Goal: Task Accomplishment & Management: Manage account settings

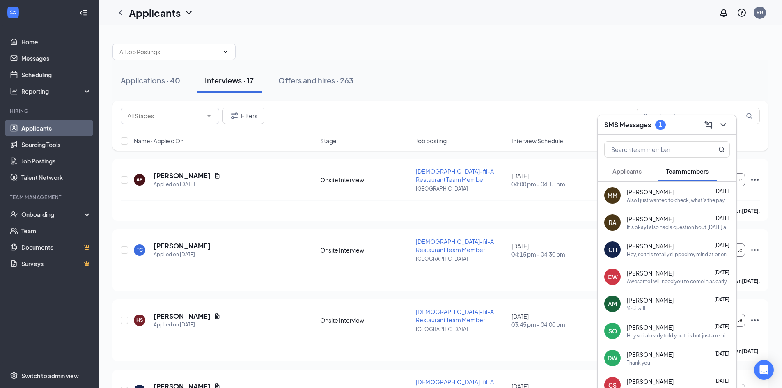
click at [630, 170] on span "Applicants" at bounding box center [627, 171] width 29 height 7
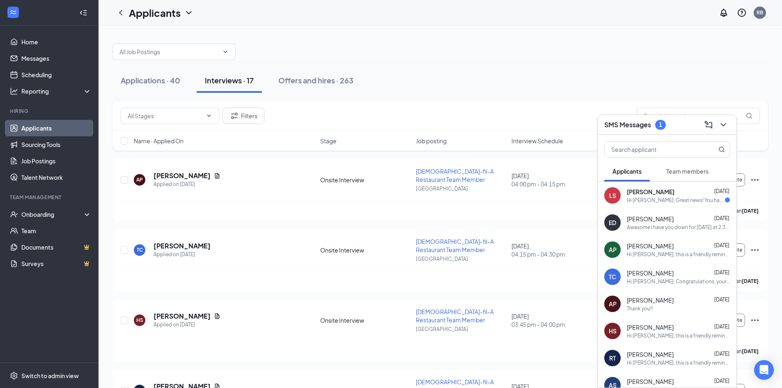
click at [677, 221] on div "EVELYN DIAZ Sep 15" at bounding box center [678, 219] width 103 height 8
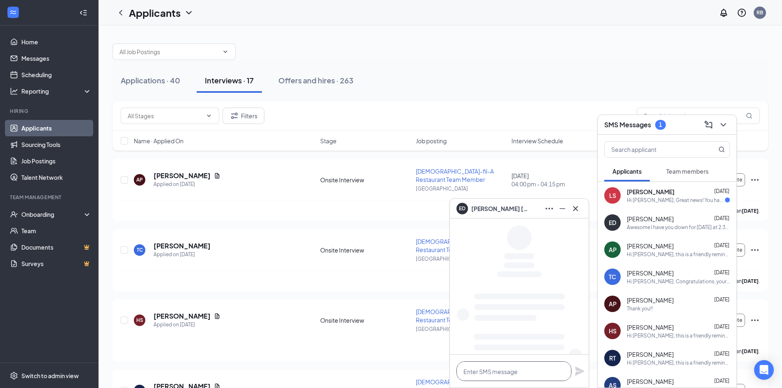
click at [526, 374] on textarea at bounding box center [514, 371] width 115 height 20
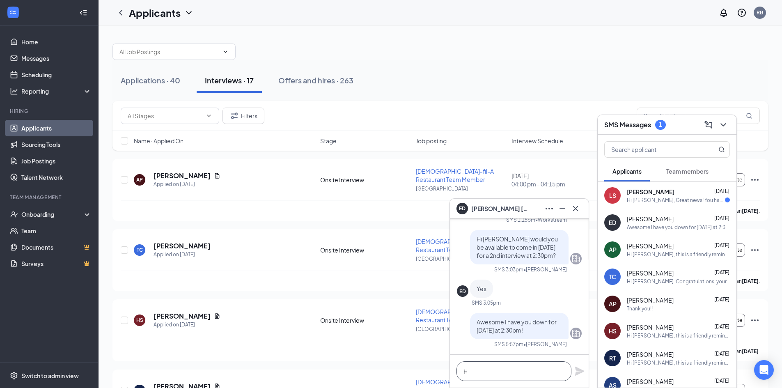
scroll to position [0, 0]
click at [467, 371] on textarea "HI Evelyn" at bounding box center [514, 371] width 115 height 20
click at [493, 374] on textarea "Hi Evelyn" at bounding box center [514, 371] width 115 height 20
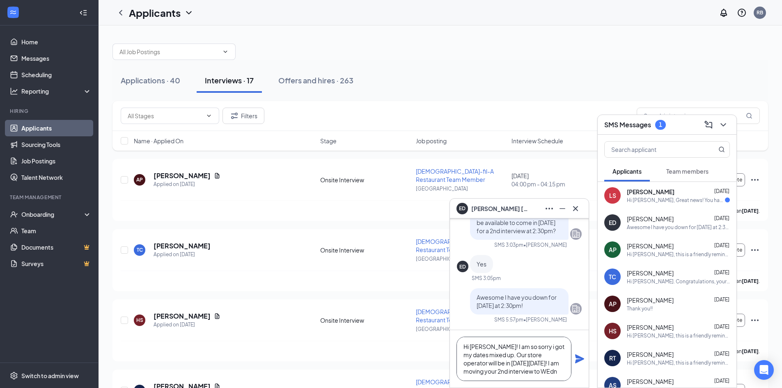
scroll to position [9, 0]
type textarea "Hi Evelyn! I am so sorry i got my dates mixed up. Our store operator will be in…"
click at [576, 359] on icon "Plane" at bounding box center [580, 359] width 10 height 10
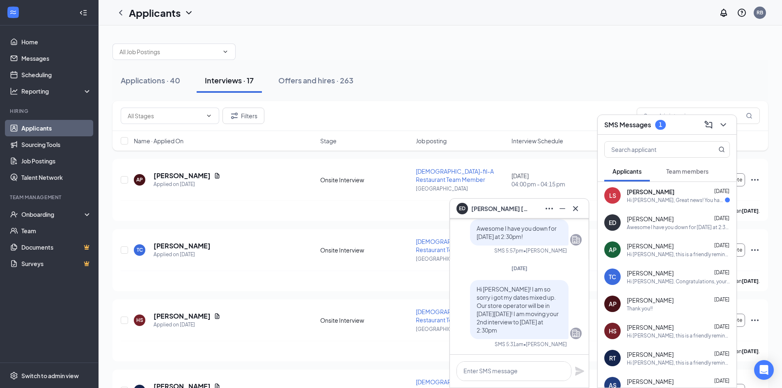
scroll to position [0, 0]
click at [639, 340] on div "HS Hollis Stephens Sep 15 Hi Hollis Stephens, this is a friendly reminder. Your…" at bounding box center [667, 330] width 139 height 27
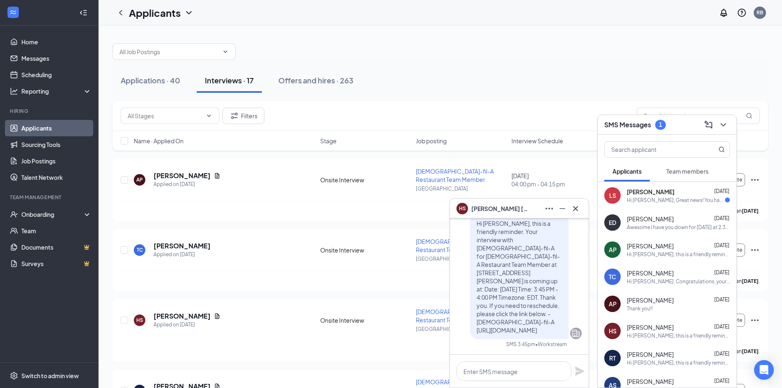
click at [667, 256] on div "Hi [PERSON_NAME], this is a friendly reminder. Your interview with [DEMOGRAPHIC…" at bounding box center [678, 254] width 103 height 7
click at [721, 133] on div "SMS Messages 1" at bounding box center [667, 125] width 139 height 20
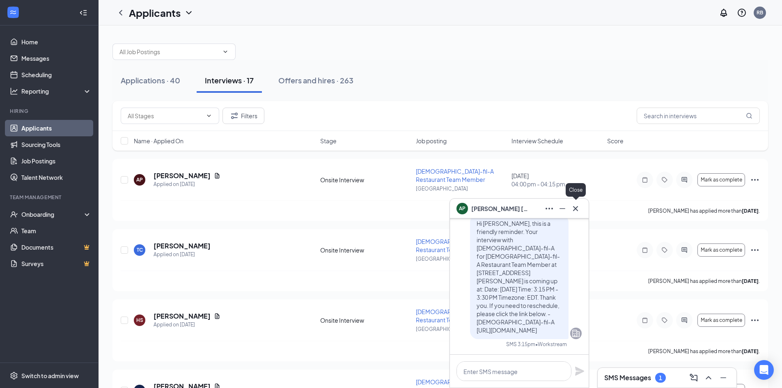
click at [579, 210] on icon "Cross" at bounding box center [576, 209] width 10 height 10
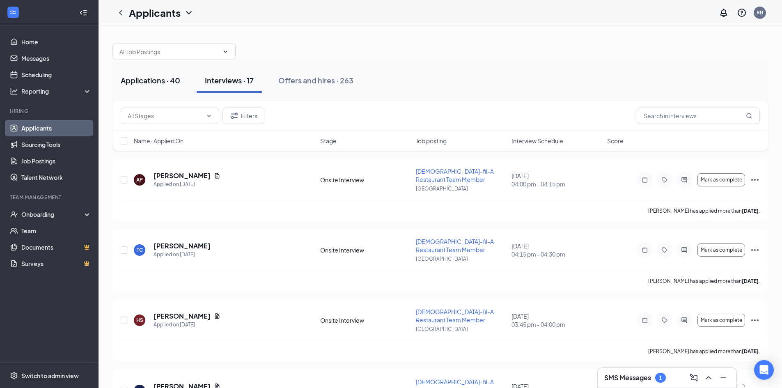
click at [168, 87] on button "Applications · 40" at bounding box center [151, 80] width 76 height 25
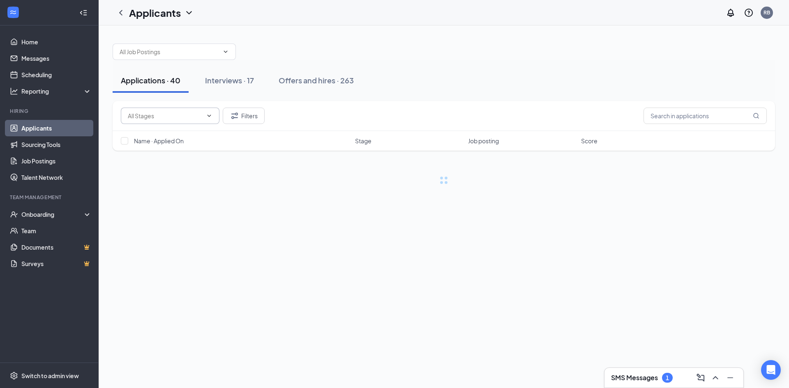
click at [178, 120] on input "text" at bounding box center [165, 115] width 75 height 9
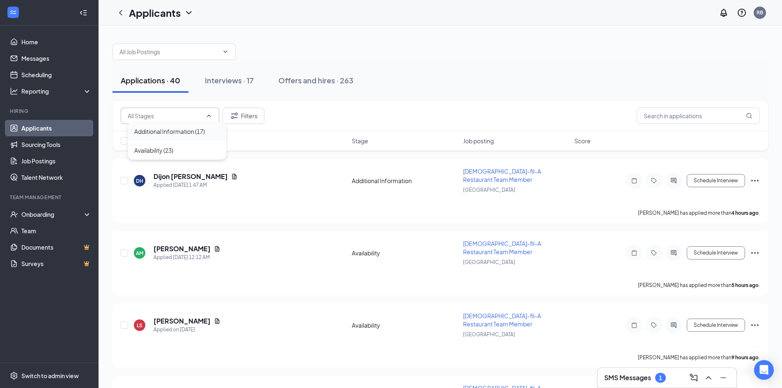
click at [160, 135] on div "Additional Information (17)" at bounding box center [169, 131] width 71 height 9
type input "Additional Information (17)"
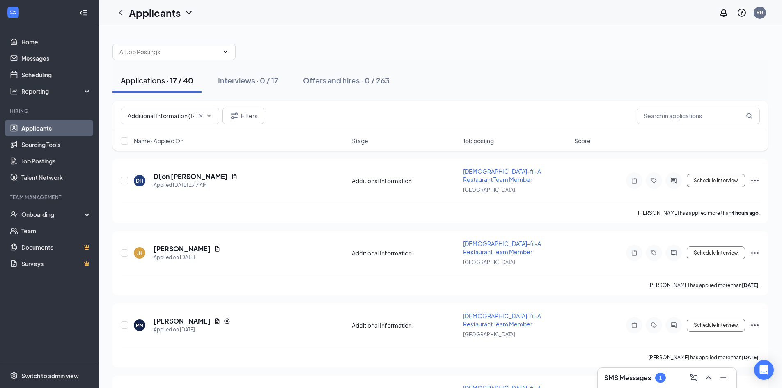
click at [176, 144] on span "Name · Applied On" at bounding box center [159, 141] width 50 height 8
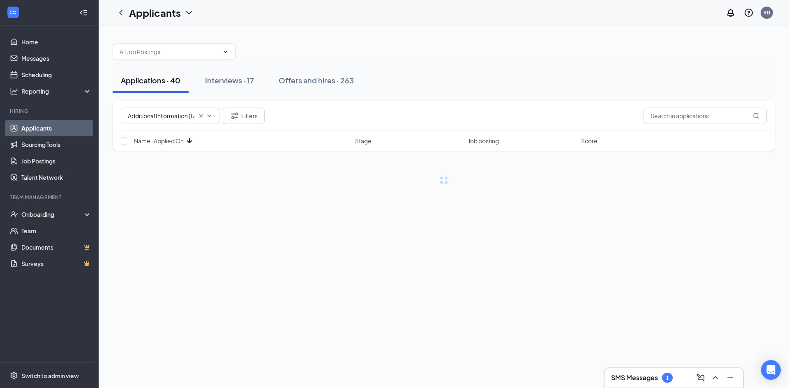
click at [176, 144] on span "Name · Applied On" at bounding box center [159, 141] width 50 height 8
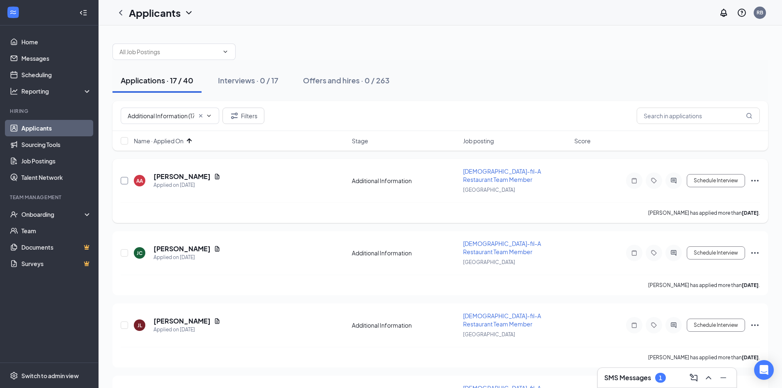
click at [125, 177] on input "checkbox" at bounding box center [124, 180] width 7 height 7
checkbox input "true"
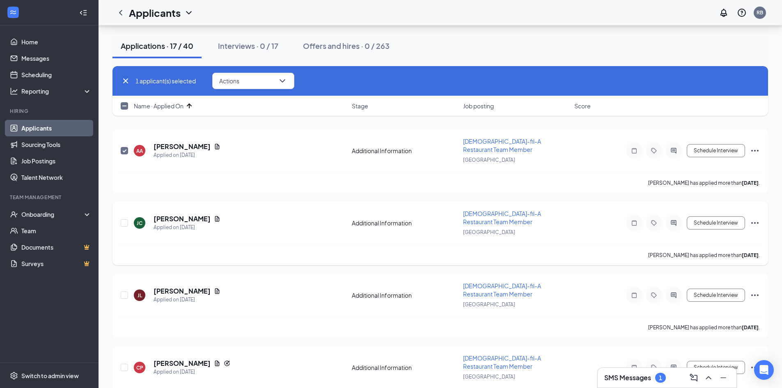
scroll to position [82, 0]
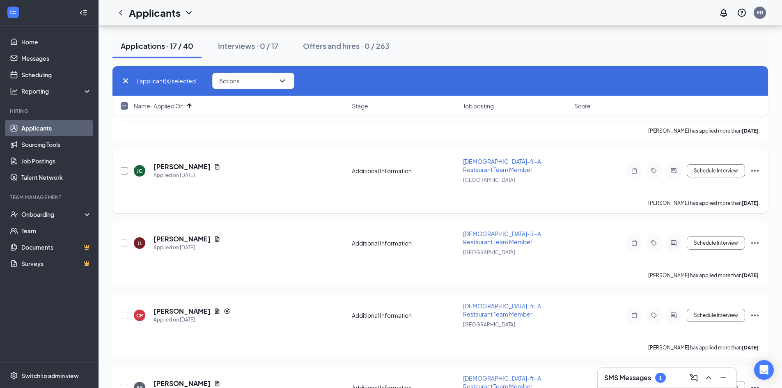
click at [124, 167] on input "checkbox" at bounding box center [124, 170] width 7 height 7
checkbox input "true"
click at [127, 239] on input "checkbox" at bounding box center [124, 242] width 7 height 7
checkbox input "true"
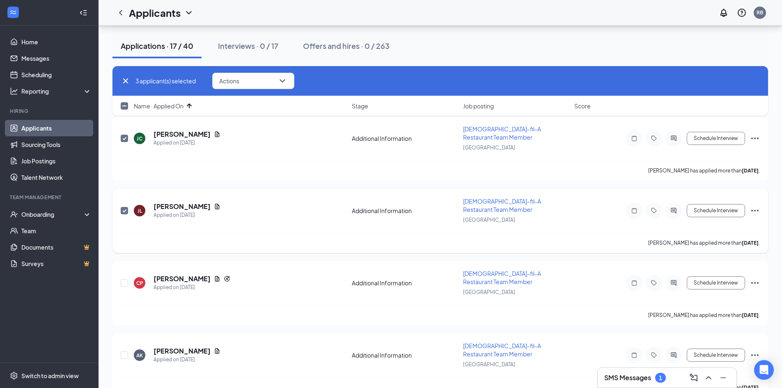
scroll to position [164, 0]
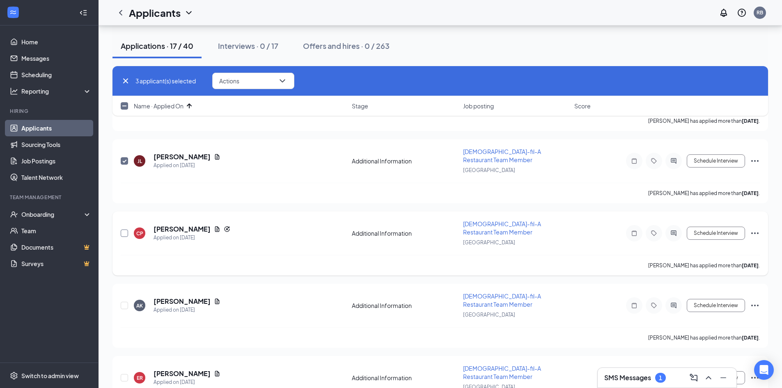
click at [124, 230] on input "checkbox" at bounding box center [124, 233] width 7 height 7
checkbox input "true"
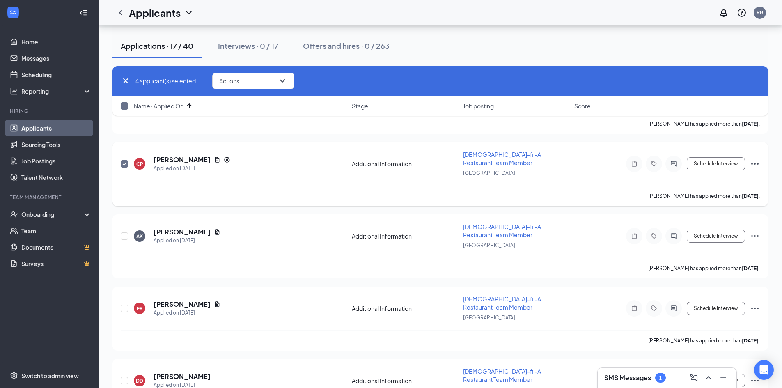
scroll to position [246, 0]
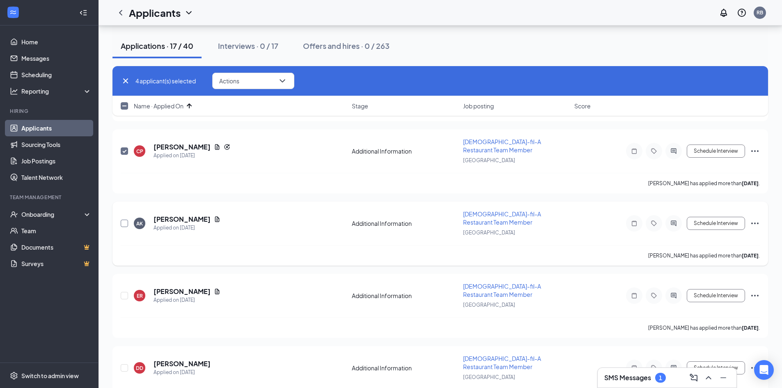
click at [121, 220] on input "checkbox" at bounding box center [124, 223] width 7 height 7
checkbox input "true"
click at [126, 292] on input "checkbox" at bounding box center [124, 295] width 7 height 7
checkbox input "true"
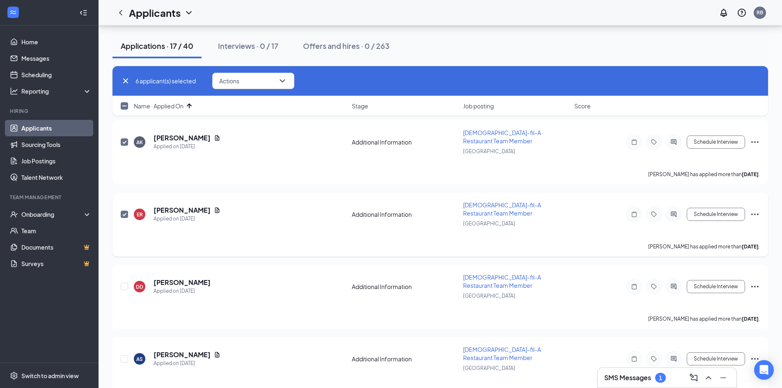
scroll to position [329, 0]
click at [122, 282] on input "checkbox" at bounding box center [124, 285] width 7 height 7
checkbox input "true"
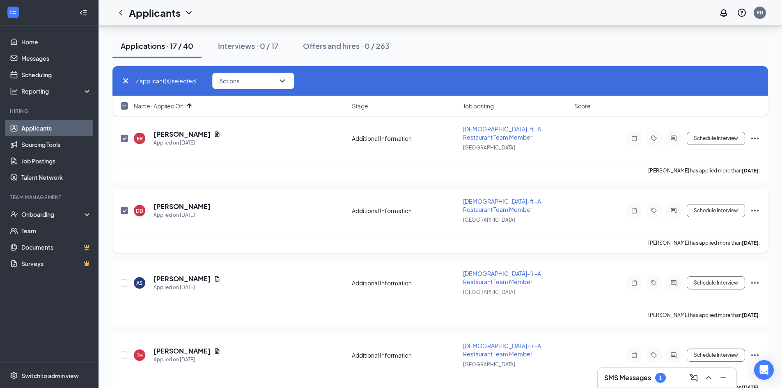
scroll to position [411, 0]
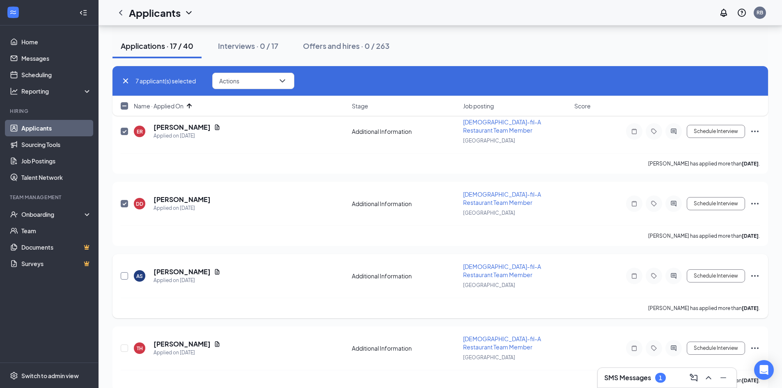
click at [125, 272] on input "checkbox" at bounding box center [124, 275] width 7 height 7
checkbox input "true"
click at [267, 83] on button "Actions" at bounding box center [253, 81] width 82 height 16
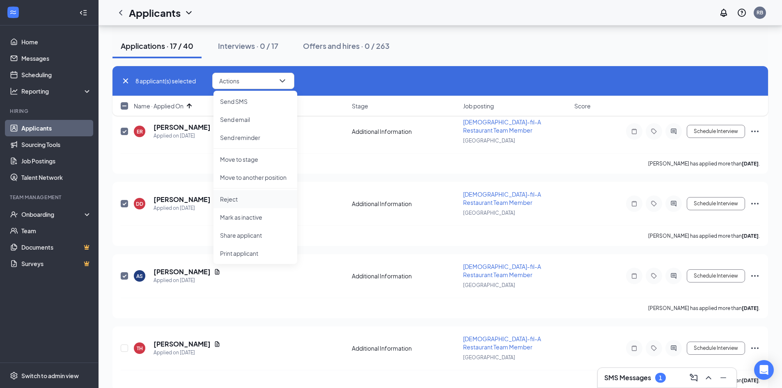
click at [246, 202] on p "Reject" at bounding box center [255, 199] width 71 height 8
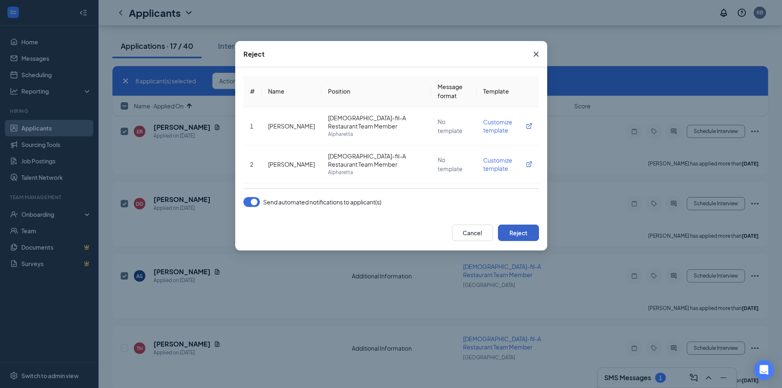
click at [509, 237] on button "Reject" at bounding box center [518, 233] width 41 height 16
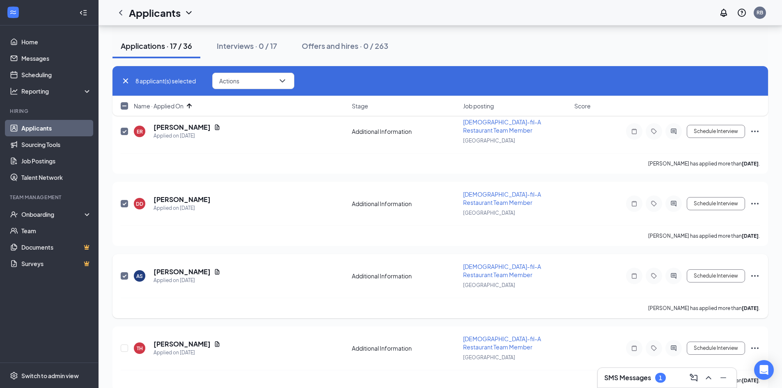
checkbox input "false"
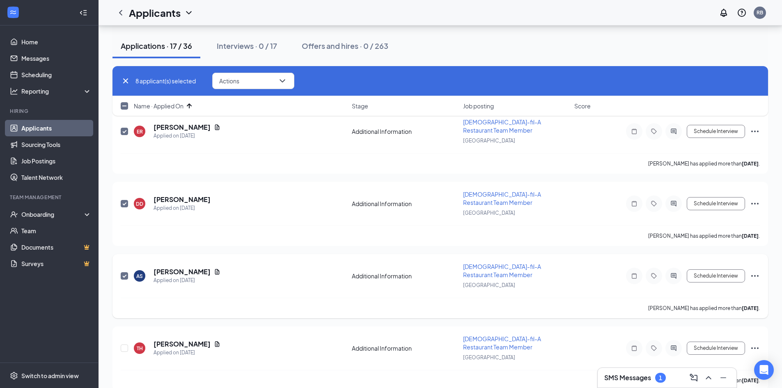
checkbox input "false"
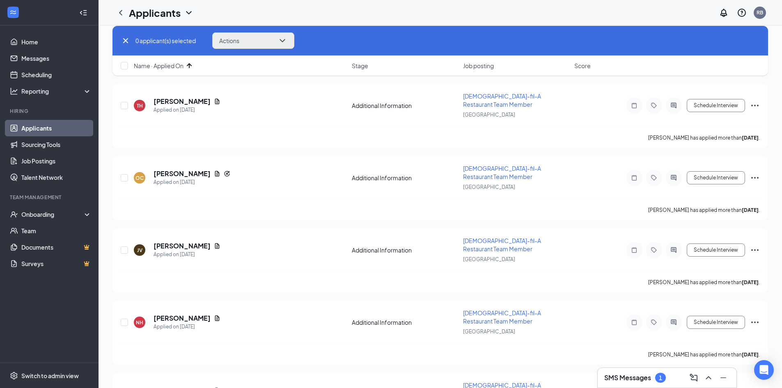
scroll to position [0, 0]
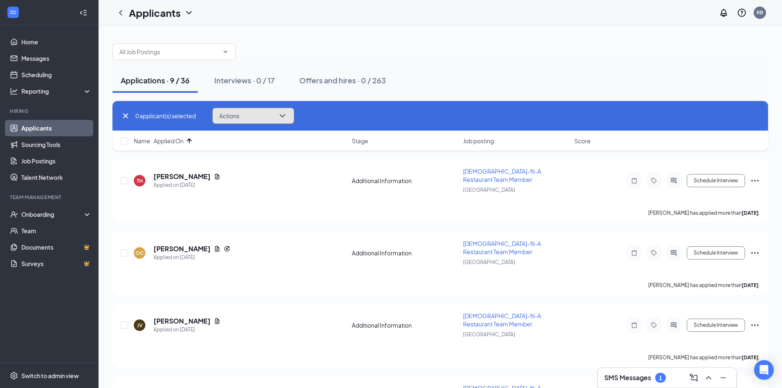
click at [267, 117] on button "Actions" at bounding box center [253, 116] width 82 height 16
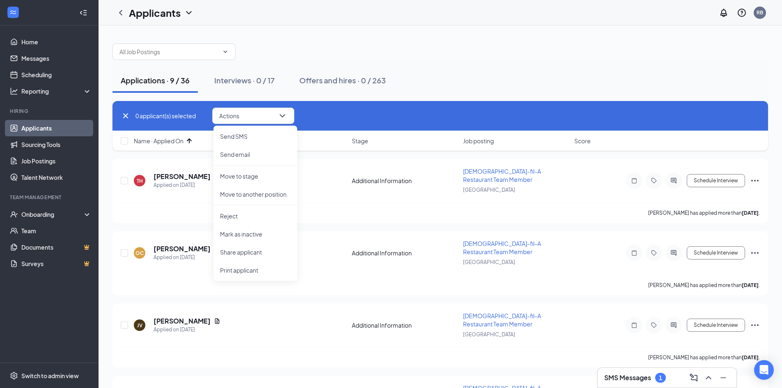
click at [130, 113] on icon "Cross" at bounding box center [126, 116] width 10 height 10
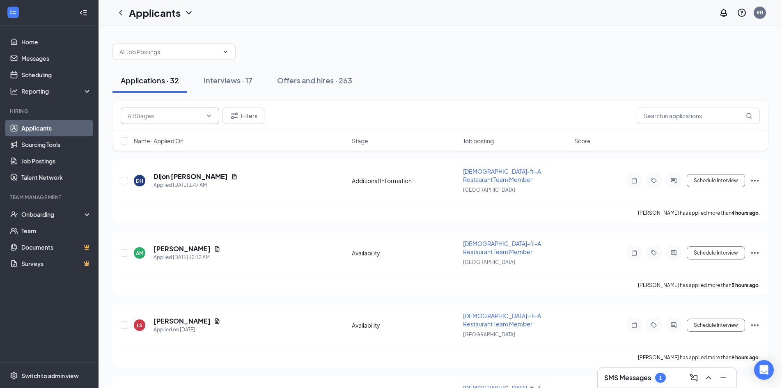
click at [149, 120] on span at bounding box center [170, 116] width 99 height 16
click at [164, 116] on input "text" at bounding box center [165, 115] width 75 height 9
click at [168, 151] on div "Availability (23)" at bounding box center [153, 150] width 39 height 9
type input "Availability (23)"
click at [163, 140] on span "Name · Applied On" at bounding box center [159, 141] width 50 height 8
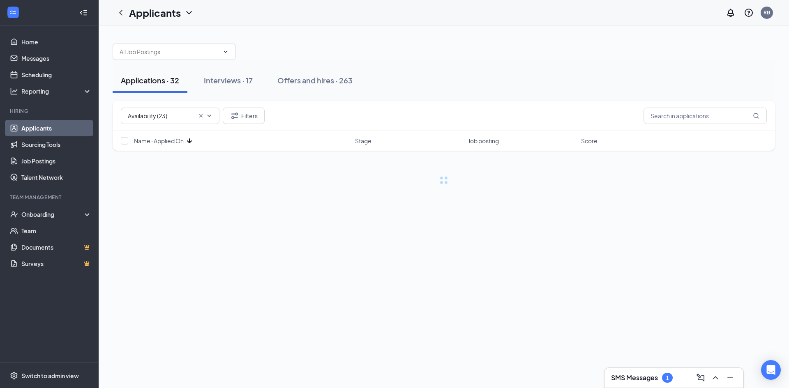
click at [163, 140] on span "Name · Applied On" at bounding box center [159, 141] width 50 height 8
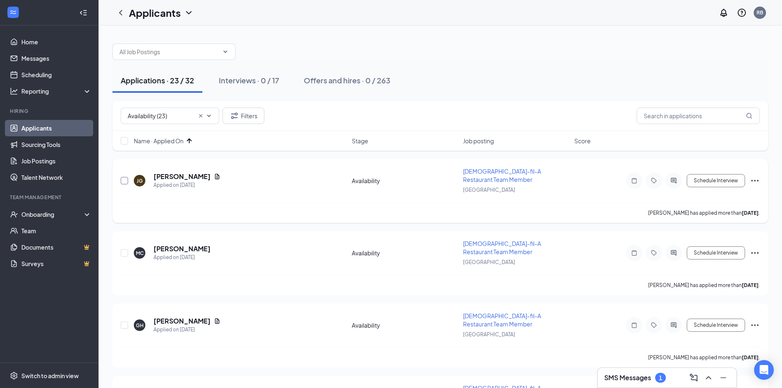
click at [125, 178] on input "checkbox" at bounding box center [124, 180] width 7 height 7
checkbox input "true"
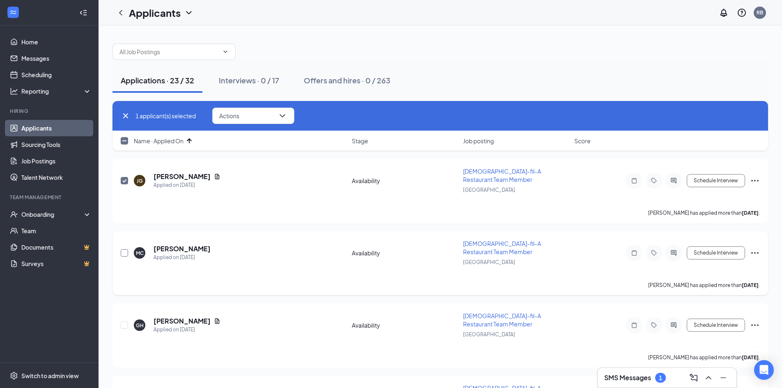
click at [127, 249] on input "checkbox" at bounding box center [124, 252] width 7 height 7
checkbox input "true"
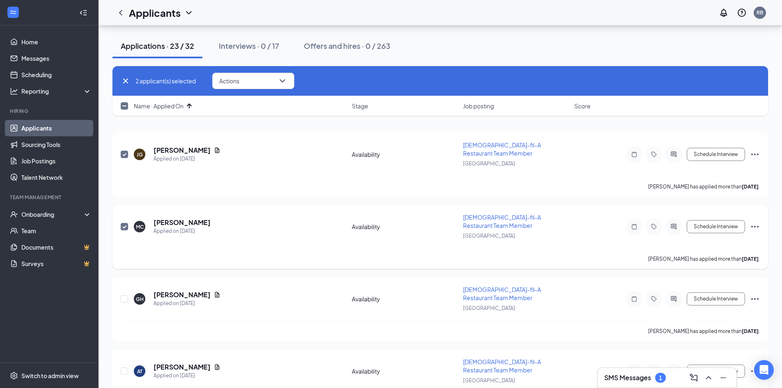
scroll to position [41, 0]
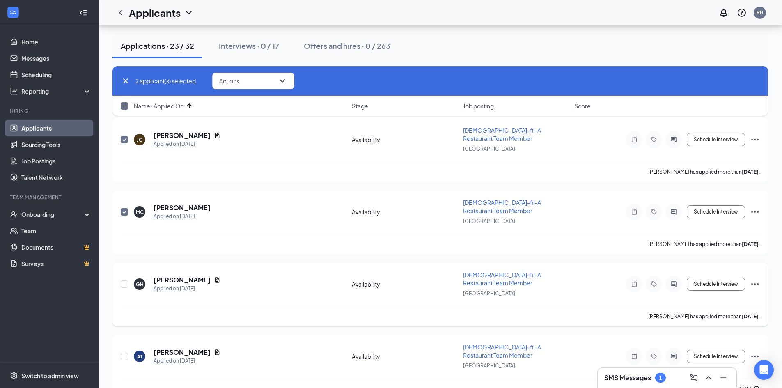
click at [129, 271] on div at bounding box center [125, 284] width 8 height 27
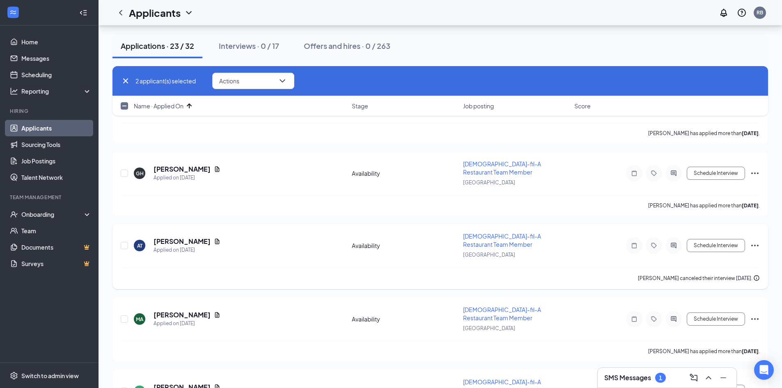
scroll to position [164, 0]
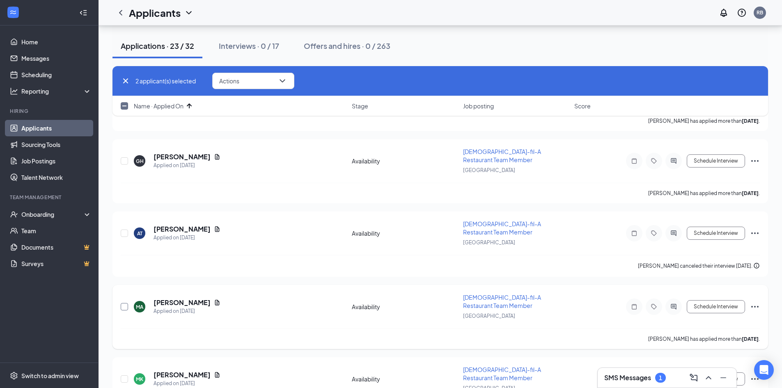
click at [127, 303] on input "checkbox" at bounding box center [124, 306] width 7 height 7
checkbox input "true"
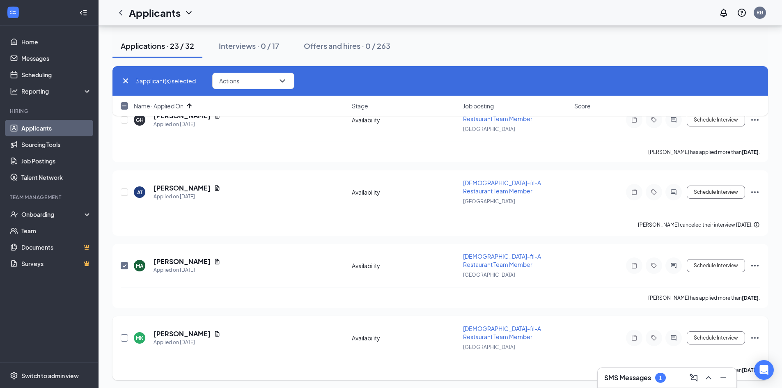
click at [126, 334] on input "checkbox" at bounding box center [124, 337] width 7 height 7
checkbox input "true"
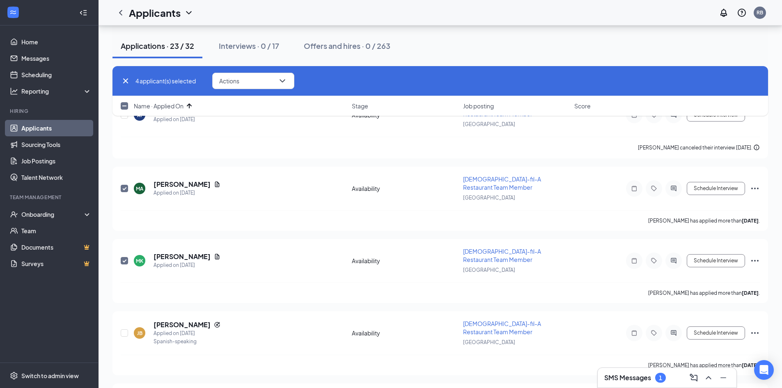
scroll to position [287, 0]
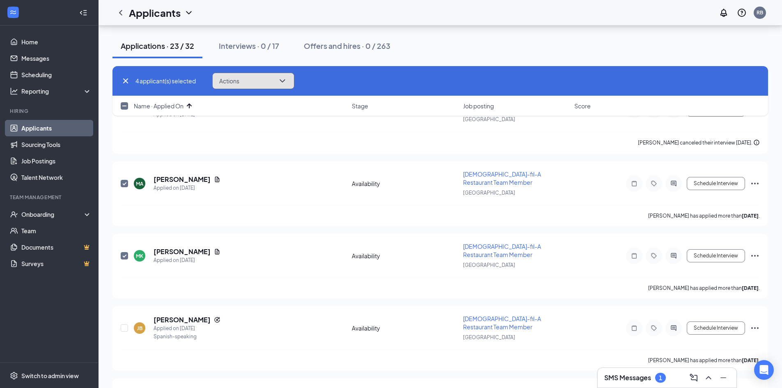
click at [273, 83] on button "Actions" at bounding box center [253, 81] width 82 height 16
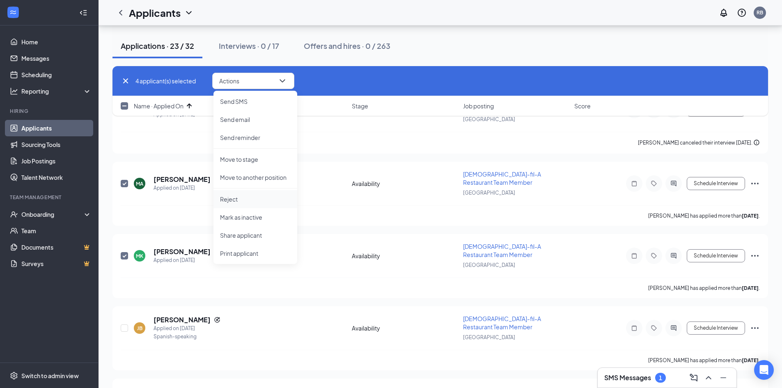
click at [250, 197] on p "Reject" at bounding box center [255, 199] width 71 height 8
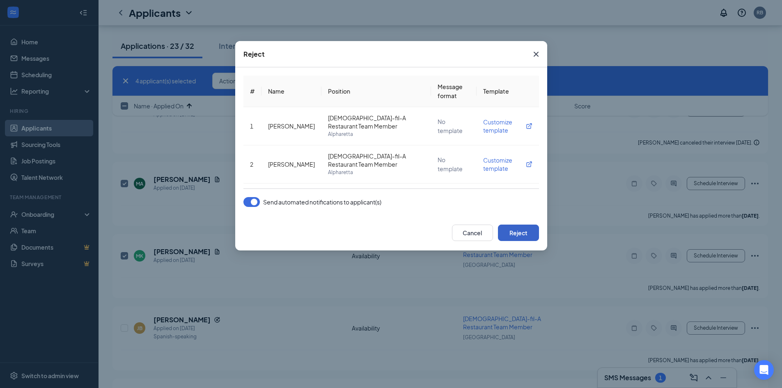
click at [513, 232] on button "Reject" at bounding box center [518, 233] width 41 height 16
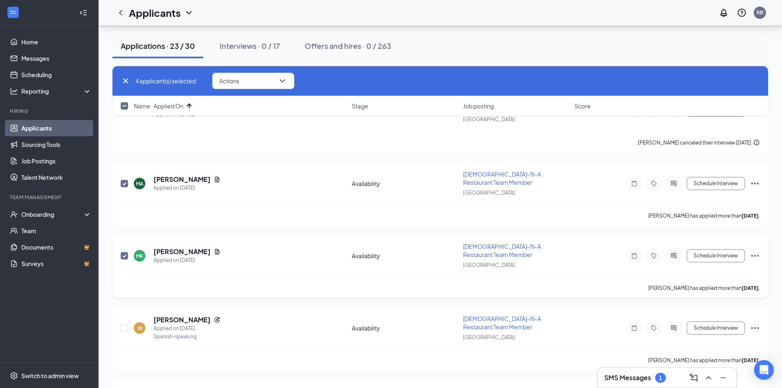
checkbox input "false"
checkbox input "true"
checkbox input "false"
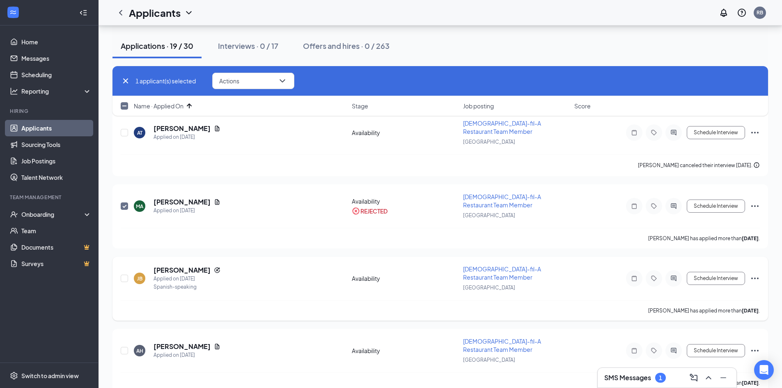
scroll to position [123, 0]
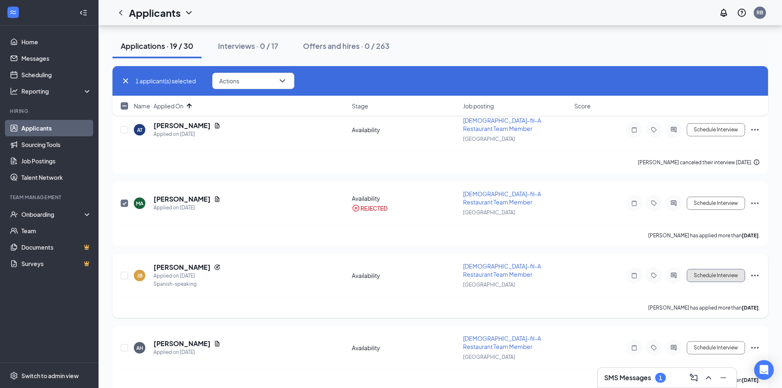
click at [724, 269] on button "Schedule Interview" at bounding box center [716, 275] width 58 height 13
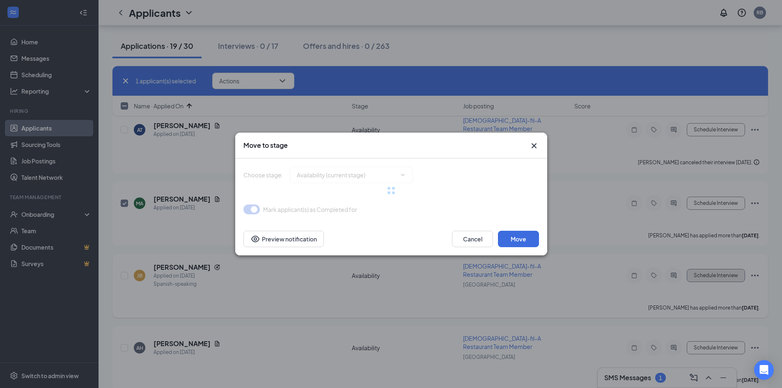
type input "Onsite Interview (next stage)"
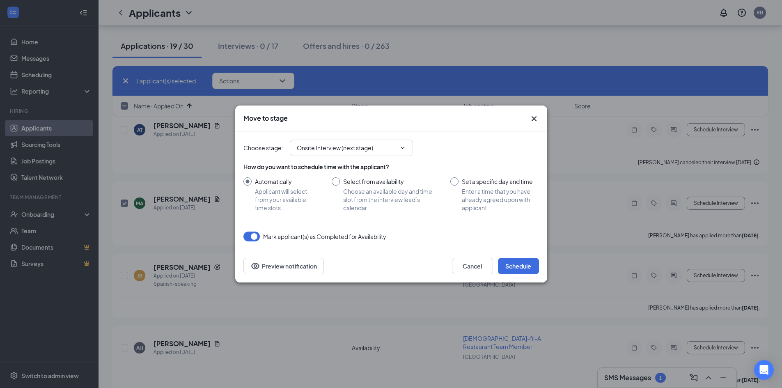
click at [370, 190] on input "Select from availability Choose an available day and time slot from the intervi…" at bounding box center [383, 194] width 103 height 34
radio input "true"
radio input "false"
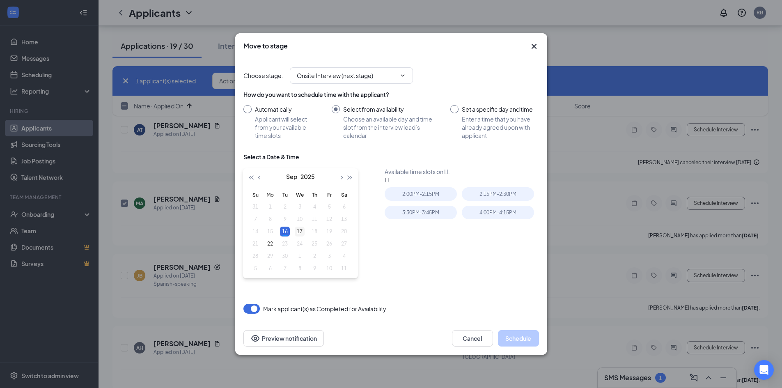
type input "Sep 17, 2025"
click at [300, 229] on div "17" at bounding box center [300, 232] width 10 height 10
click at [476, 223] on div "2:45PM - 3:00PM" at bounding box center [500, 215] width 77 height 18
click at [486, 236] on div "3:30PM - 3:45PM" at bounding box center [498, 231] width 72 height 14
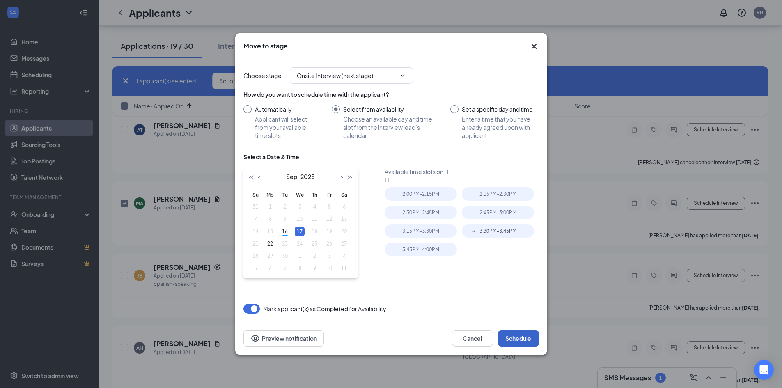
click at [516, 337] on button "Schedule" at bounding box center [518, 338] width 41 height 16
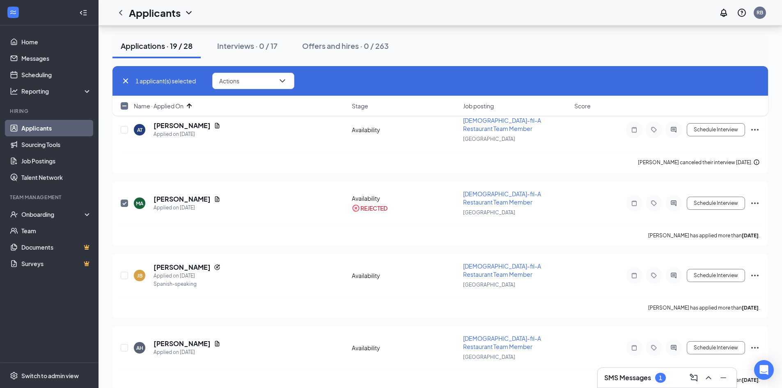
checkbox input "false"
click at [661, 374] on div "SMS Messages 1" at bounding box center [668, 377] width 126 height 13
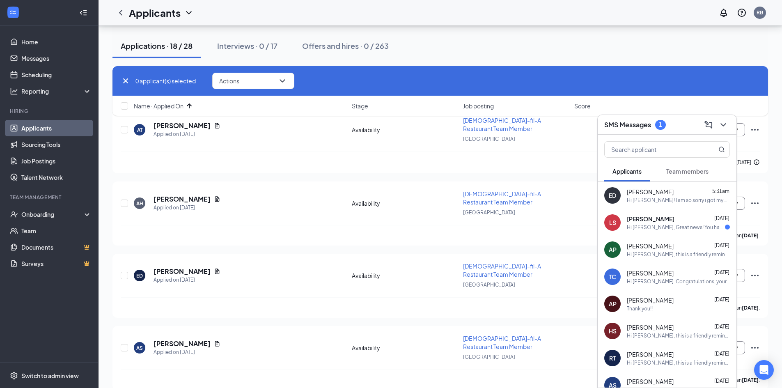
click at [675, 224] on div "Hi LISSETTE SANCHEZ, Great news! You have moved on to the next stage of the app…" at bounding box center [676, 227] width 98 height 7
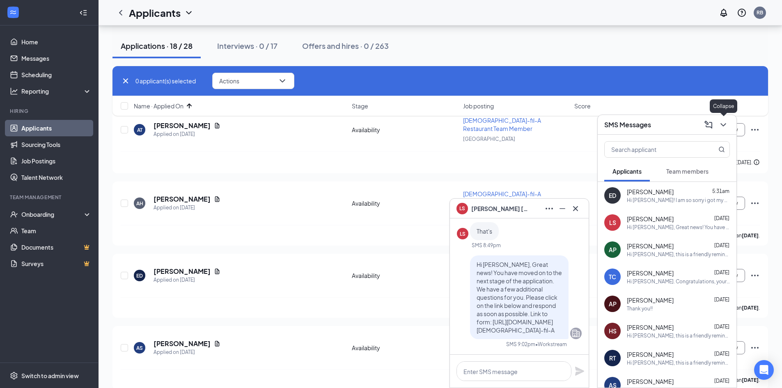
click at [720, 119] on button at bounding box center [723, 124] width 13 height 13
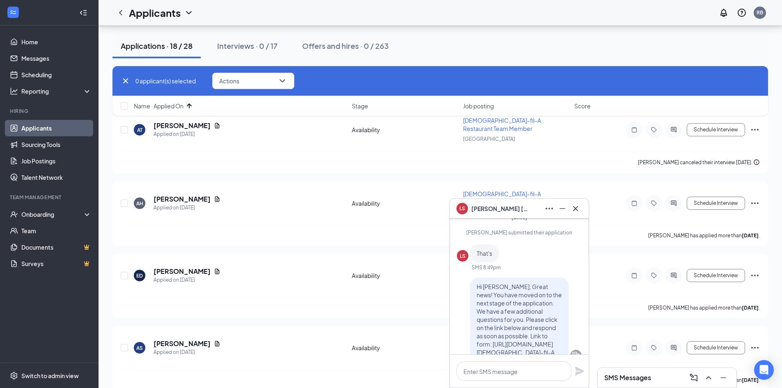
scroll to position [-82, 0]
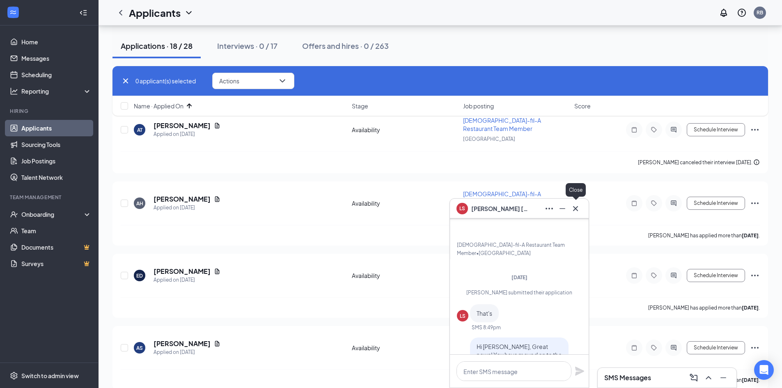
click at [575, 207] on icon "Cross" at bounding box center [576, 209] width 10 height 10
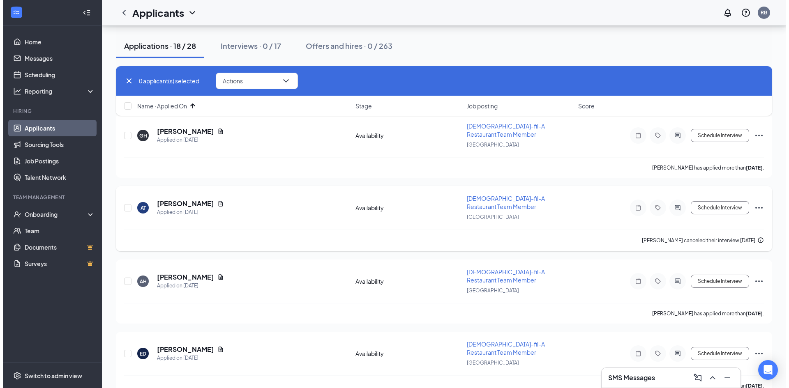
scroll to position [0, 0]
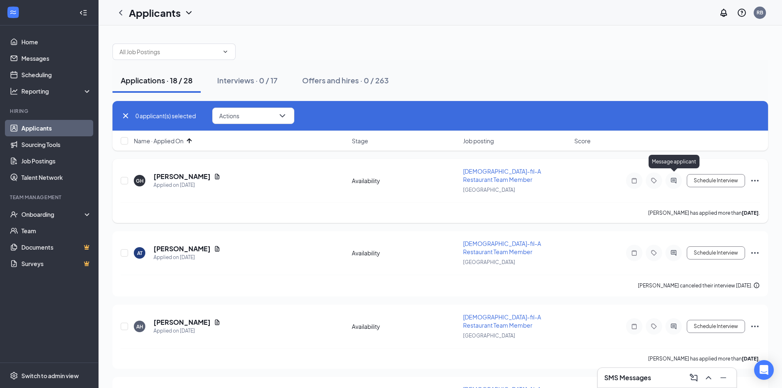
click at [673, 178] on icon "ActiveChat" at bounding box center [673, 180] width 5 height 5
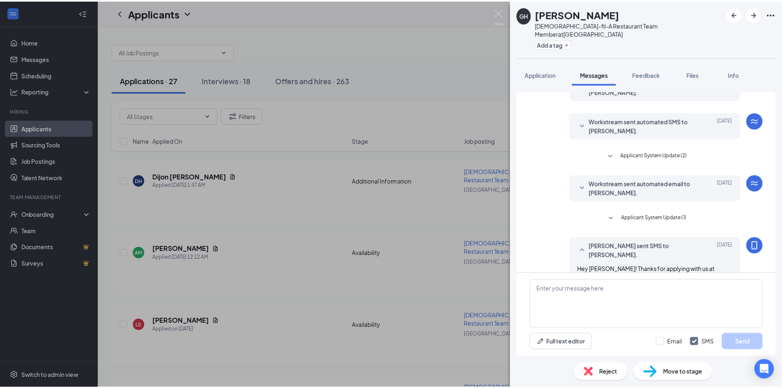
scroll to position [190, 0]
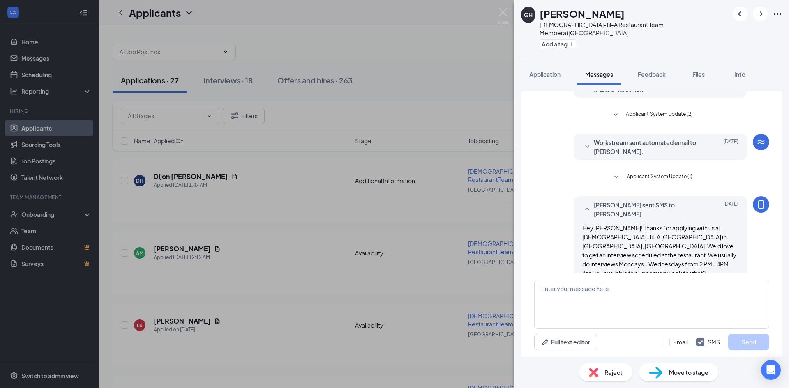
click at [623, 370] on div "Reject" at bounding box center [605, 372] width 53 height 18
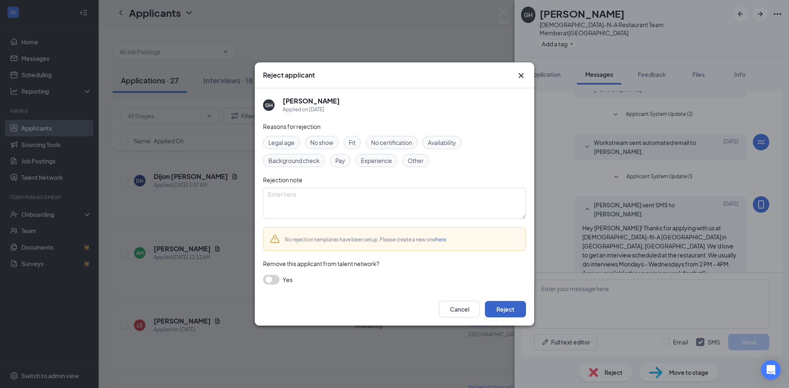
click at [518, 311] on button "Reject" at bounding box center [505, 309] width 41 height 16
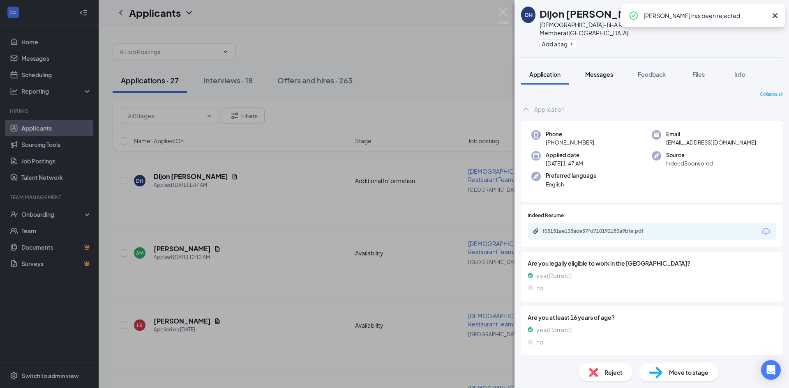
click at [594, 71] on span "Messages" at bounding box center [599, 74] width 28 height 7
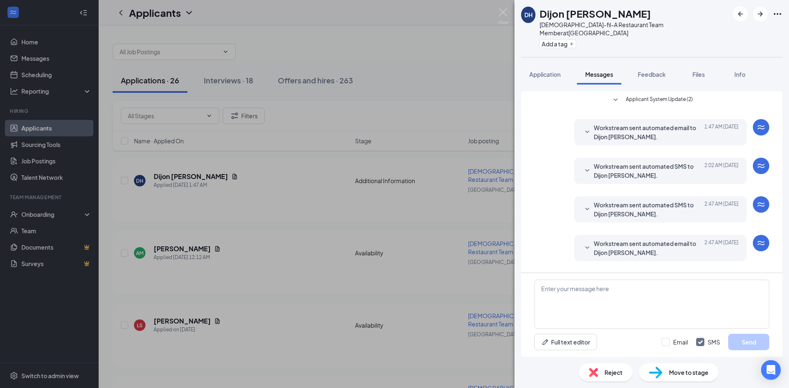
click at [508, 18] on div "DH Dijon Hodges Chick-fil-A Restaurant Team Member at Rivermont Station Add a t…" at bounding box center [394, 194] width 789 height 388
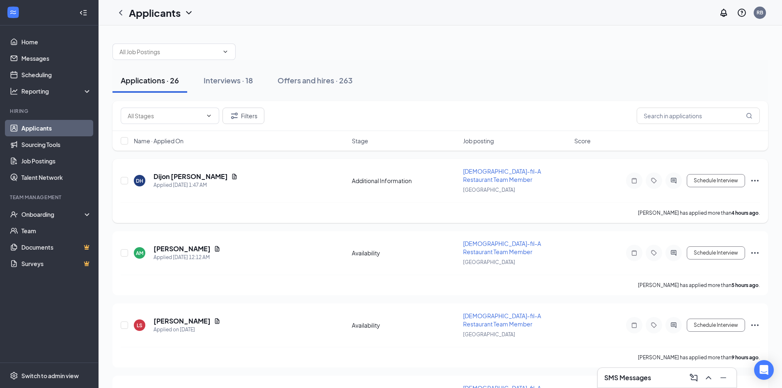
click at [671, 177] on icon "ActiveChat" at bounding box center [674, 180] width 10 height 7
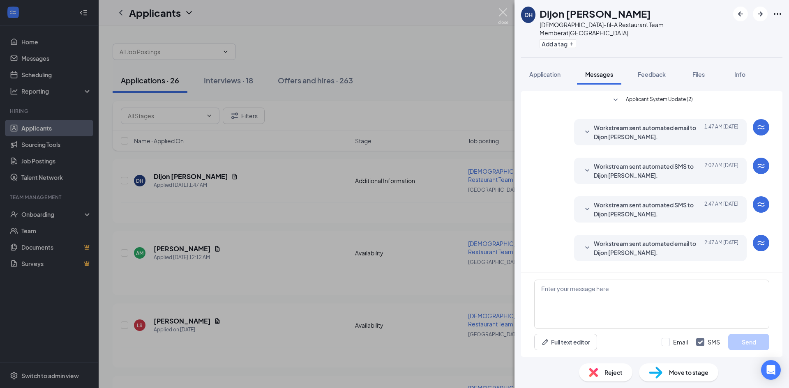
click at [503, 11] on img at bounding box center [503, 16] width 10 height 16
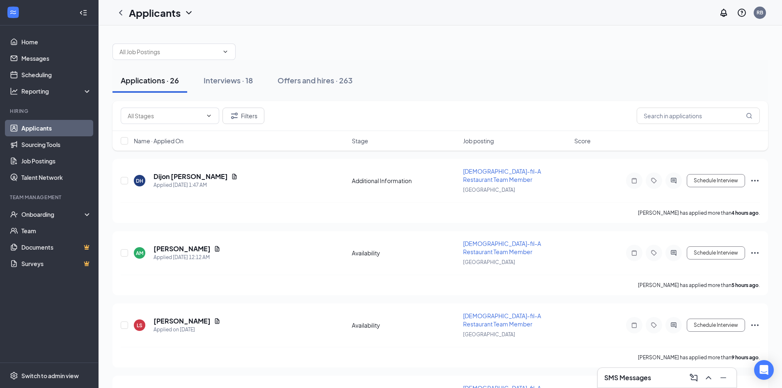
click at [175, 142] on span "Name · Applied On" at bounding box center [159, 141] width 50 height 8
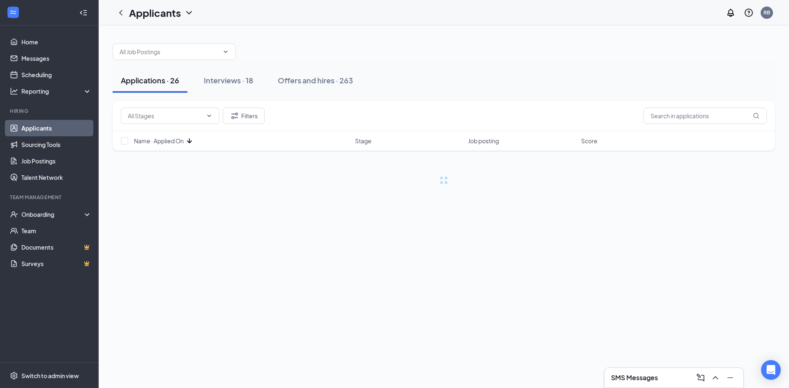
click at [175, 142] on span "Name · Applied On" at bounding box center [159, 141] width 50 height 8
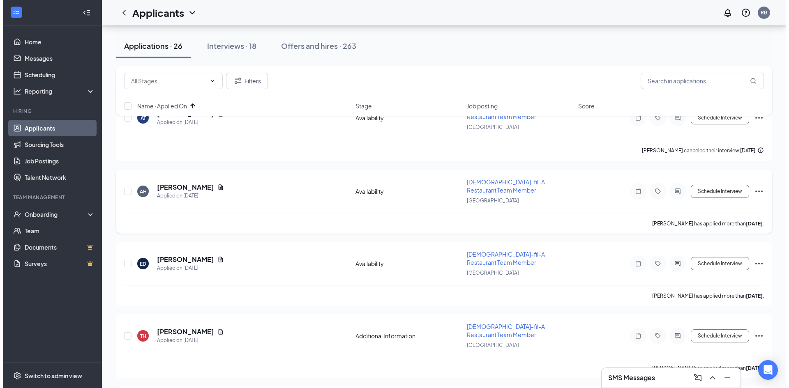
scroll to position [82, 0]
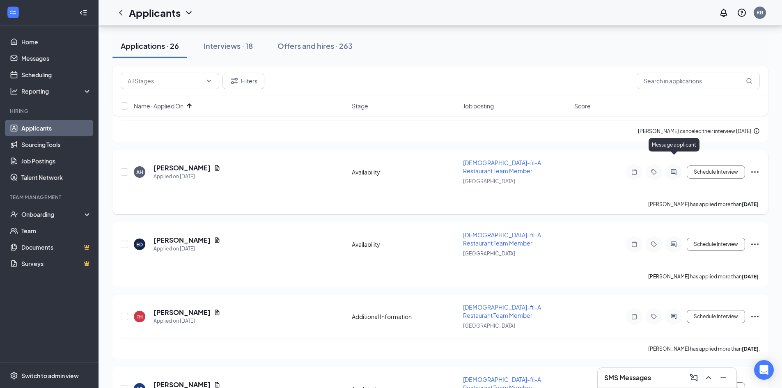
click at [676, 169] on icon "ActiveChat" at bounding box center [674, 172] width 10 height 7
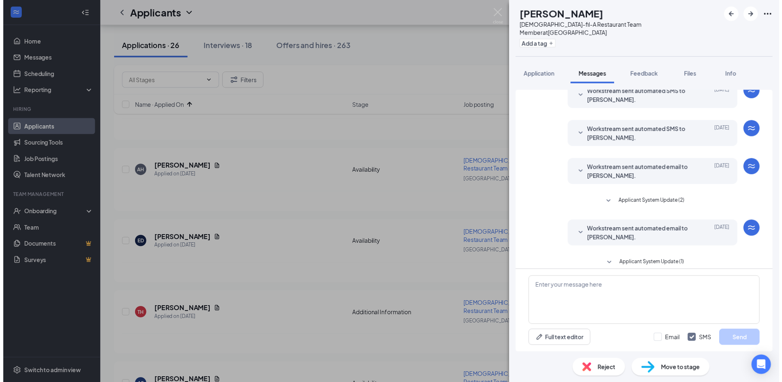
scroll to position [154, 0]
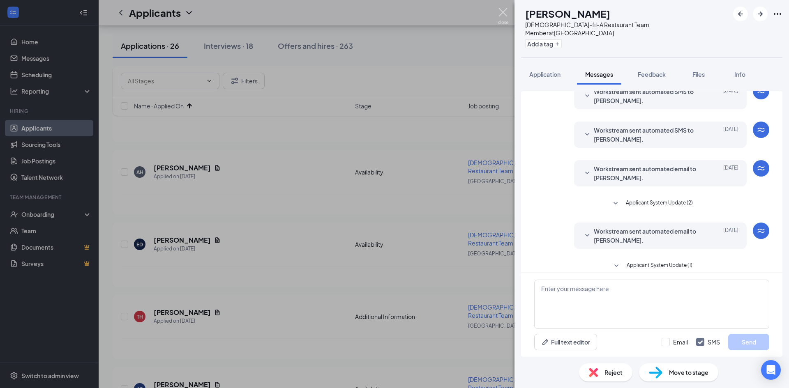
click at [503, 15] on img at bounding box center [503, 16] width 10 height 16
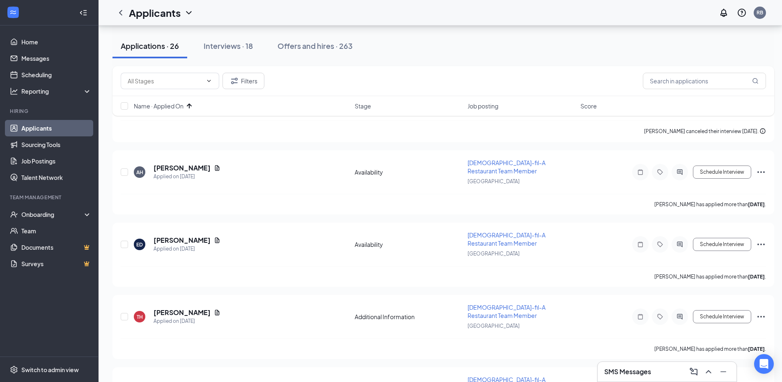
click at [637, 374] on h3 "SMS Messages" at bounding box center [628, 371] width 47 height 9
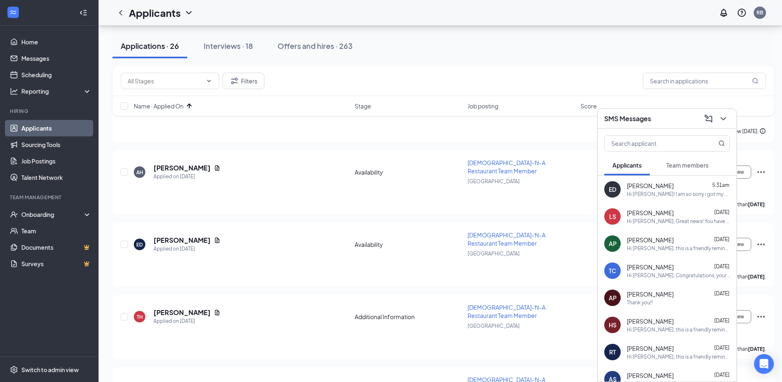
click at [669, 298] on div "Analia Pichardo Sep 14 Thank you!!" at bounding box center [678, 298] width 103 height 16
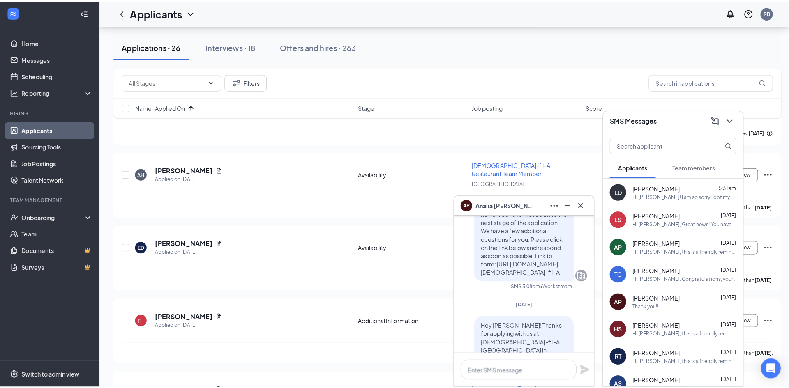
scroll to position [-190, 0]
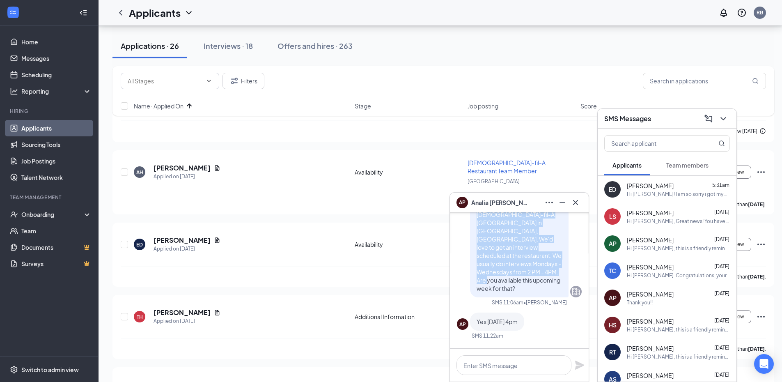
drag, startPoint x: 471, startPoint y: 239, endPoint x: 544, endPoint y: 306, distance: 99.1
click at [545, 292] on p "Hey Analia! Thanks for applying with us at Chick-fil-A Rivermont Station in Alp…" at bounding box center [519, 243] width 85 height 99
click at [548, 292] on p "Hey Analia! Thanks for applying with us at Chick-fil-A Rivermont Station in Alp…" at bounding box center [519, 243] width 85 height 99
drag, startPoint x: 542, startPoint y: 304, endPoint x: 468, endPoint y: 239, distance: 98.3
click at [470, 239] on div "Hey Analia! Thanks for applying with us at Chick-fil-A Rivermont Station in Alp…" at bounding box center [519, 243] width 99 height 108
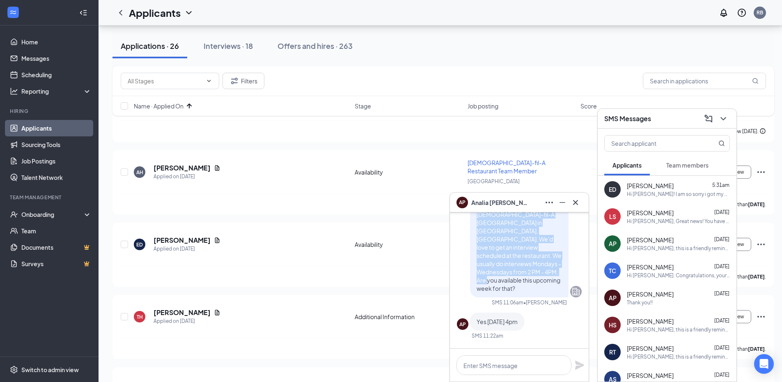
copy span "Hey Analia! Thanks for applying with us at Chick-fil-A Rivermont Station in Alp…"
click at [578, 200] on icon "Cross" at bounding box center [576, 203] width 10 height 10
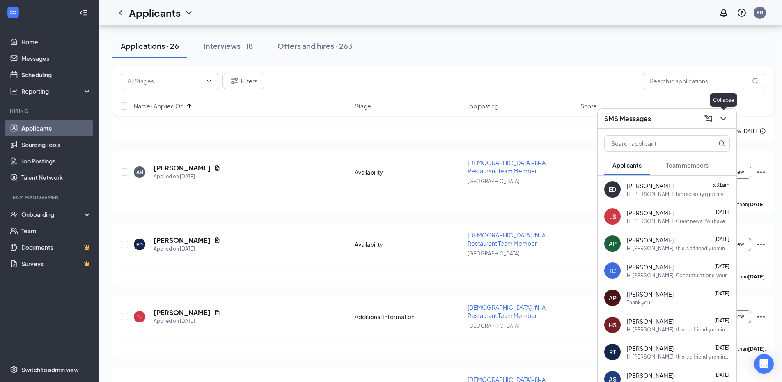
click at [719, 120] on icon "ChevronDown" at bounding box center [724, 119] width 10 height 10
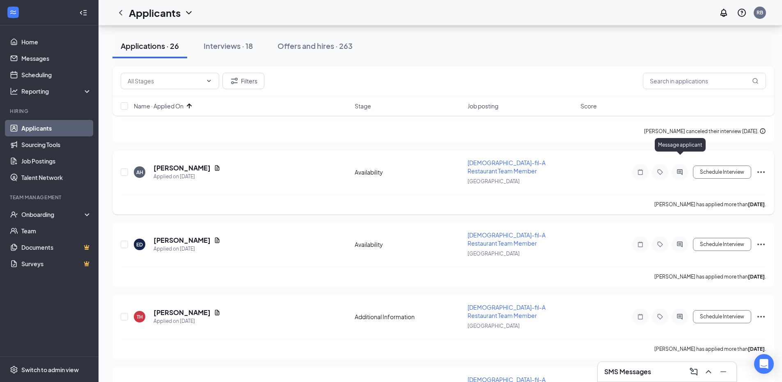
click at [681, 169] on icon "ActiveChat" at bounding box center [679, 171] width 5 height 5
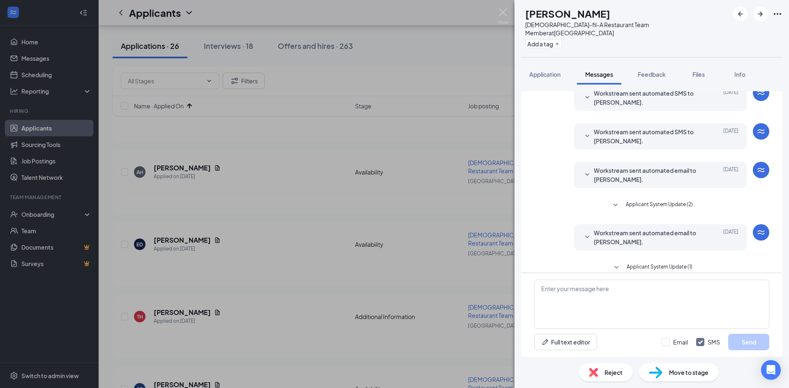
scroll to position [154, 0]
click at [544, 71] on button "Application" at bounding box center [545, 74] width 48 height 21
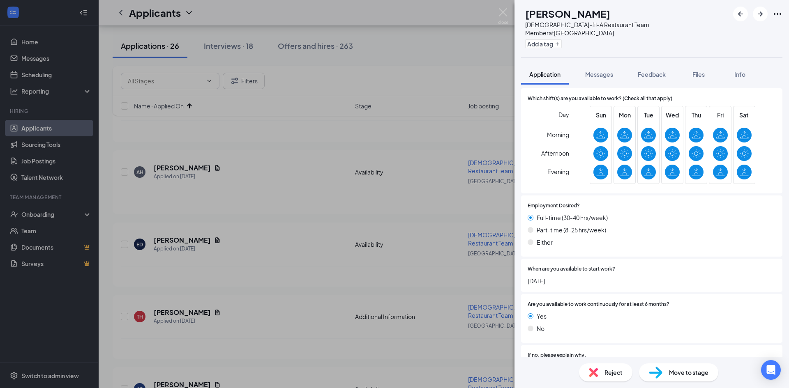
scroll to position [575, 0]
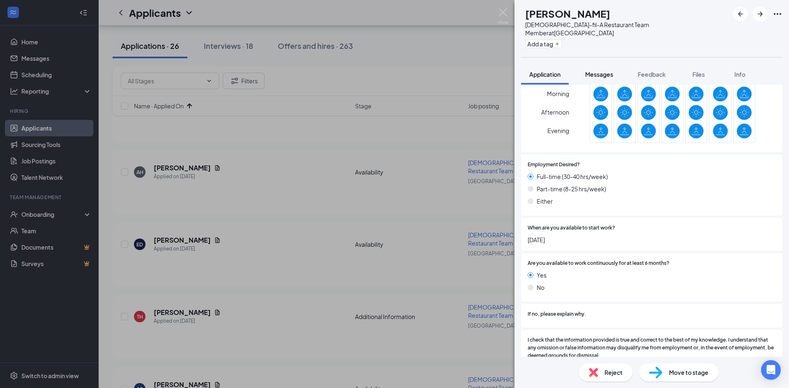
click at [596, 71] on span "Messages" at bounding box center [599, 74] width 28 height 7
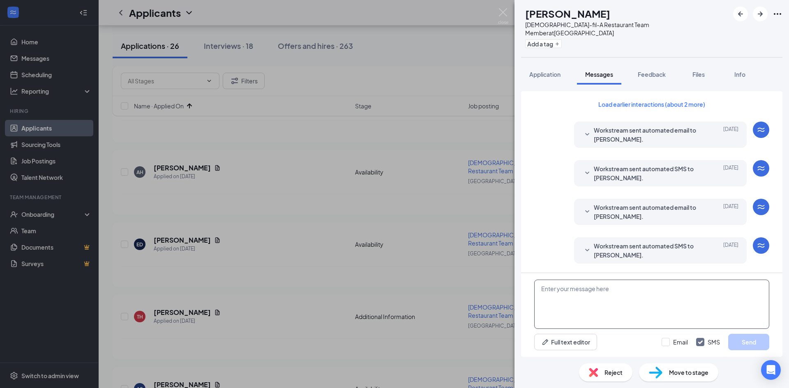
click at [593, 302] on textarea at bounding box center [651, 304] width 235 height 49
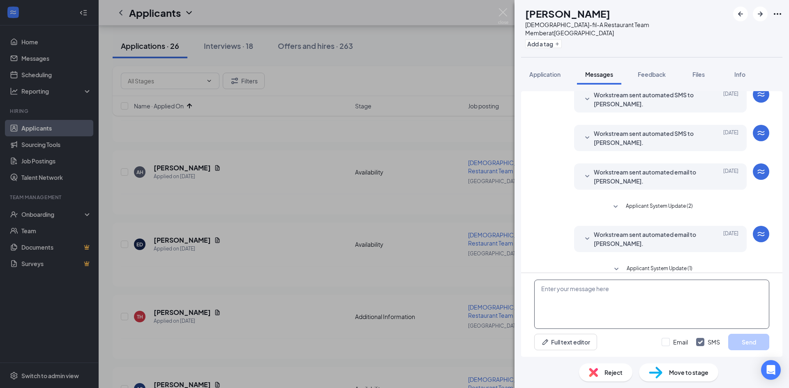
scroll to position [154, 0]
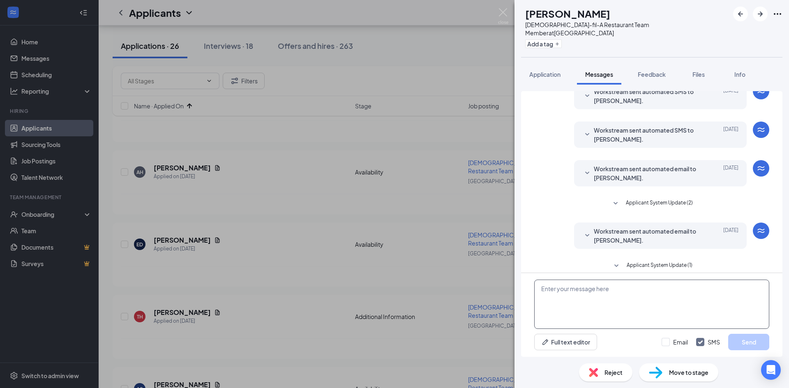
paste textarea "Hey Analia! Thanks for applying with us at Chick-fil-A Rivermont Station in Alp…"
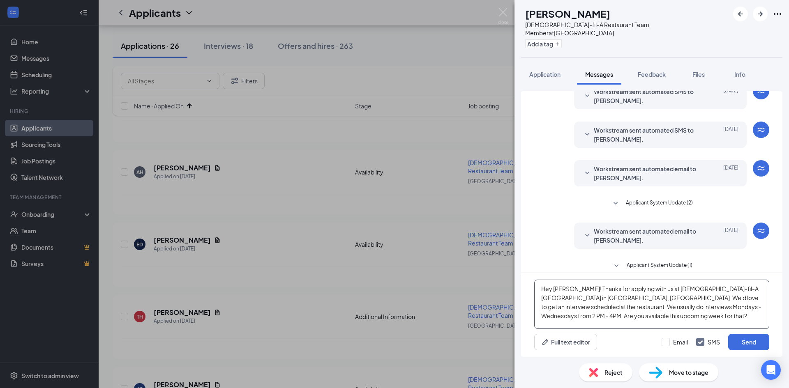
click at [570, 287] on textarea "Hey Analia! Thanks for applying with us at Chick-fil-A Rivermont Station in Alp…" at bounding box center [651, 304] width 235 height 49
type textarea "Hey [PERSON_NAME]! Thanks for applying with us at [DEMOGRAPHIC_DATA]-fil-A [GEO…"
click at [740, 333] on div "Hey Antonio! Thanks for applying with us at Chick-fil-A Rivermont Station in Al…" at bounding box center [651, 315] width 261 height 84
click at [757, 346] on button "Send" at bounding box center [748, 342] width 41 height 16
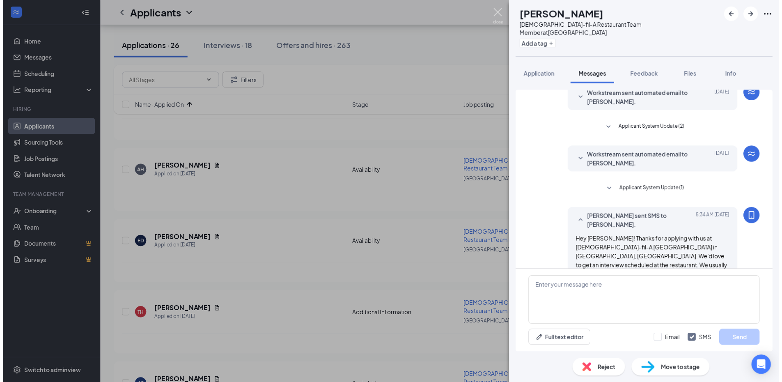
scroll to position [243, 0]
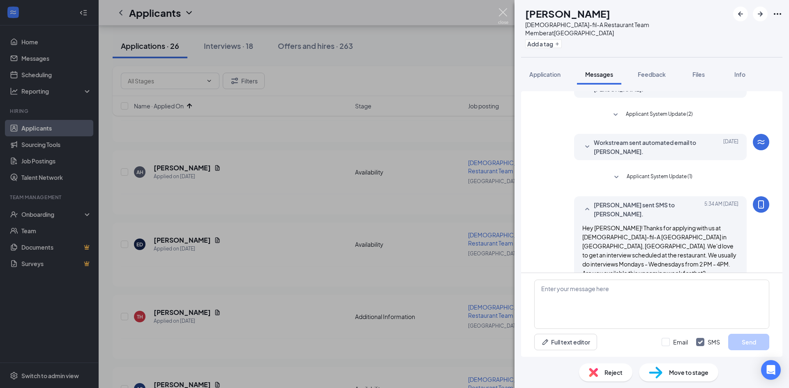
click at [503, 13] on img at bounding box center [503, 16] width 10 height 16
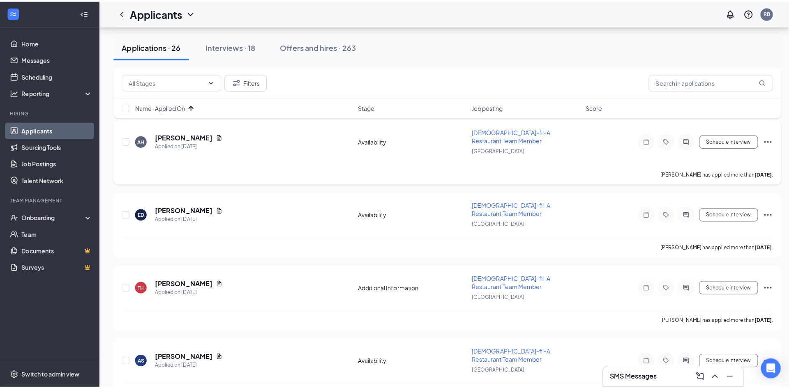
scroll to position [164, 0]
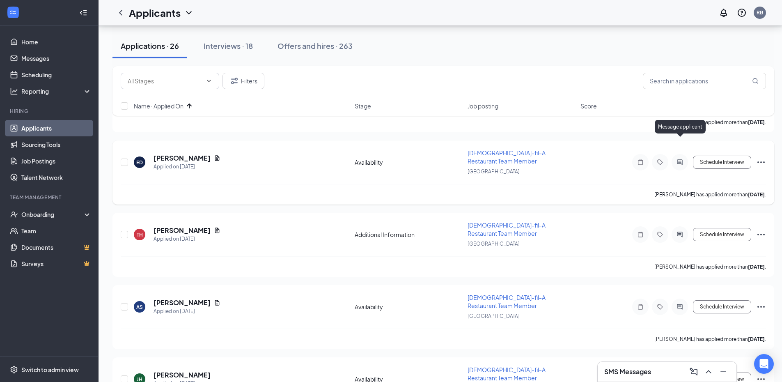
click at [680, 159] on icon "ActiveChat" at bounding box center [680, 162] width 10 height 7
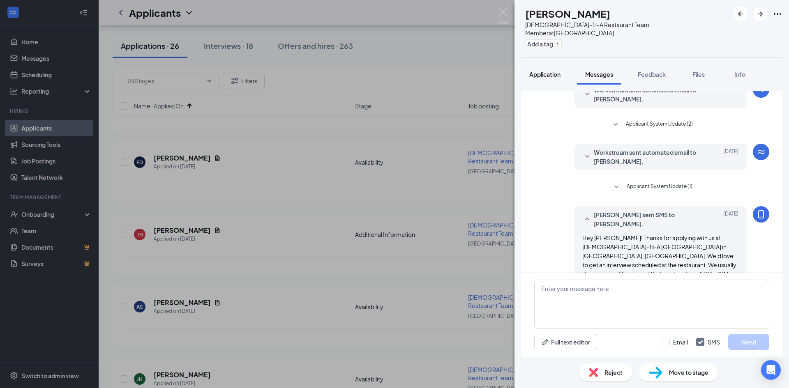
scroll to position [205, 0]
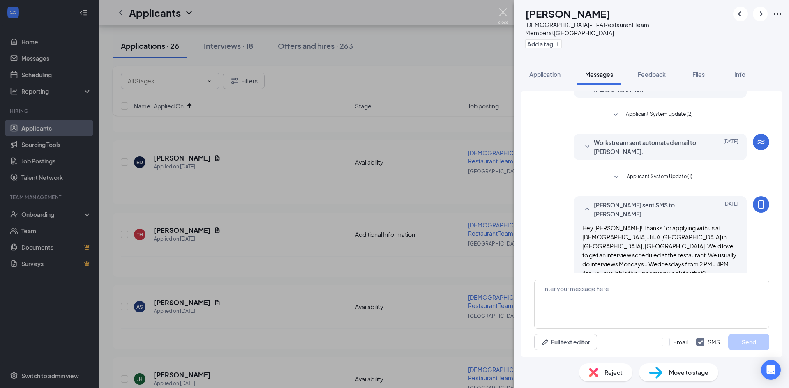
click at [503, 17] on img at bounding box center [503, 16] width 10 height 16
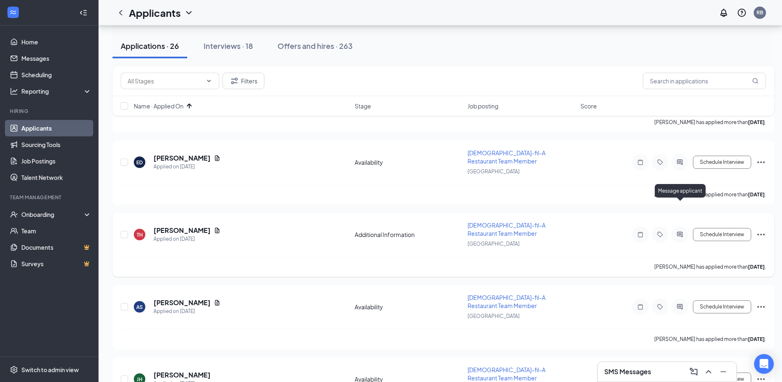
click at [680, 226] on div at bounding box center [680, 234] width 16 height 16
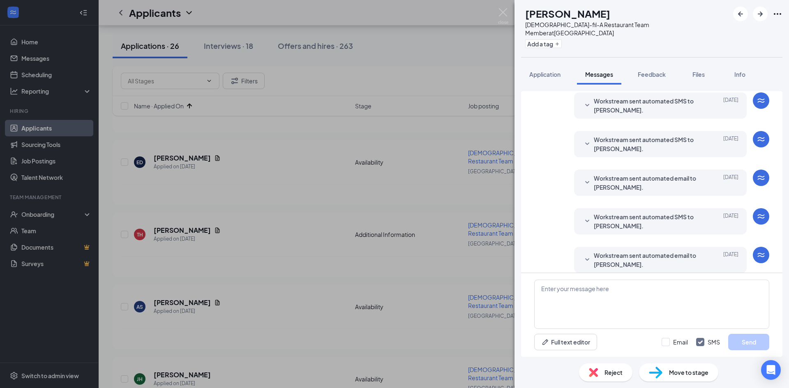
scroll to position [66, 0]
click at [541, 71] on span "Application" at bounding box center [544, 74] width 31 height 7
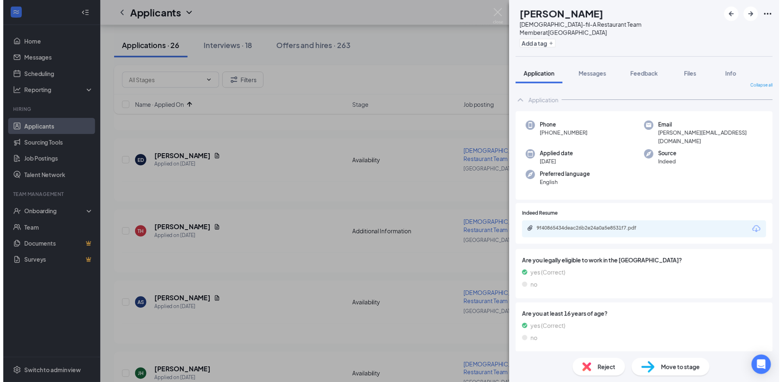
scroll to position [10, 0]
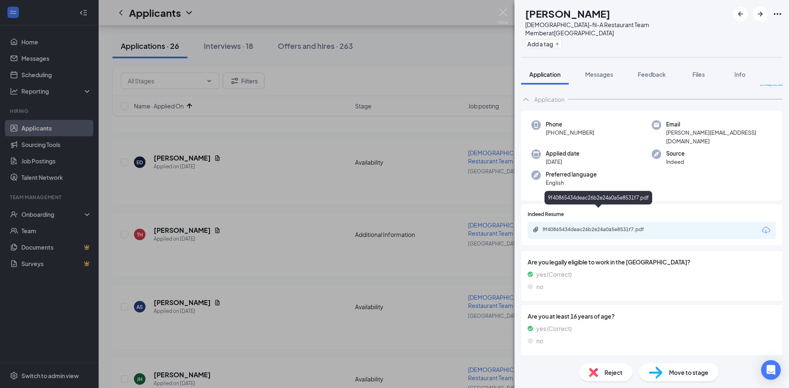
click at [573, 226] on div "9f40865434deac26b2e24a0a5e8531f7.pdf" at bounding box center [599, 229] width 115 height 7
click at [500, 11] on img at bounding box center [503, 16] width 10 height 16
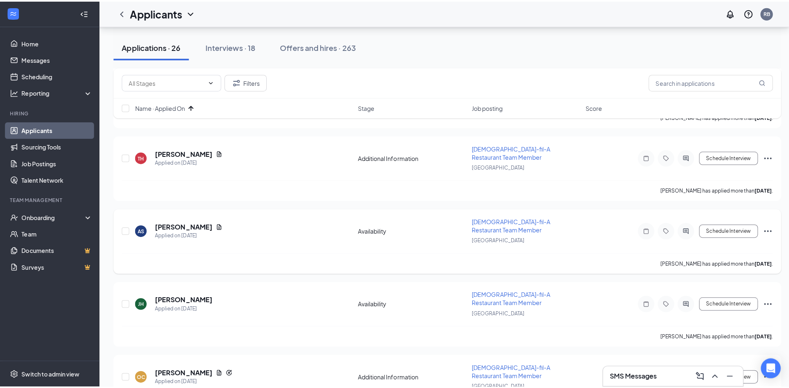
scroll to position [246, 0]
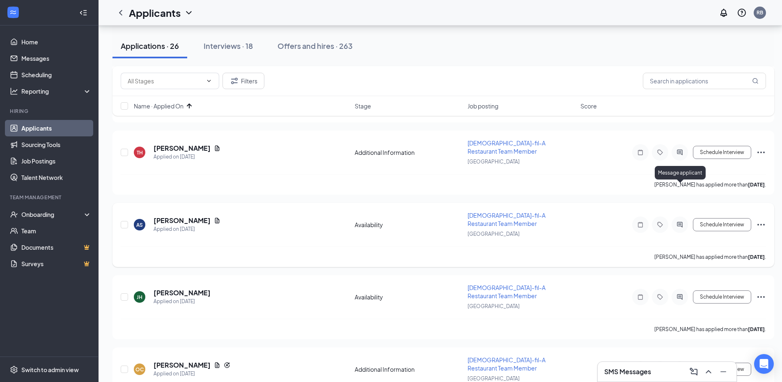
click at [678, 221] on icon "ActiveChat" at bounding box center [680, 224] width 10 height 7
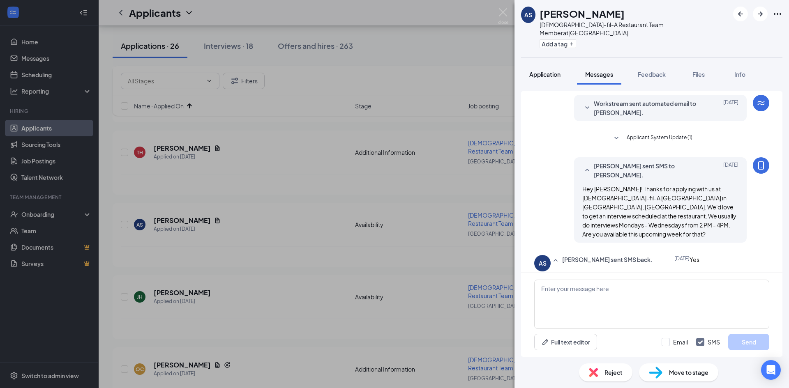
scroll to position [210, 0]
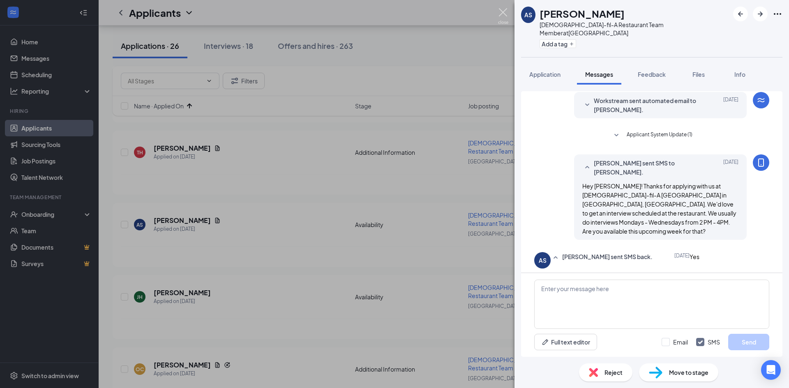
click at [502, 16] on img at bounding box center [503, 16] width 10 height 16
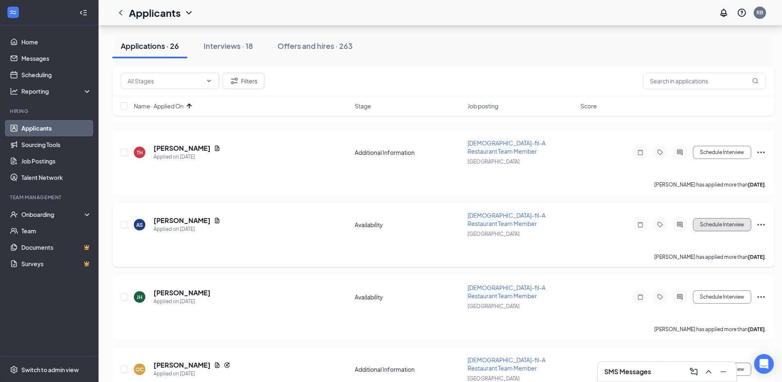
click at [712, 218] on button "Schedule Interview" at bounding box center [722, 224] width 58 height 13
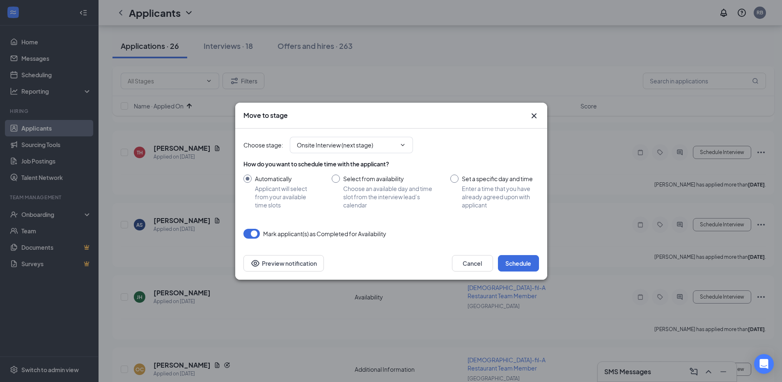
click at [377, 187] on input "Select from availability Choose an available day and time slot from the intervi…" at bounding box center [383, 192] width 103 height 34
radio input "true"
radio input "false"
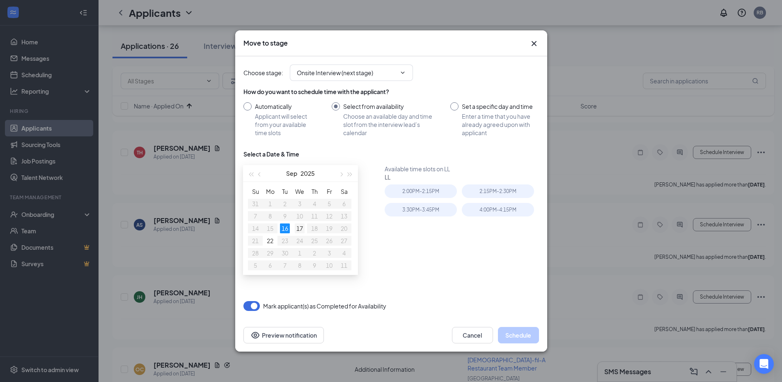
type input "Sep 17, 2025"
click at [295, 228] on div "17" at bounding box center [300, 228] width 10 height 10
click at [509, 195] on div "2:15PM - 2:30PM" at bounding box center [498, 191] width 72 height 14
click at [526, 336] on button "Schedule" at bounding box center [518, 335] width 41 height 16
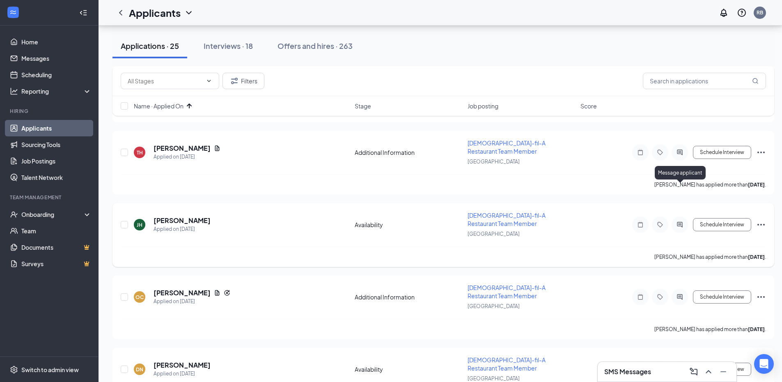
click at [681, 221] on icon "ActiveChat" at bounding box center [680, 224] width 10 height 7
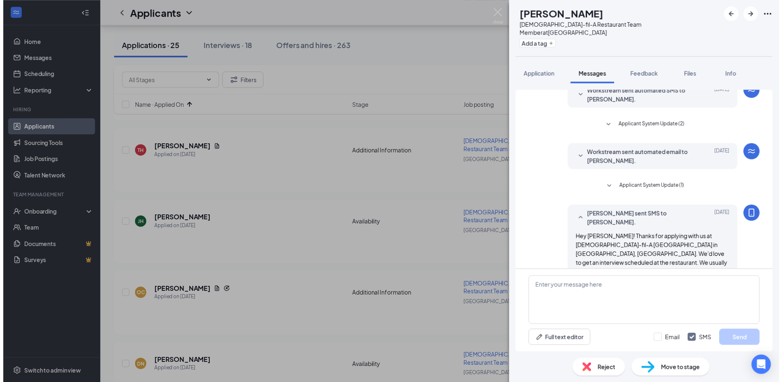
scroll to position [110, 0]
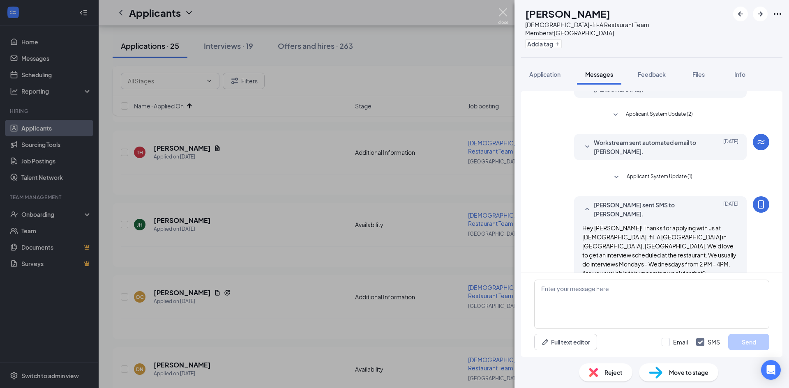
click at [503, 11] on img at bounding box center [503, 16] width 10 height 16
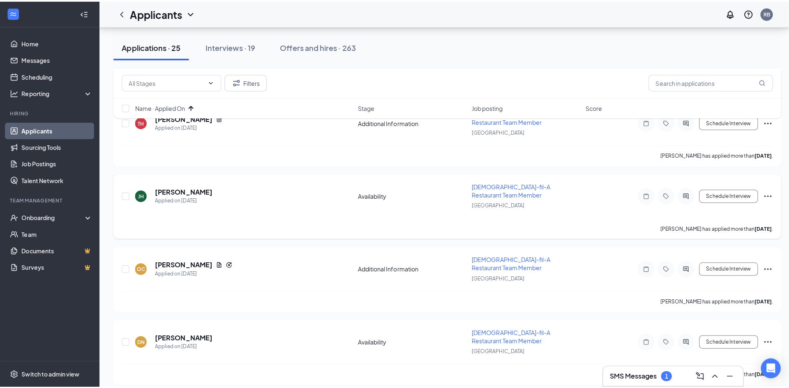
scroll to position [287, 0]
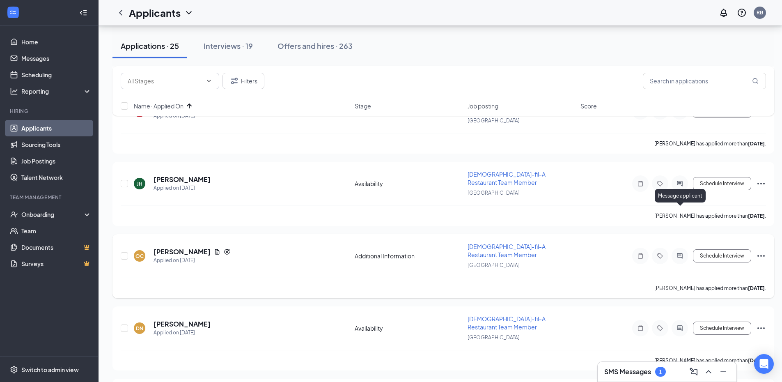
click at [681, 253] on icon "ActiveChat" at bounding box center [680, 256] width 10 height 7
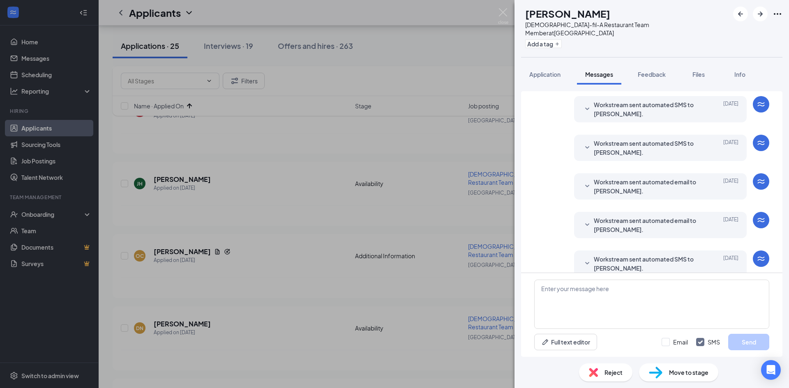
scroll to position [90, 0]
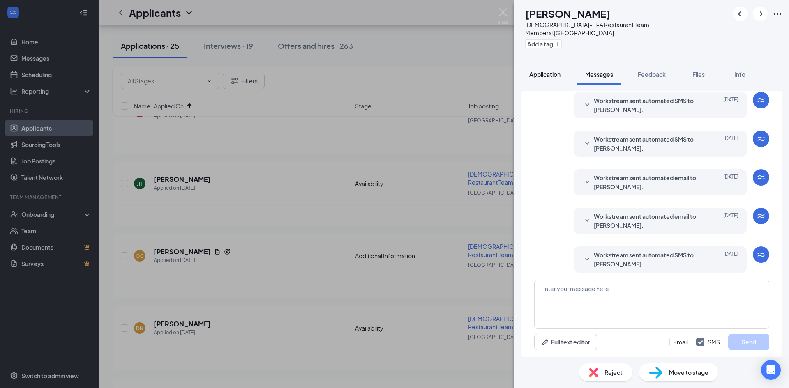
click at [543, 72] on button "Application" at bounding box center [545, 74] width 48 height 21
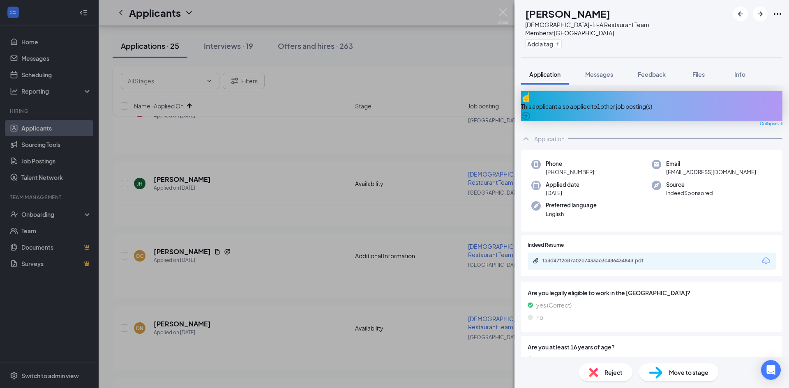
click at [627, 97] on div "This applicant also applied to 1 other job posting(s)" at bounding box center [651, 106] width 261 height 30
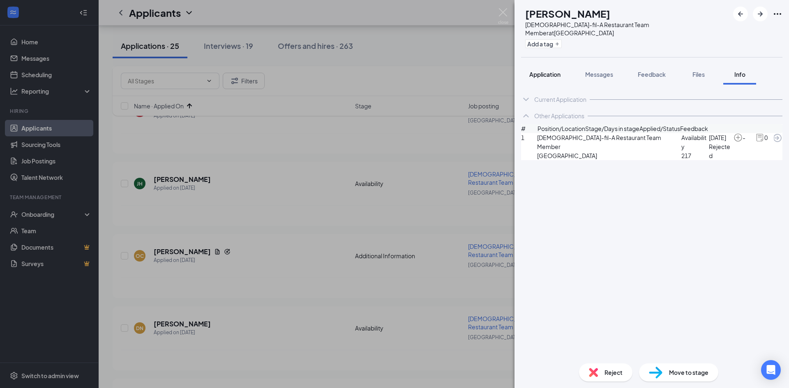
click at [557, 71] on span "Application" at bounding box center [544, 74] width 31 height 7
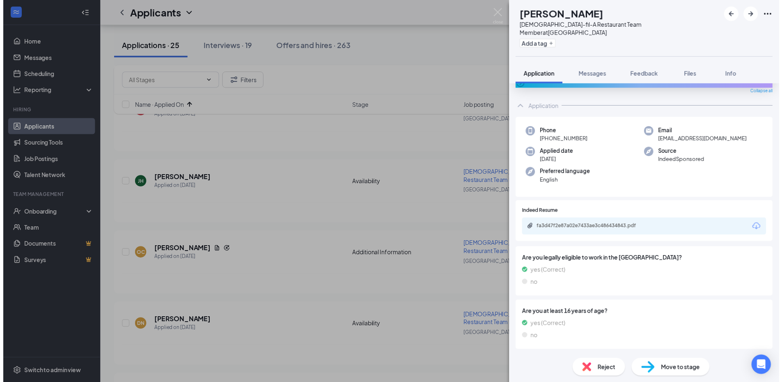
scroll to position [33, 0]
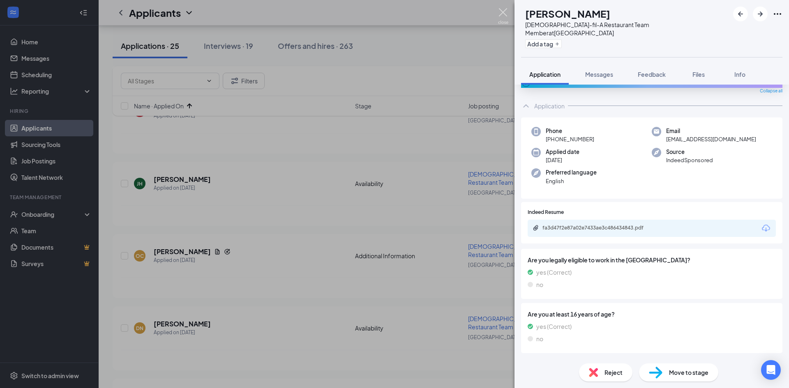
click at [506, 16] on img at bounding box center [503, 16] width 10 height 16
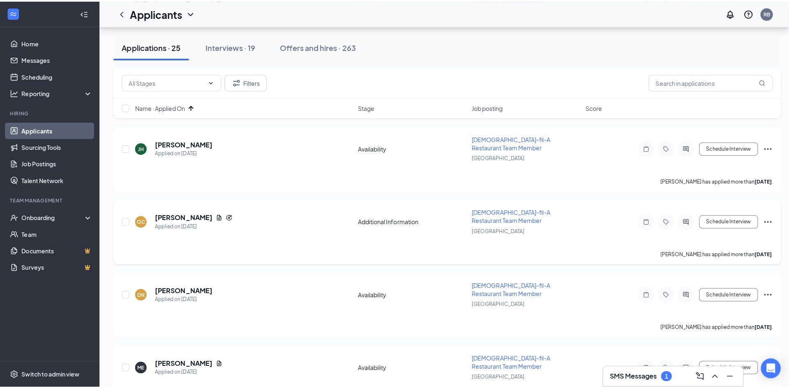
scroll to position [370, 0]
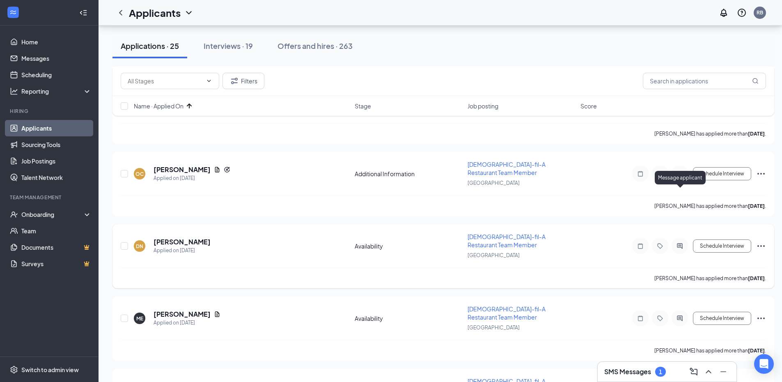
click at [681, 243] on icon "ActiveChat" at bounding box center [679, 245] width 5 height 5
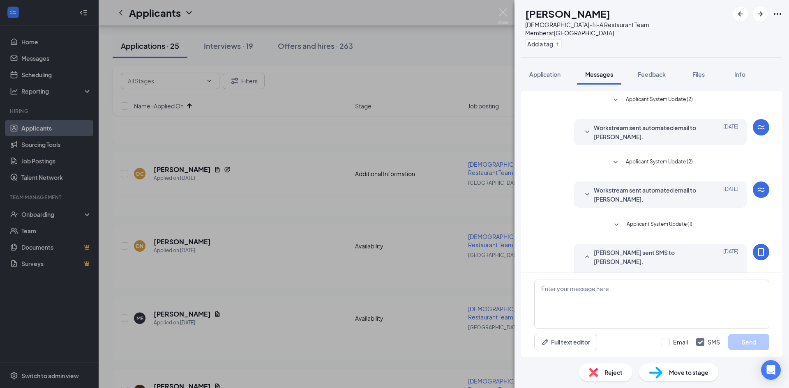
scroll to position [48, 0]
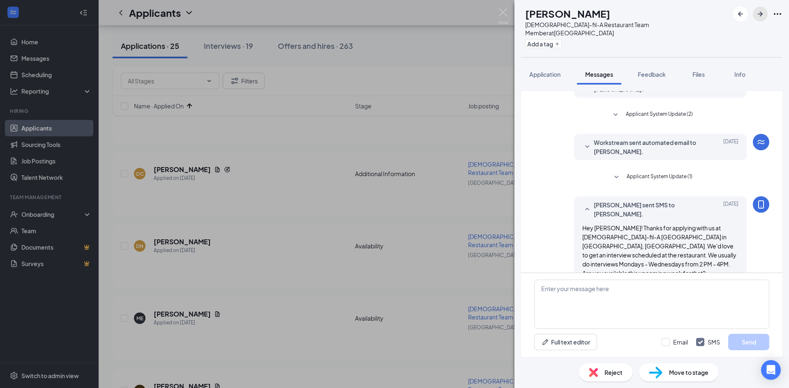
click at [757, 18] on icon "ArrowRight" at bounding box center [760, 14] width 10 height 10
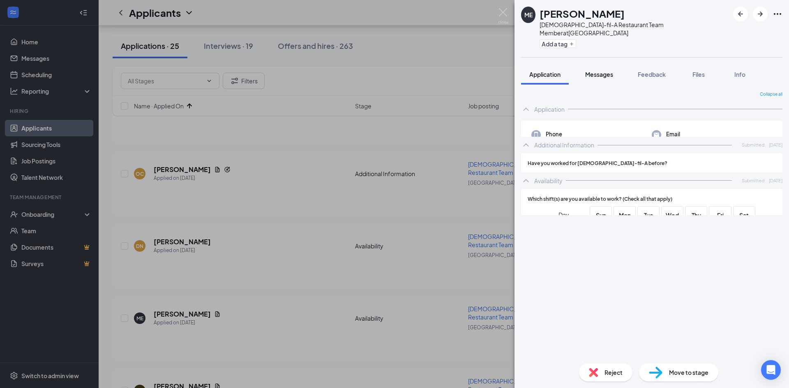
click at [606, 71] on span "Messages" at bounding box center [599, 74] width 28 height 7
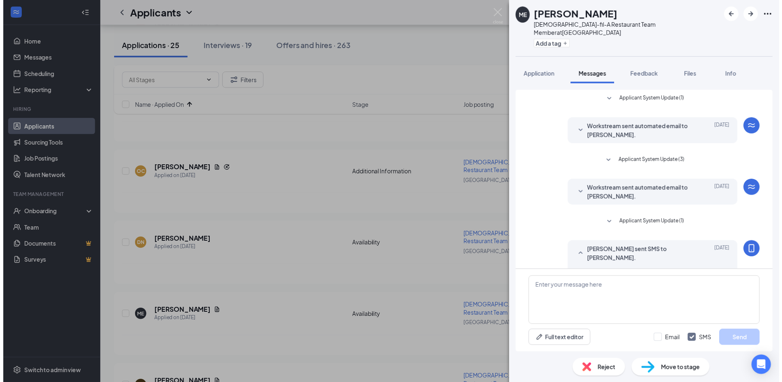
scroll to position [48, 0]
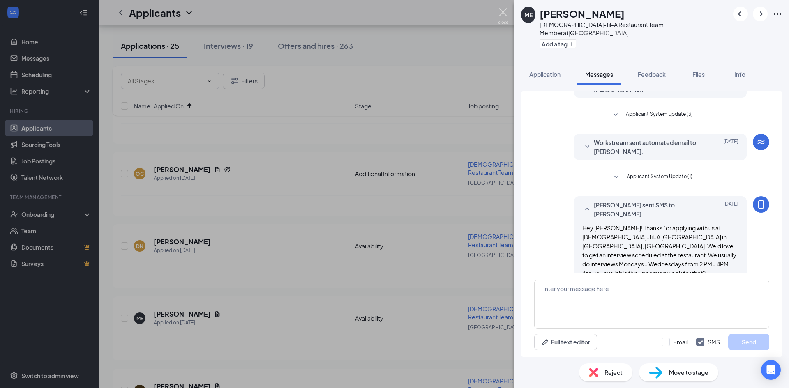
click at [503, 11] on img at bounding box center [503, 16] width 10 height 16
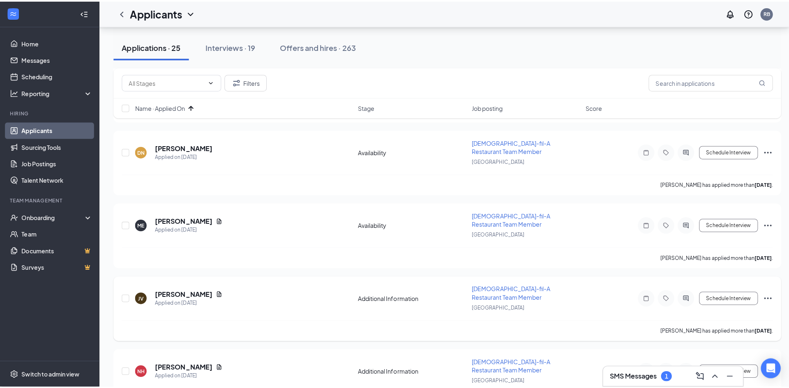
scroll to position [534, 0]
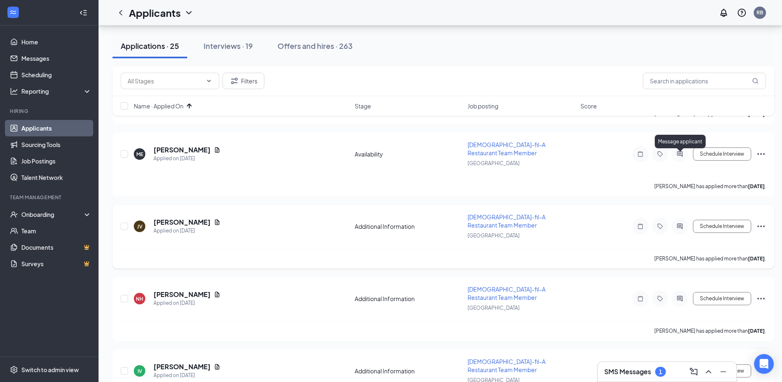
click at [679, 223] on icon "ActiveChat" at bounding box center [679, 225] width 5 height 5
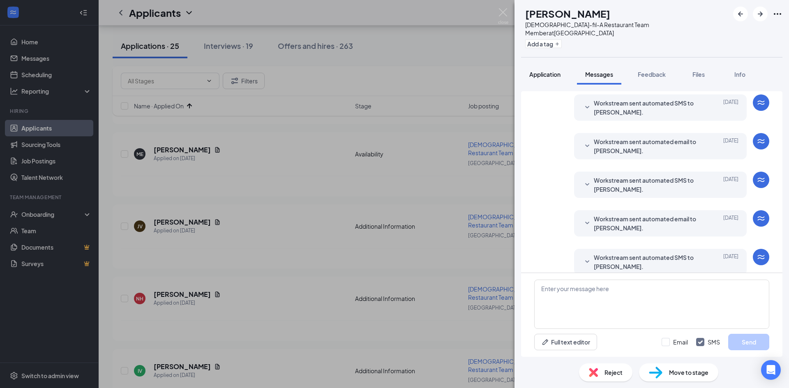
scroll to position [90, 0]
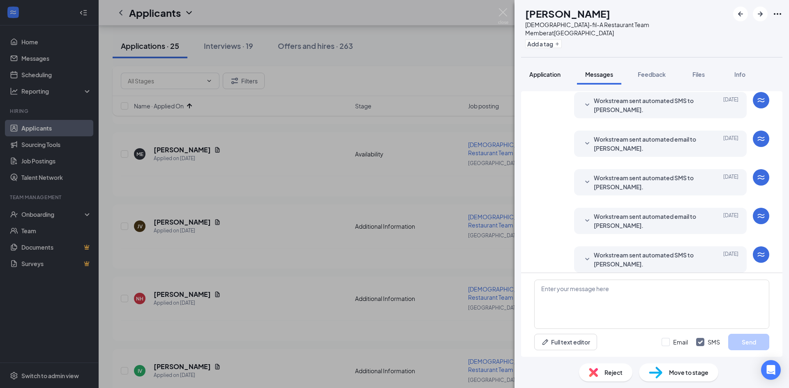
click at [554, 73] on button "Application" at bounding box center [545, 74] width 48 height 21
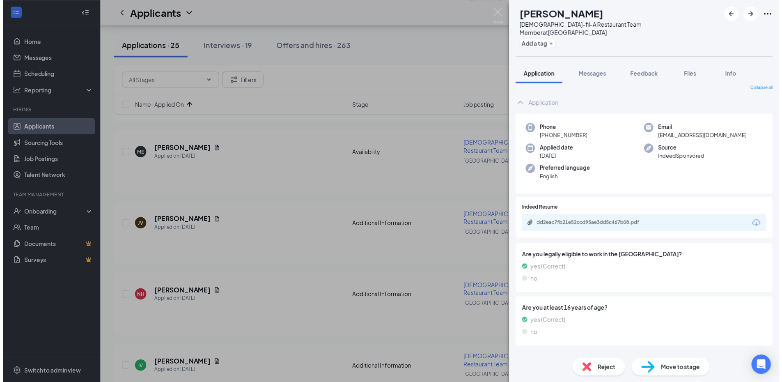
scroll to position [10, 0]
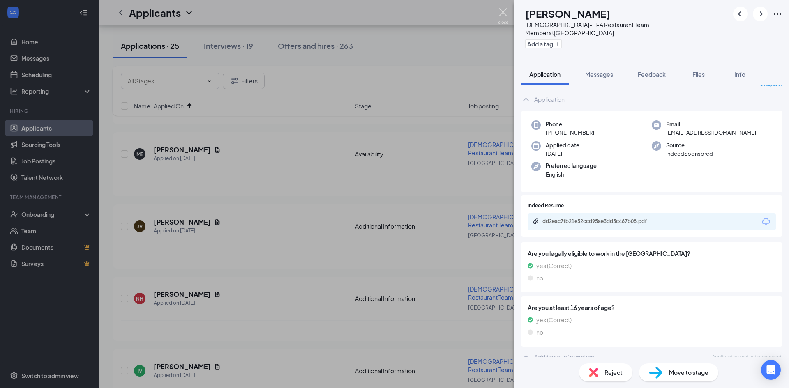
drag, startPoint x: 503, startPoint y: 11, endPoint x: 499, endPoint y: 21, distance: 10.8
click at [503, 11] on img at bounding box center [503, 16] width 10 height 16
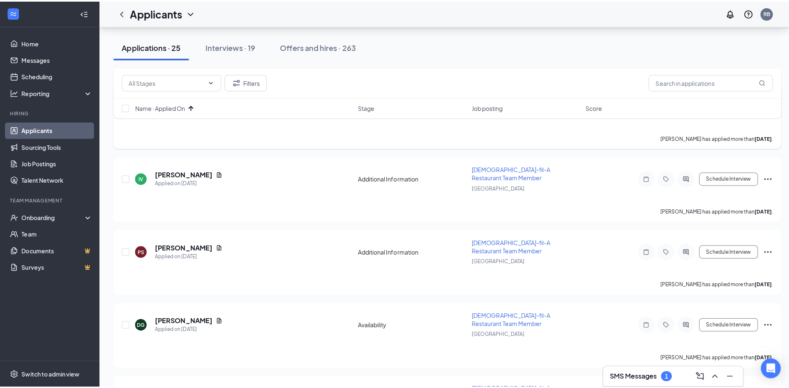
scroll to position [780, 0]
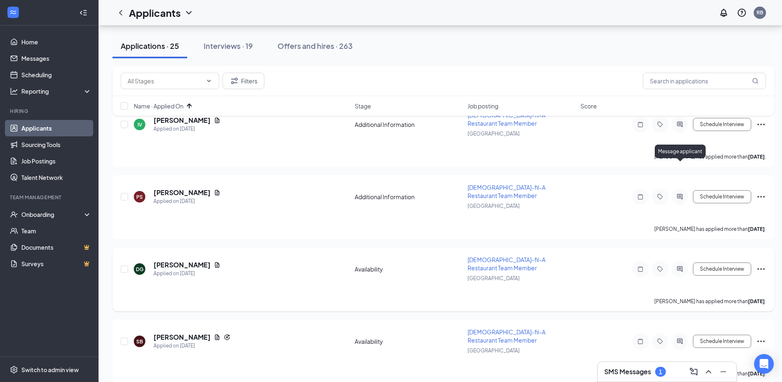
click at [680, 266] on icon "ActiveChat" at bounding box center [680, 269] width 10 height 7
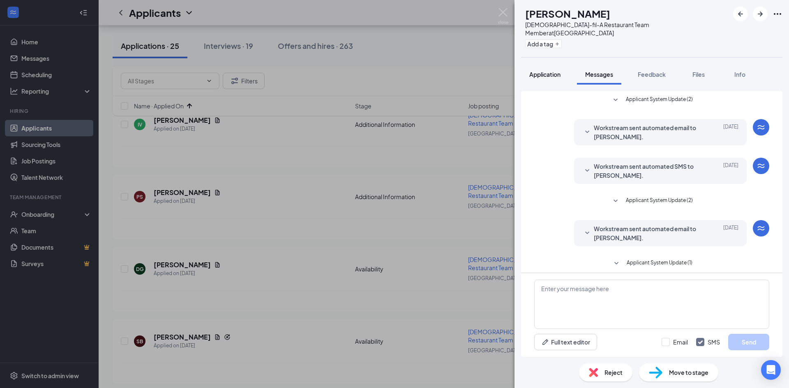
scroll to position [86, 0]
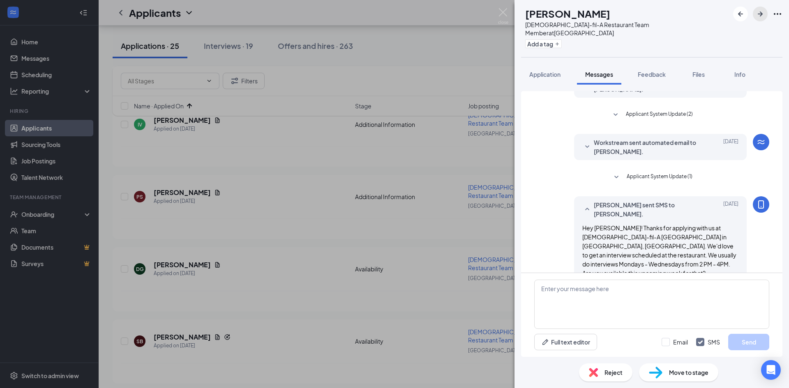
click at [756, 16] on icon "ArrowRight" at bounding box center [760, 14] width 10 height 10
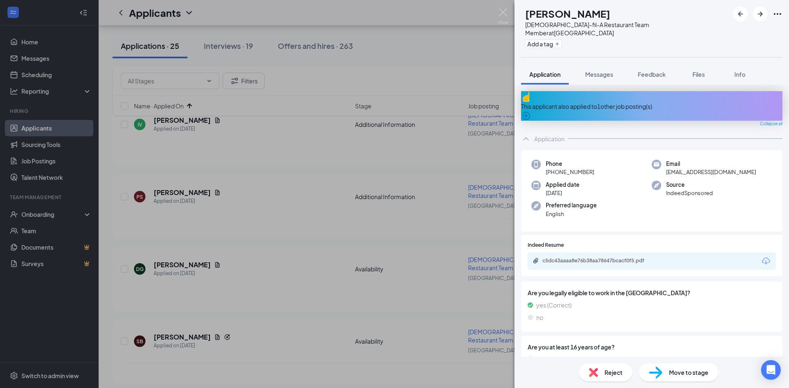
click at [596, 102] on div "This applicant also applied to 1 other job posting(s)" at bounding box center [651, 106] width 261 height 9
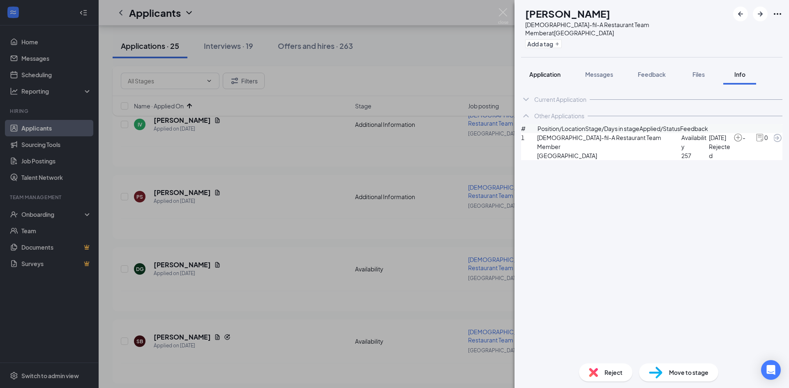
click at [545, 71] on span "Application" at bounding box center [544, 74] width 31 height 7
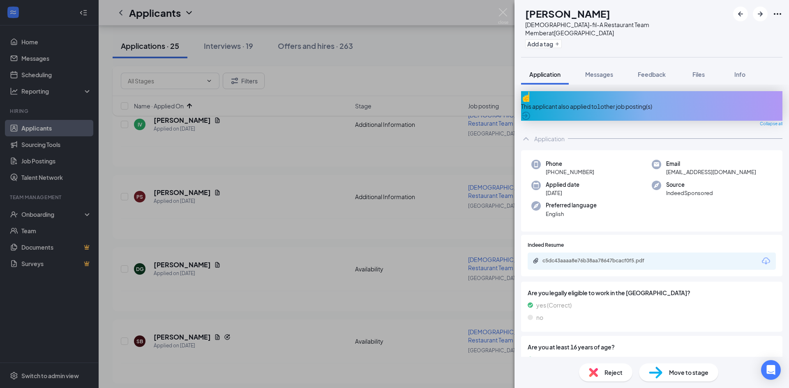
click at [572, 102] on div "This applicant also applied to 1 other job posting(s)" at bounding box center [651, 106] width 261 height 9
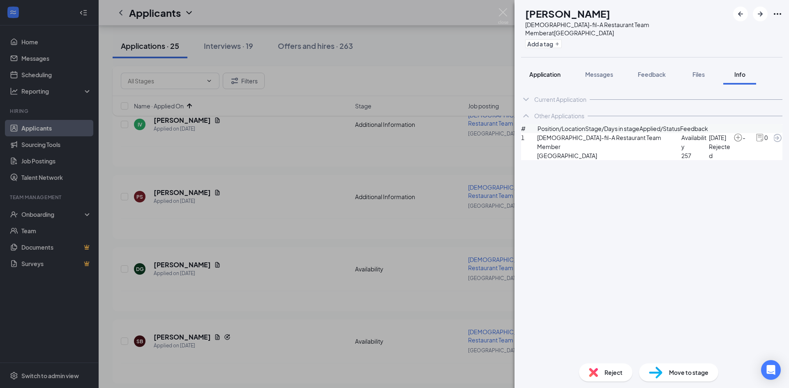
click at [549, 71] on span "Application" at bounding box center [544, 74] width 31 height 7
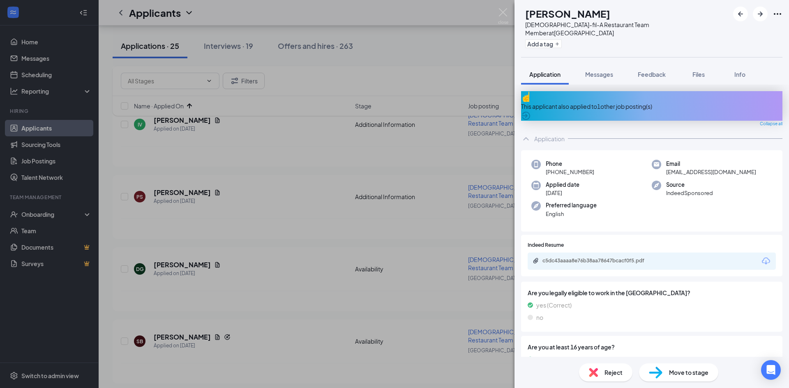
click at [598, 253] on div "c5dc43aaaa8e76b38aa78647bcacf0f5.pdf" at bounding box center [651, 261] width 248 height 17
click at [599, 257] on div "c5dc43aaaa8e76b38aa78647bcacf0f5.pdf" at bounding box center [599, 260] width 115 height 7
click at [604, 71] on span "Messages" at bounding box center [599, 74] width 28 height 7
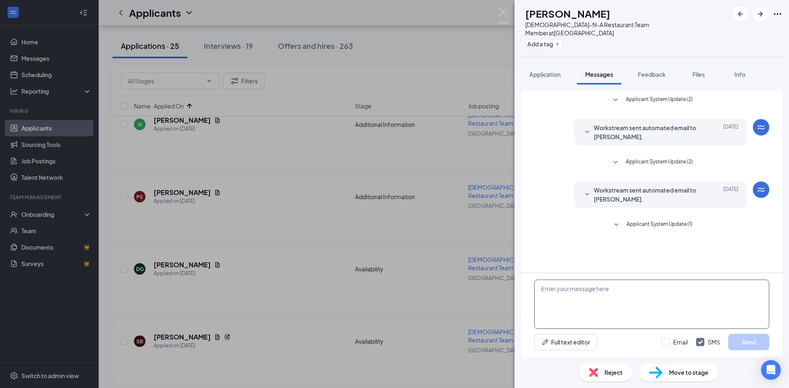
click at [582, 303] on textarea at bounding box center [651, 304] width 235 height 49
paste textarea "Hey Analia! Thanks for applying with us at Chick-fil-A Rivermont Station in Alp…"
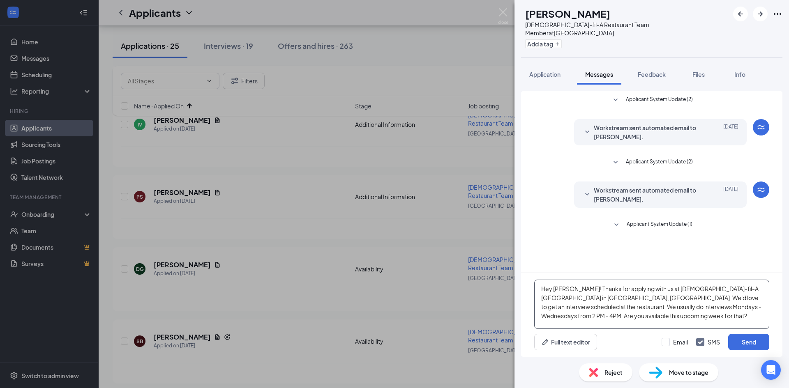
click at [568, 290] on textarea "Hey Analia! Thanks for applying with us at Chick-fil-A Rivermont Station in Alp…" at bounding box center [651, 304] width 235 height 49
type textarea "Hey Sauel! Thanks for applying with us at [DEMOGRAPHIC_DATA]-fil-A [GEOGRAPHIC_…"
click at [755, 340] on button "Send" at bounding box center [748, 342] width 41 height 16
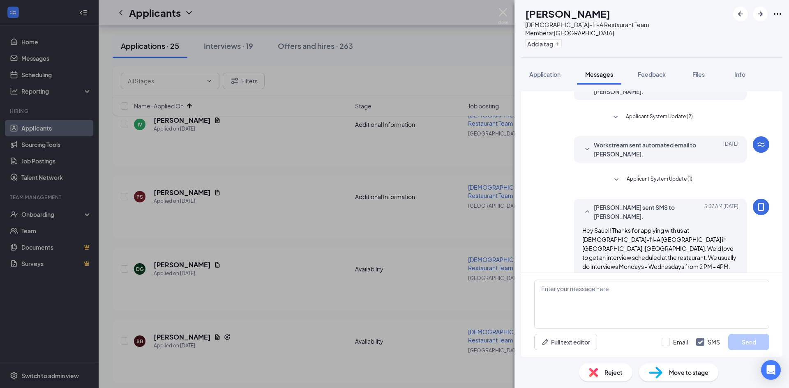
scroll to position [48, 0]
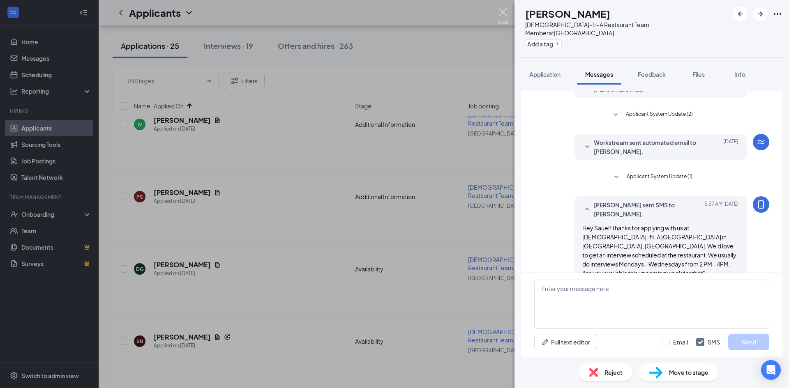
click at [505, 14] on img at bounding box center [503, 16] width 10 height 16
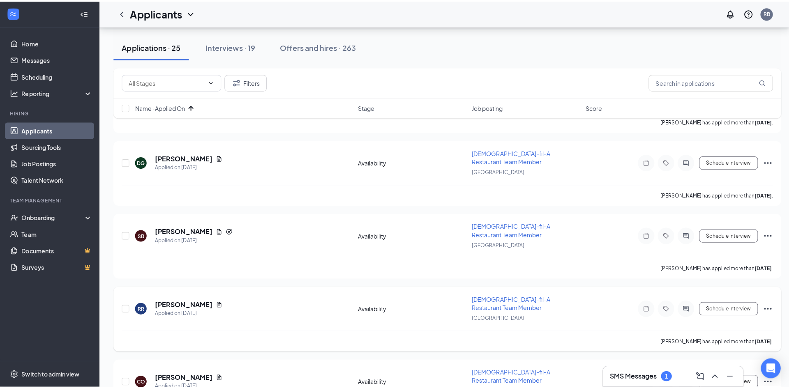
scroll to position [903, 0]
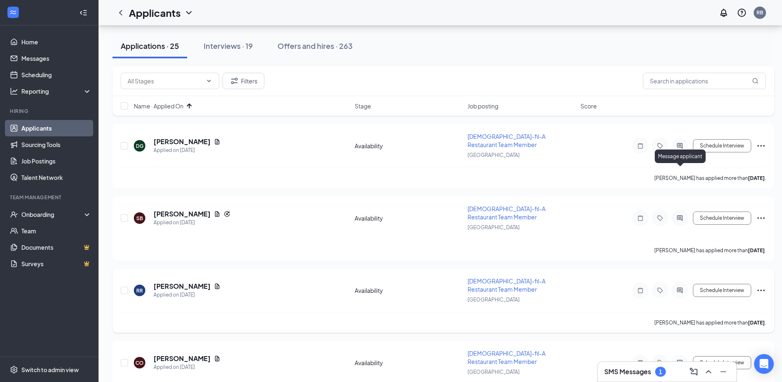
click at [679, 287] on icon "ActiveChat" at bounding box center [680, 290] width 10 height 7
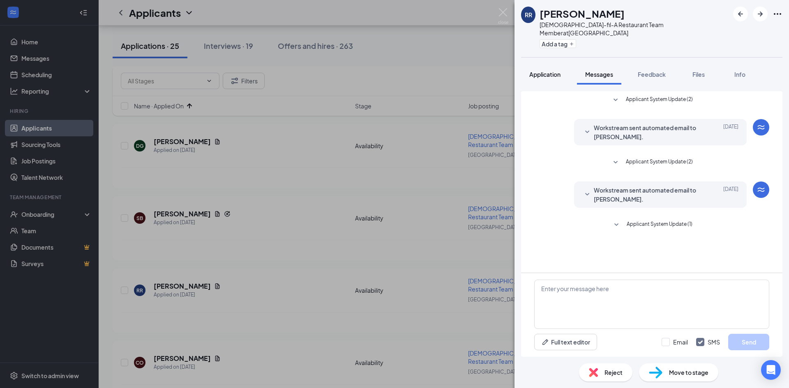
click at [547, 71] on span "Application" at bounding box center [544, 74] width 31 height 7
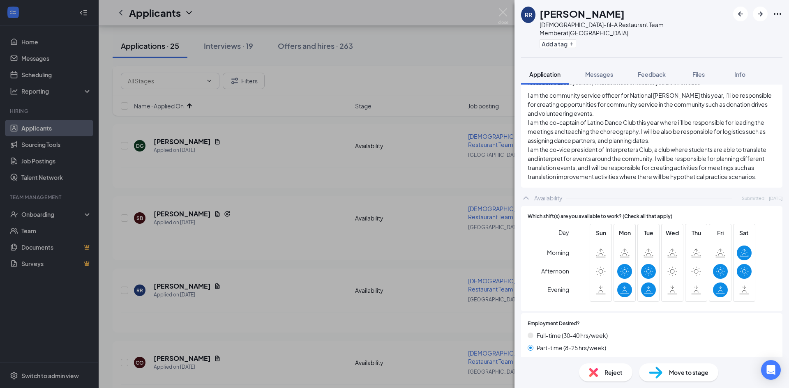
scroll to position [534, 0]
click at [596, 71] on span "Messages" at bounding box center [599, 74] width 28 height 7
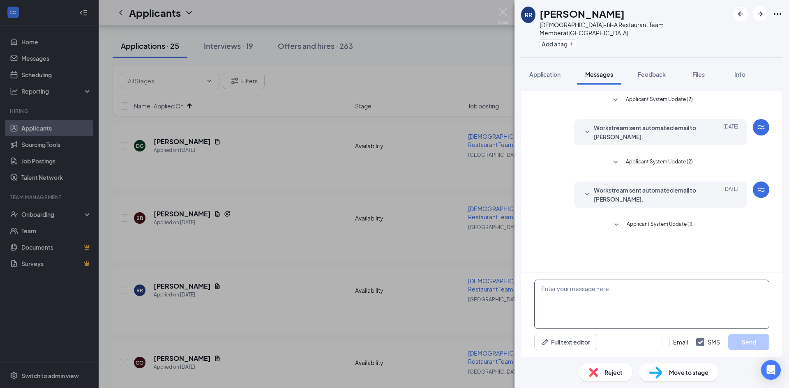
click at [573, 294] on textarea at bounding box center [651, 304] width 235 height 49
paste textarea "Hey Analia! Thanks for applying with us at Chick-fil-A Rivermont Station in Alp…"
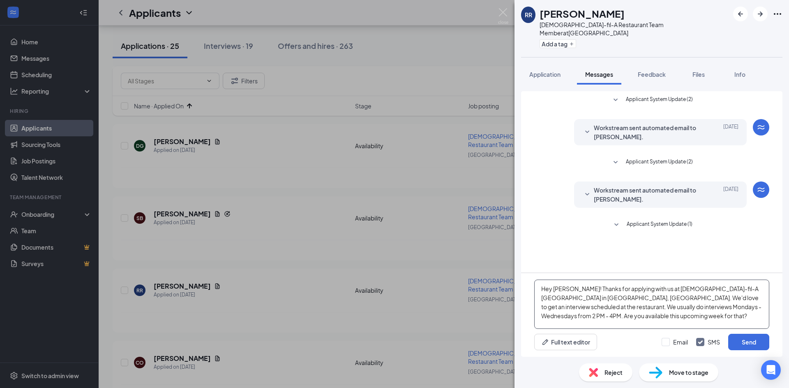
click at [568, 288] on textarea "Hey Analia! Thanks for applying with us at Chick-fil-A Rivermont Station in Alp…" at bounding box center [651, 304] width 235 height 49
type textarea "Hey [PERSON_NAME]! Thanks for applying with us at [DEMOGRAPHIC_DATA]-fil-A [GEO…"
click at [741, 341] on button "Send" at bounding box center [748, 342] width 41 height 16
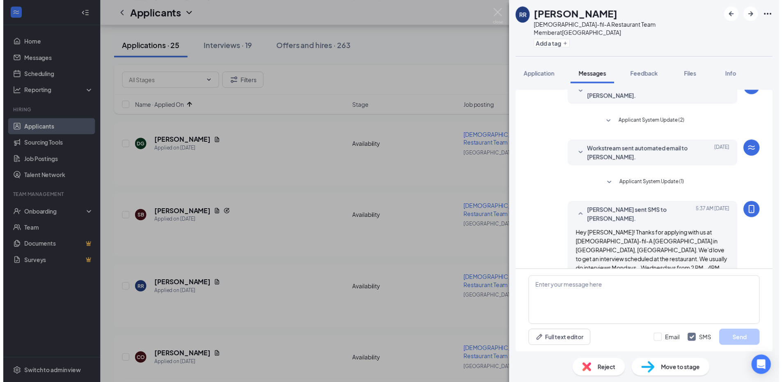
scroll to position [48, 0]
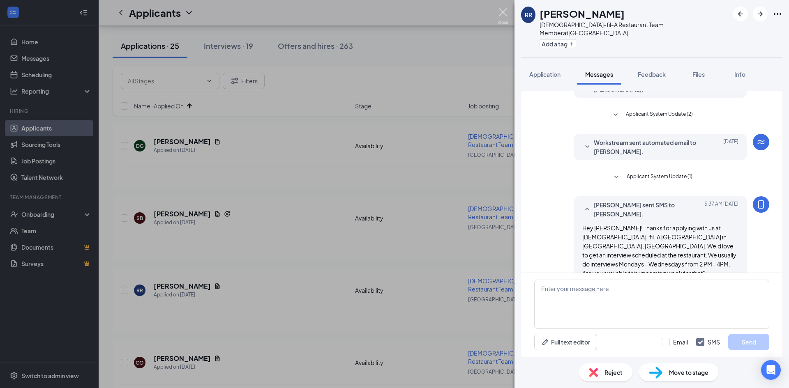
click at [502, 11] on img at bounding box center [503, 16] width 10 height 16
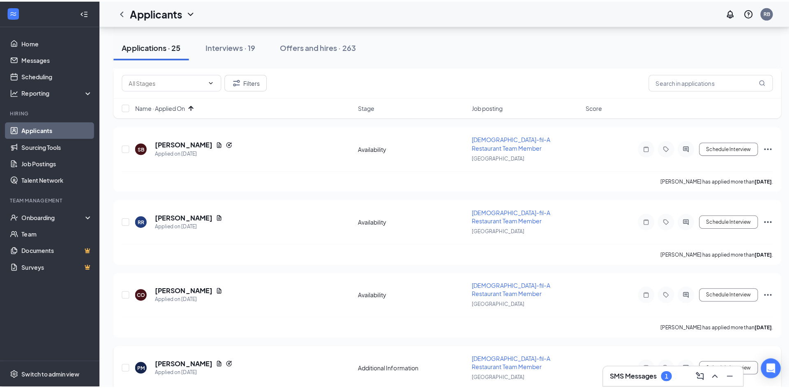
scroll to position [986, 0]
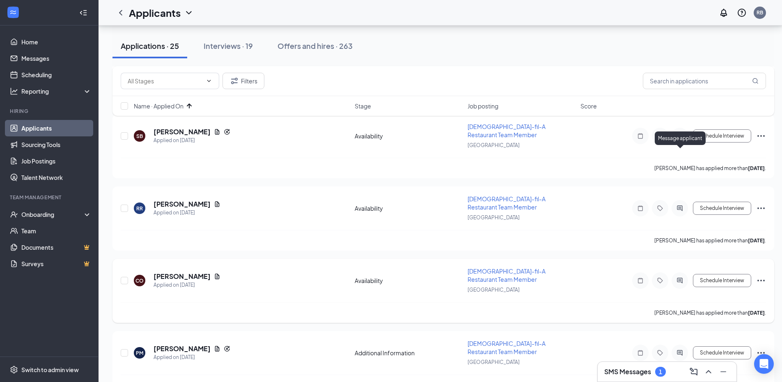
click at [680, 277] on icon "ActiveChat" at bounding box center [680, 280] width 10 height 7
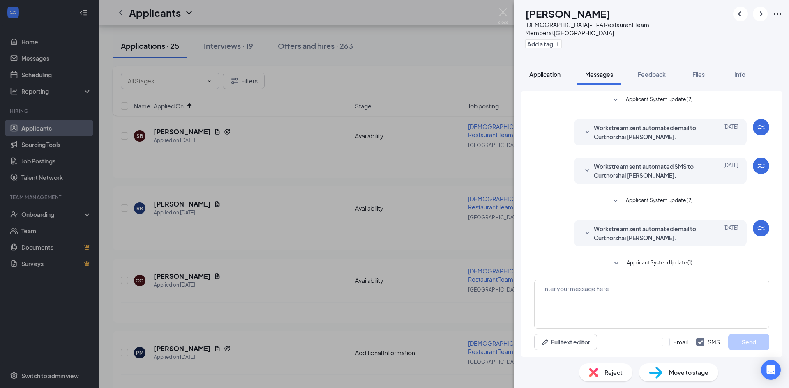
click at [552, 71] on span "Application" at bounding box center [544, 74] width 31 height 7
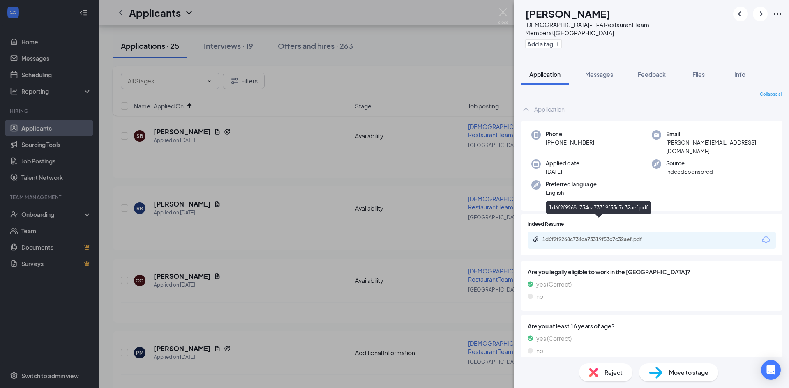
click at [579, 236] on div "1d6f2f9268c734ca73319f53c7c32aef.pdf" at bounding box center [599, 239] width 115 height 7
click at [612, 374] on span "Reject" at bounding box center [613, 372] width 18 height 9
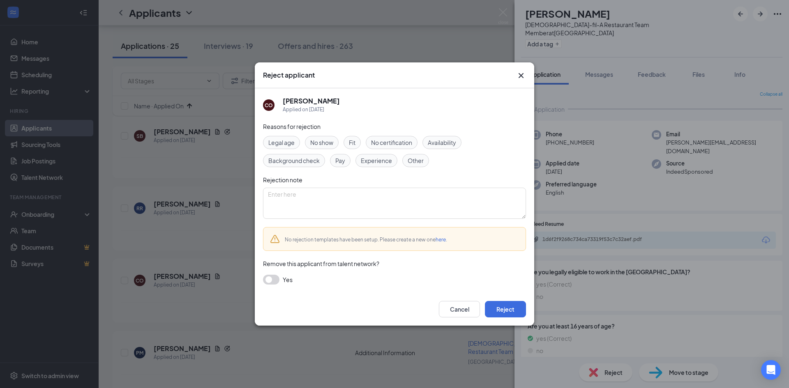
click at [357, 140] on div "Fit" at bounding box center [351, 142] width 17 height 13
click at [513, 309] on button "Reject" at bounding box center [505, 309] width 41 height 16
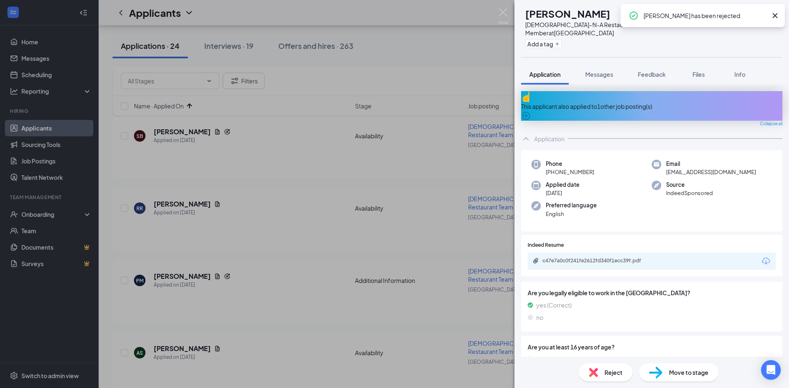
click at [594, 98] on div "This applicant also applied to 1 other job posting(s)" at bounding box center [651, 106] width 261 height 30
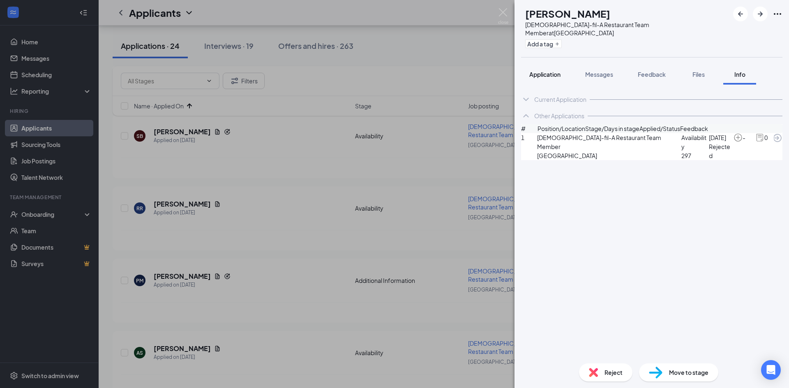
click at [552, 71] on span "Application" at bounding box center [544, 74] width 31 height 7
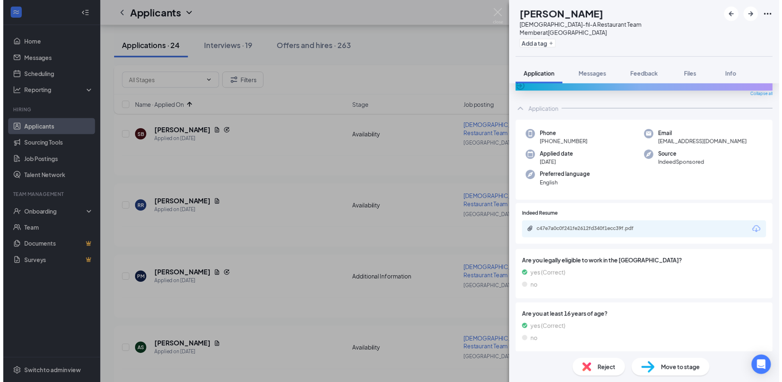
scroll to position [30, 0]
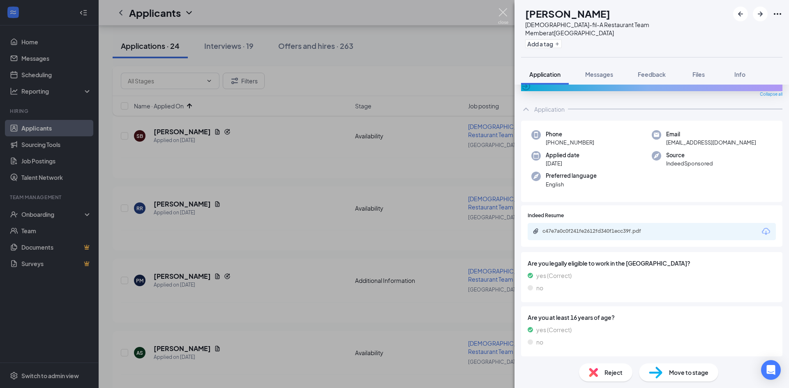
click at [506, 11] on img at bounding box center [503, 16] width 10 height 16
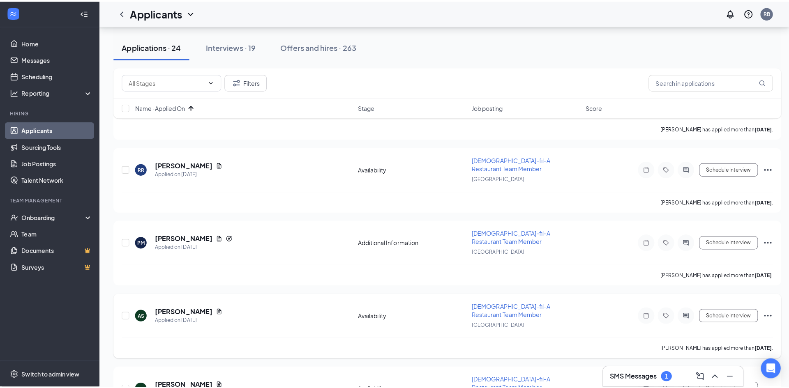
scroll to position [1068, 0]
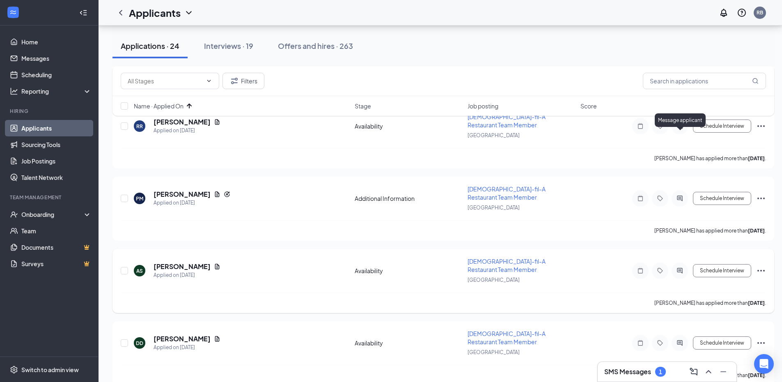
click at [675, 267] on icon "ActiveChat" at bounding box center [680, 270] width 10 height 7
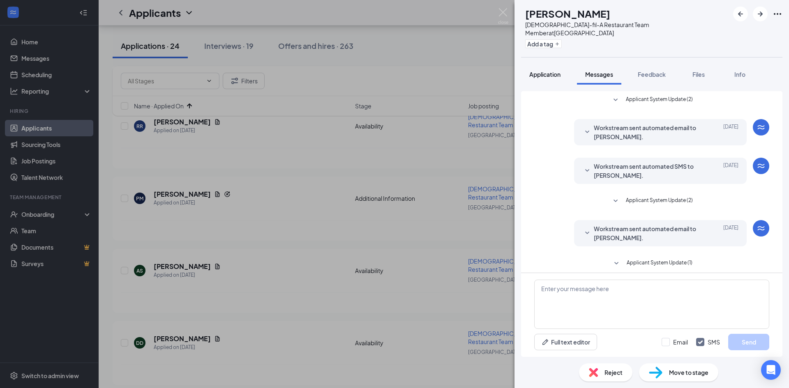
click at [535, 71] on span "Application" at bounding box center [544, 74] width 31 height 7
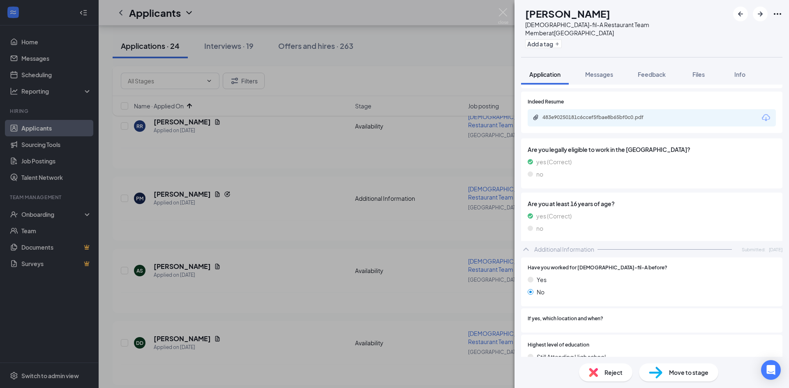
scroll to position [123, 0]
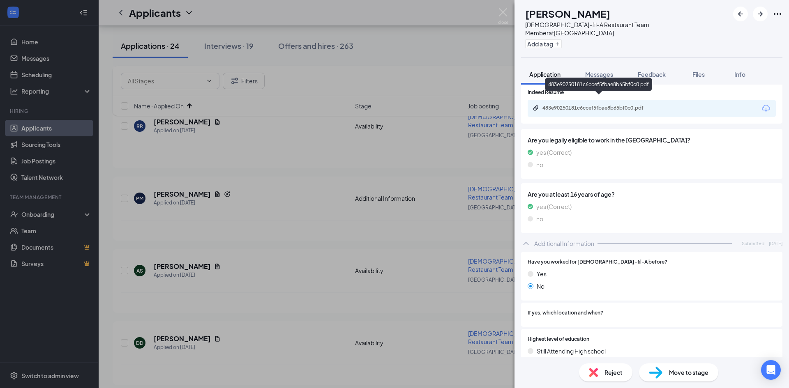
click at [598, 105] on div "483e90250181c6ccef5fbae8b65bf0c0.pdf" at bounding box center [598, 109] width 133 height 8
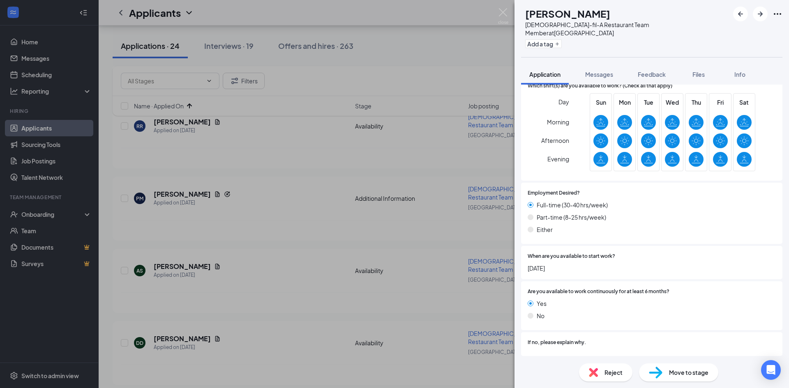
scroll to position [575, 0]
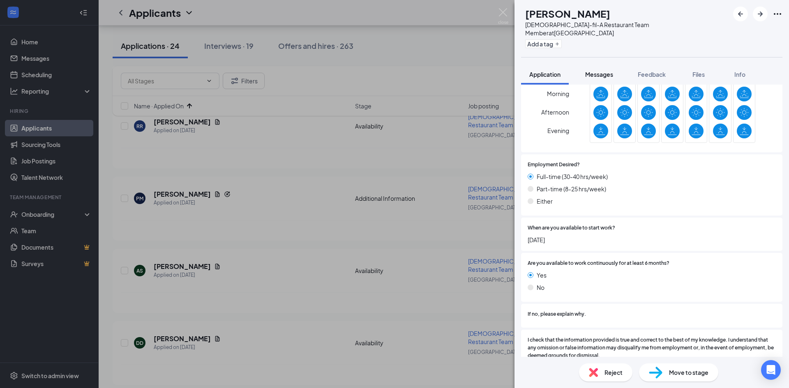
click at [595, 70] on button "Messages" at bounding box center [599, 74] width 44 height 21
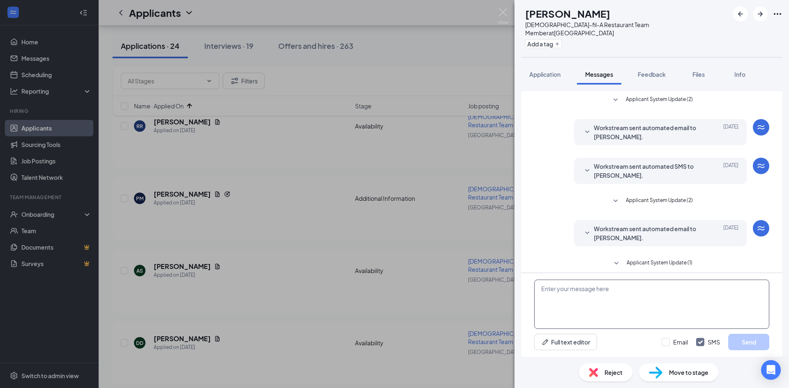
click at [558, 292] on textarea at bounding box center [651, 304] width 235 height 49
paste textarea "Hey Analia! Thanks for applying with us at Chick-fil-A Rivermont Station in Alp…"
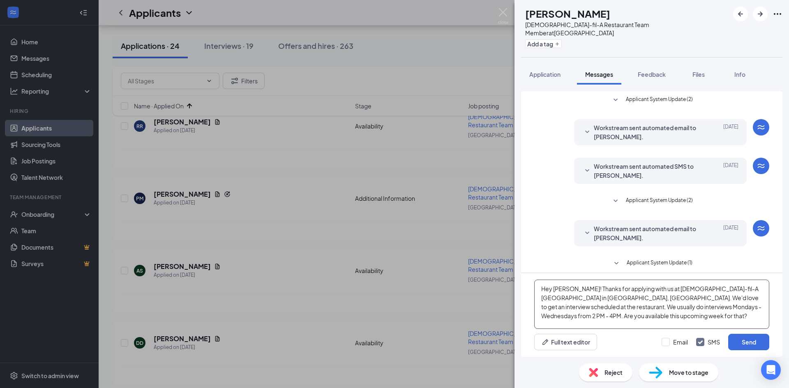
click at [570, 290] on textarea "Hey Analia! Thanks for applying with us at Chick-fil-A Rivermont Station in Alp…" at bounding box center [651, 304] width 235 height 49
type textarea "Hey [PERSON_NAME]! Thanks for applying with us at [DEMOGRAPHIC_DATA]-fil-A [GEO…"
click at [754, 343] on button "Send" at bounding box center [748, 342] width 41 height 16
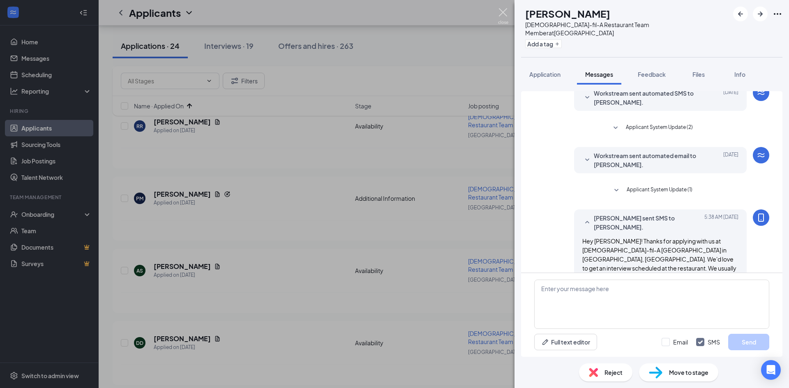
scroll to position [86, 0]
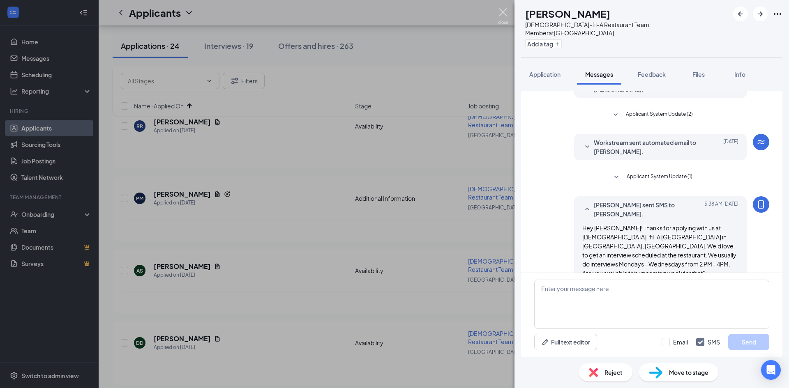
click at [500, 16] on img at bounding box center [503, 16] width 10 height 16
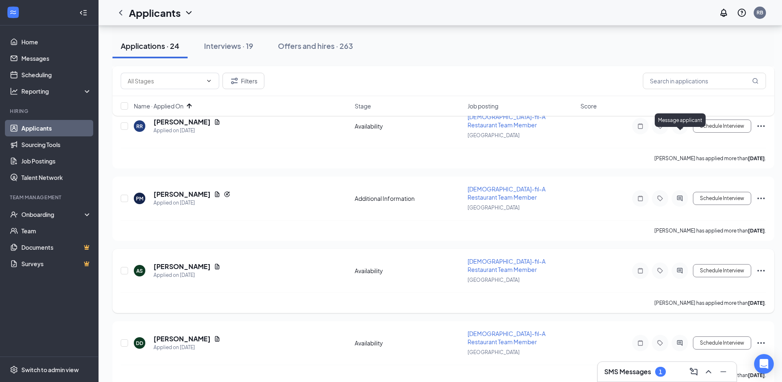
click at [683, 268] on icon "ActiveChat" at bounding box center [679, 270] width 5 height 5
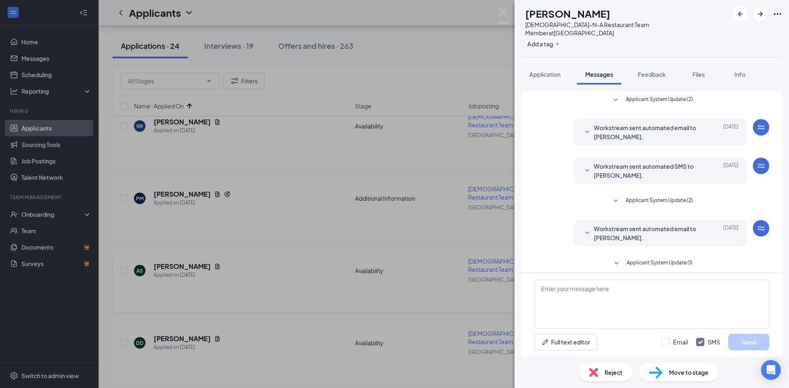
scroll to position [86, 0]
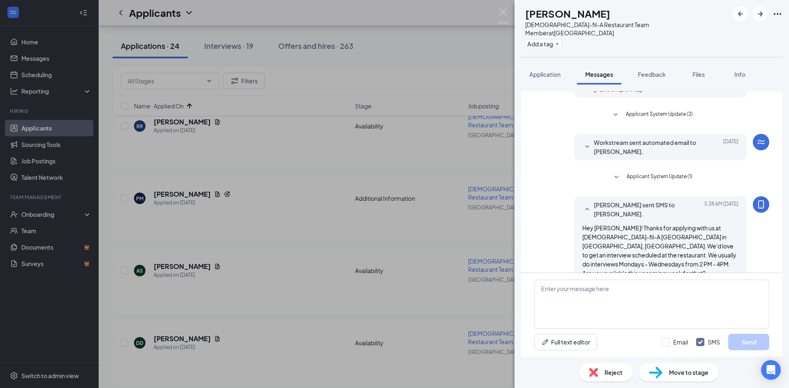
click at [508, 22] on div "AS Amber Smith Chick-fil-A Restaurant Team Member at Rivermont Station Add a ta…" at bounding box center [394, 194] width 789 height 388
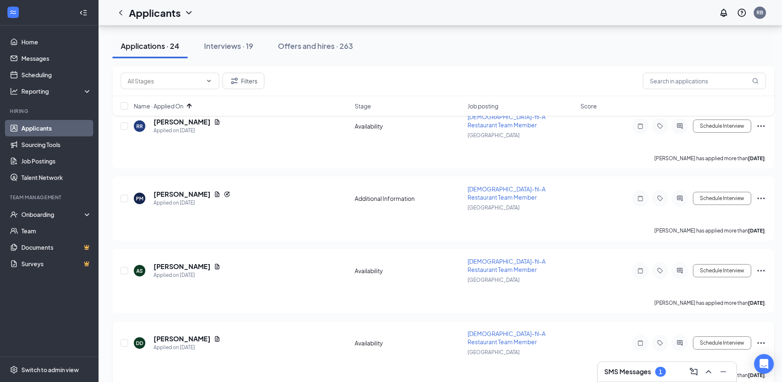
click at [682, 335] on div at bounding box center [680, 343] width 16 height 16
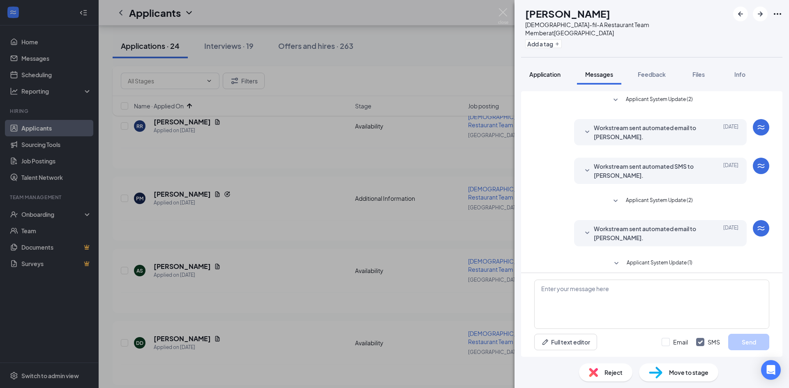
click at [544, 73] on button "Application" at bounding box center [545, 74] width 48 height 21
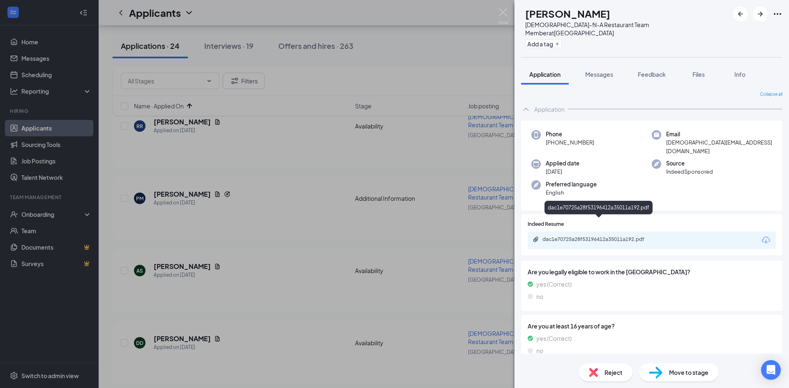
click at [613, 236] on div "dac1e70725a28f53196412a35011a192.pdf" at bounding box center [599, 239] width 115 height 7
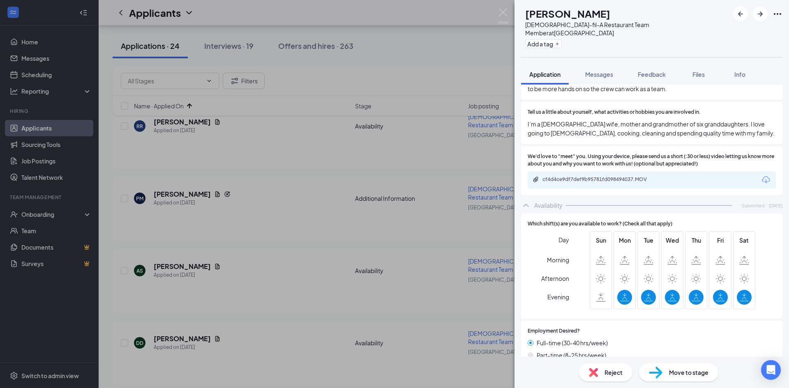
scroll to position [493, 0]
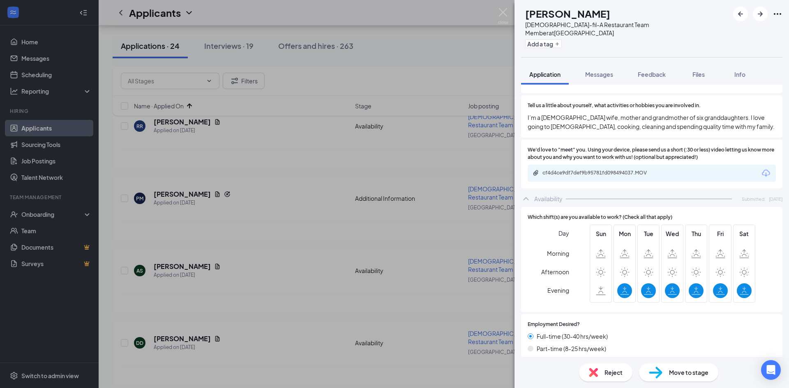
click at [606, 371] on span "Reject" at bounding box center [613, 372] width 18 height 9
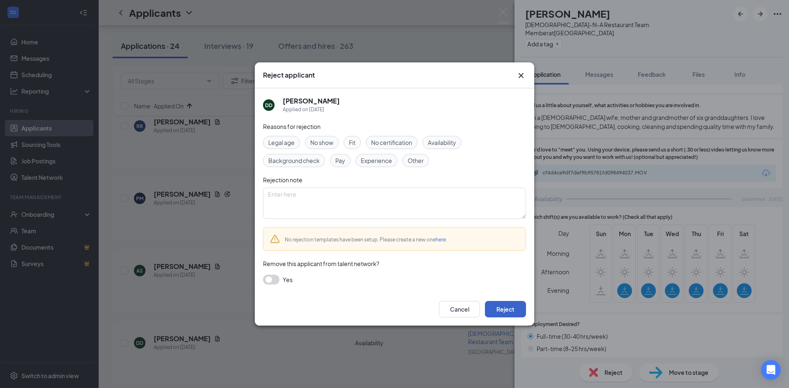
click at [510, 306] on button "Reject" at bounding box center [505, 309] width 41 height 16
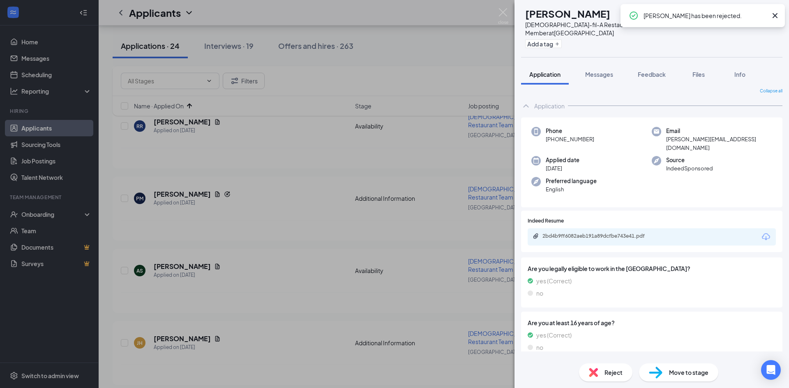
scroll to position [6, 0]
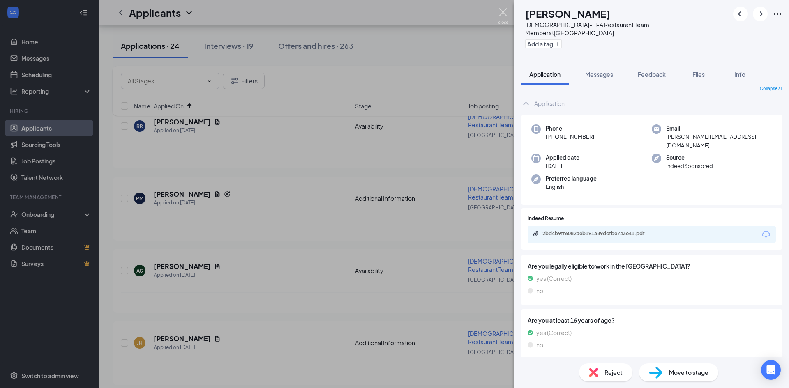
click at [503, 17] on img at bounding box center [503, 16] width 10 height 16
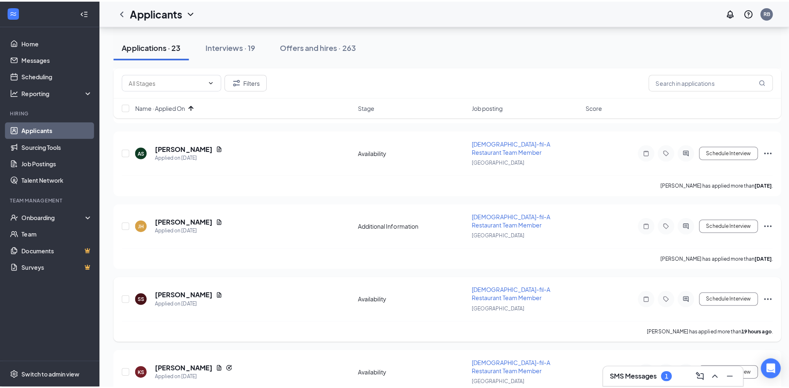
scroll to position [1191, 0]
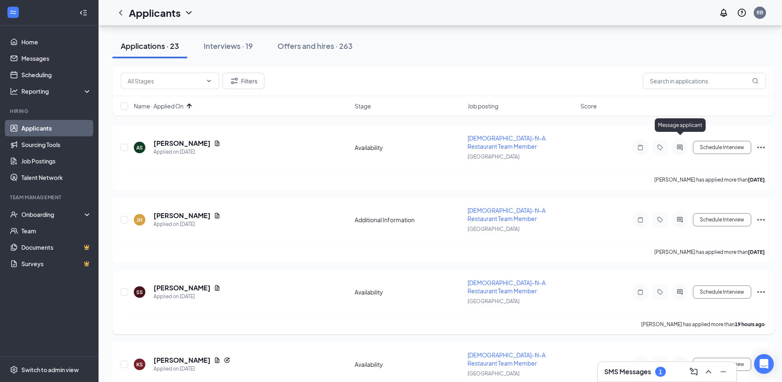
click at [680, 289] on icon "ActiveChat" at bounding box center [680, 292] width 10 height 7
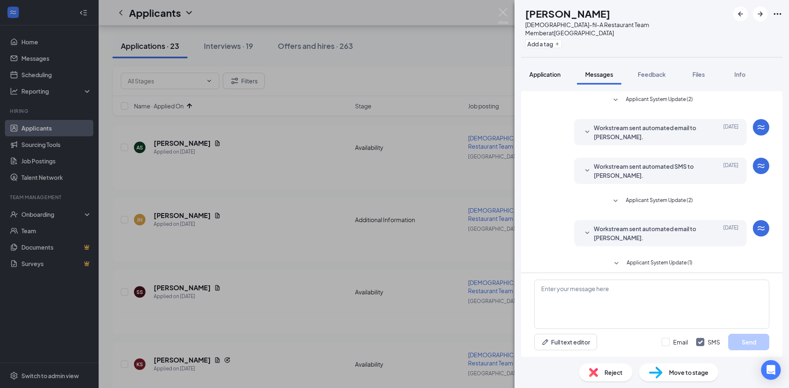
click at [551, 71] on span "Application" at bounding box center [544, 74] width 31 height 7
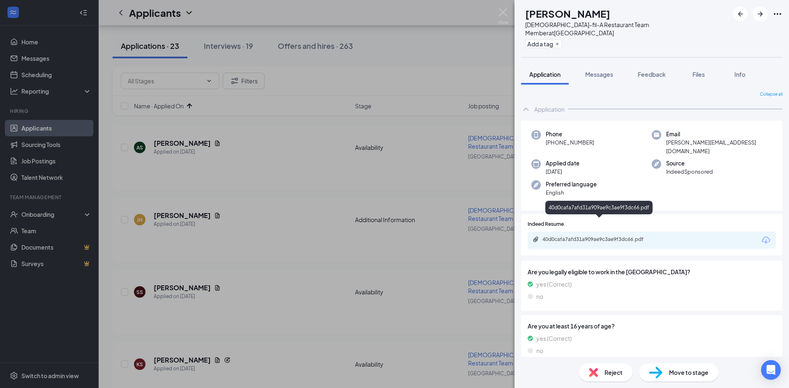
click at [561, 236] on div "40d0cafa7afd31a909ae9c3ae9f3dc66.pdf" at bounding box center [599, 239] width 115 height 7
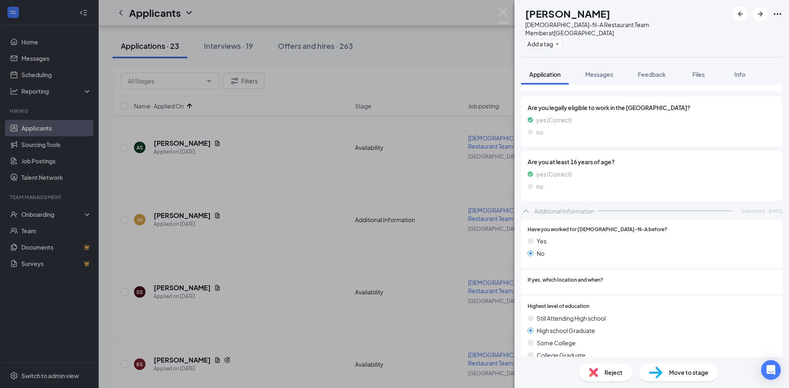
scroll to position [370, 0]
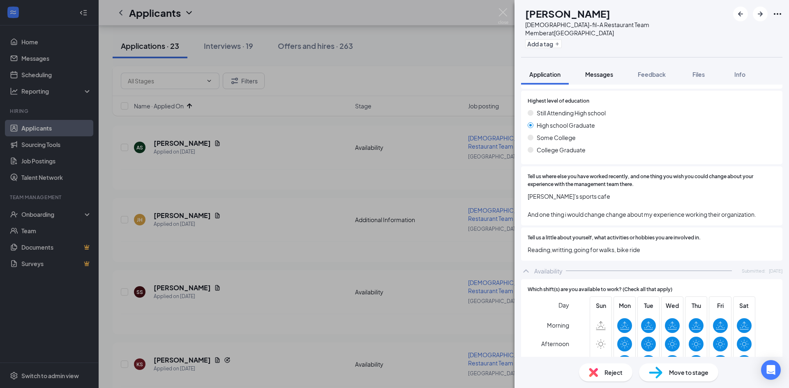
click at [597, 71] on span "Messages" at bounding box center [599, 74] width 28 height 7
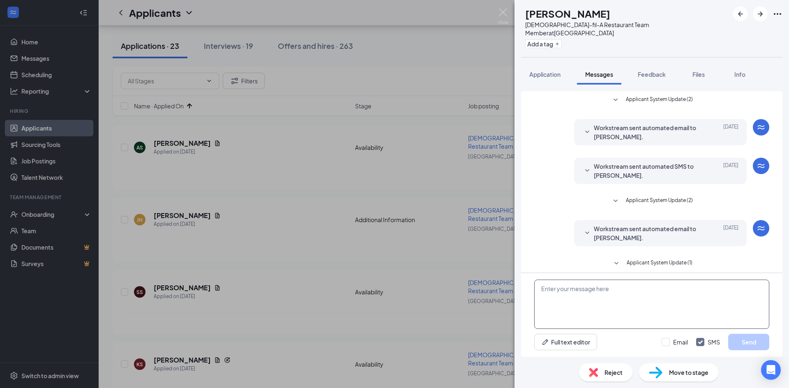
click at [590, 293] on textarea at bounding box center [651, 304] width 235 height 49
paste textarea "Hey Analia! Thanks for applying with us at Chick-fil-A Rivermont Station in Alp…"
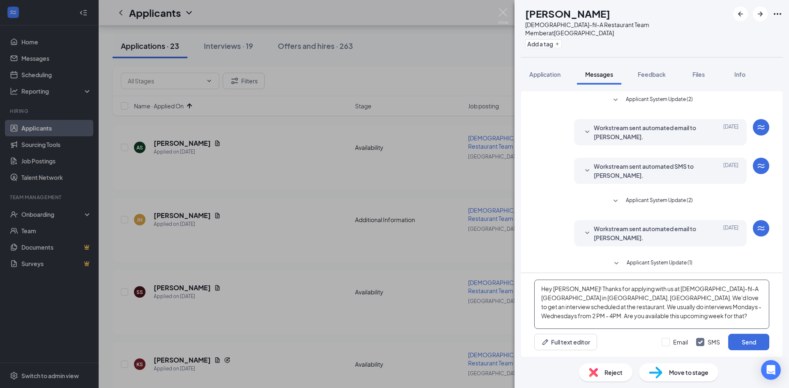
click at [568, 290] on textarea "Hey Analia! Thanks for applying with us at Chick-fil-A Rivermont Station in Alp…" at bounding box center [651, 304] width 235 height 49
type textarea "Hey [PERSON_NAME]! Thanks for applying with us at [DEMOGRAPHIC_DATA]-fil-A [GEO…"
click at [750, 347] on button "Send" at bounding box center [748, 342] width 41 height 16
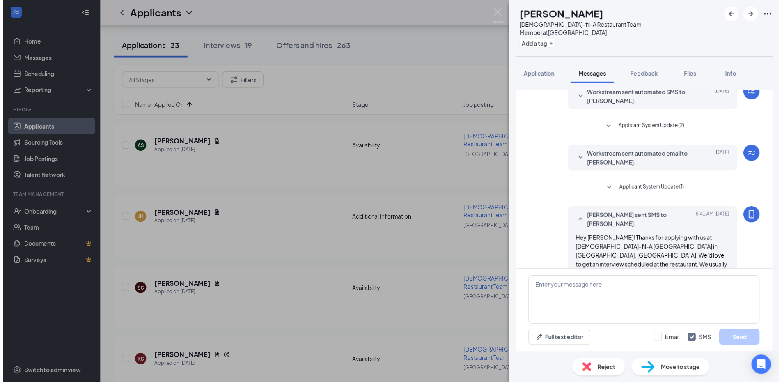
scroll to position [86, 0]
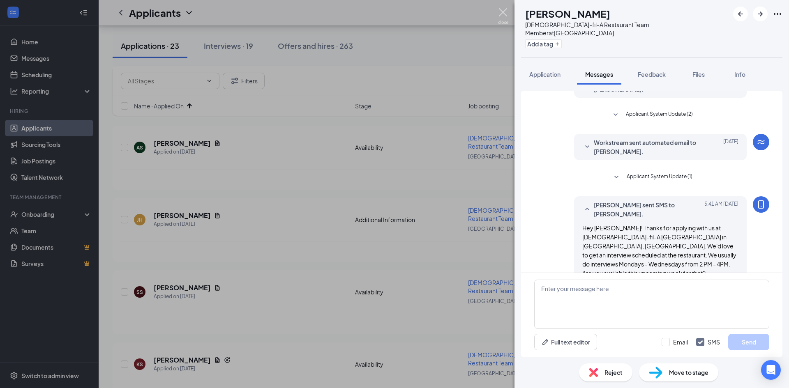
click at [501, 17] on img at bounding box center [503, 16] width 10 height 16
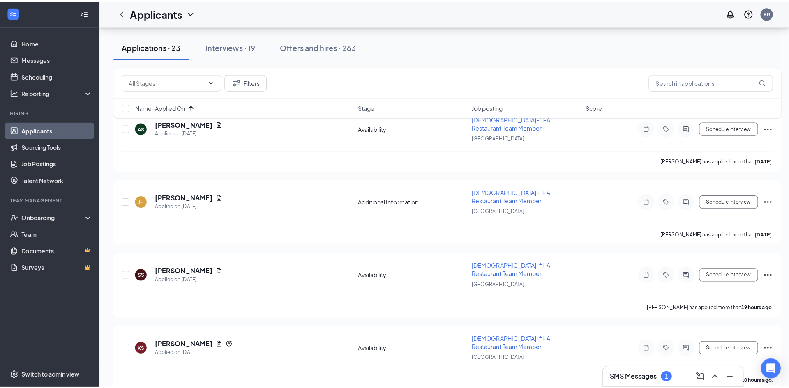
scroll to position [1232, 0]
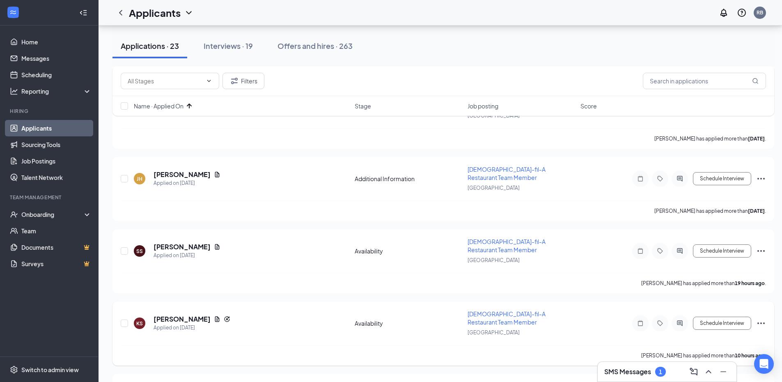
click at [679, 320] on icon "ActiveChat" at bounding box center [679, 322] width 5 height 5
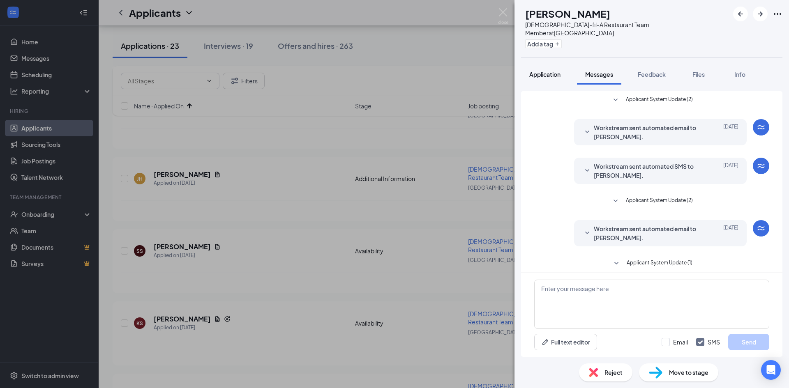
click at [550, 71] on span "Application" at bounding box center [544, 74] width 31 height 7
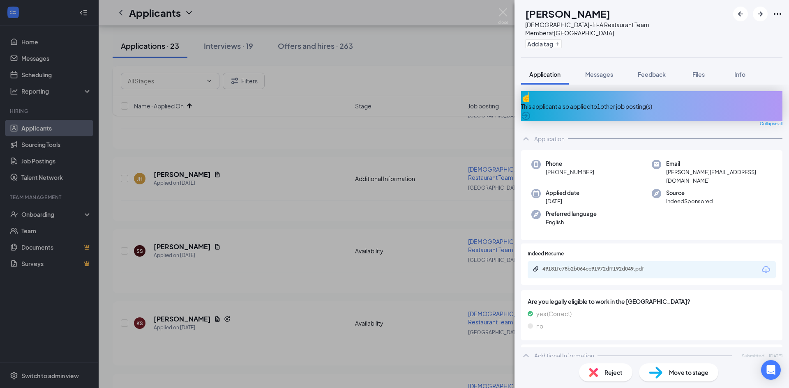
click at [563, 102] on div "This applicant also applied to 1 other job posting(s)" at bounding box center [651, 106] width 261 height 9
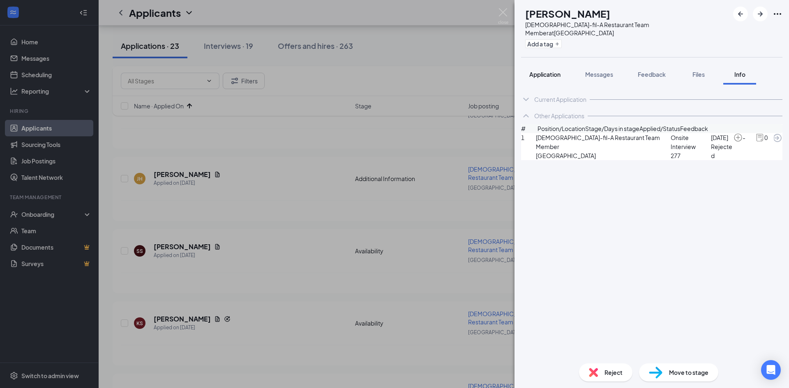
click at [543, 71] on span "Application" at bounding box center [544, 74] width 31 height 7
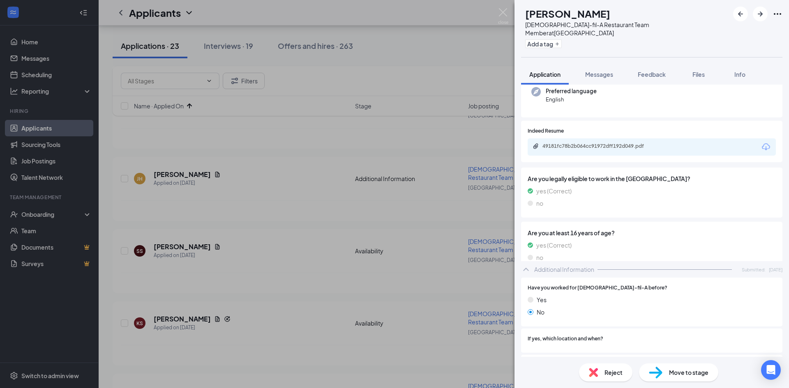
scroll to position [123, 0]
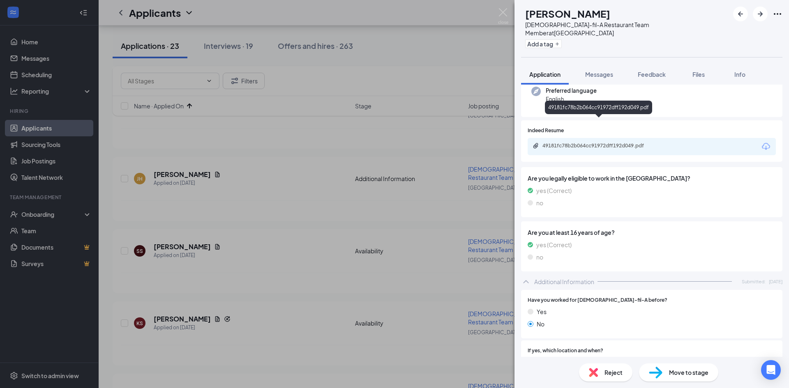
click at [566, 143] on div "49181fc78b2b064cc91972dff192d049.pdf" at bounding box center [599, 146] width 115 height 7
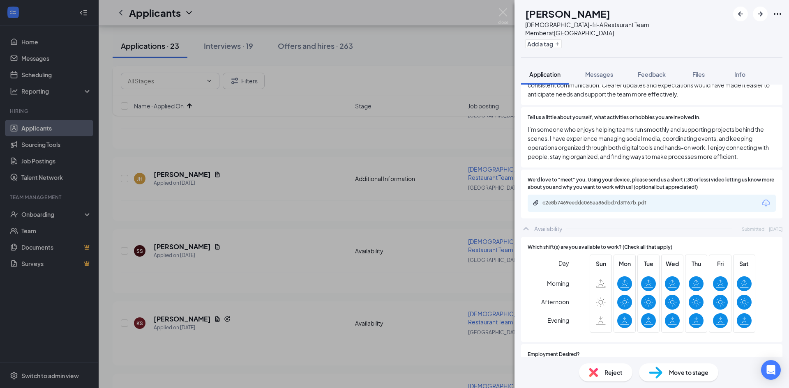
scroll to position [534, 0]
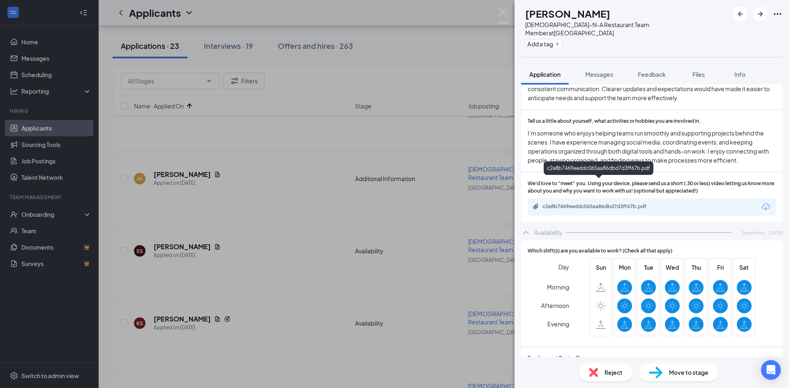
click at [588, 203] on div "c2e8b7469eeddc065aa86dbd7d3ff67b.pdf" at bounding box center [599, 206] width 115 height 7
click at [602, 71] on span "Messages" at bounding box center [599, 74] width 28 height 7
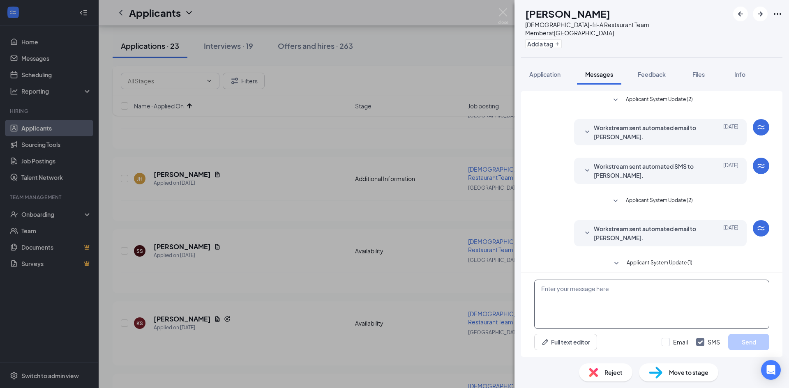
click at [568, 292] on textarea at bounding box center [651, 304] width 235 height 49
paste textarea "Hey Analia! Thanks for applying with us at Chick-fil-A Rivermont Station in Alp…"
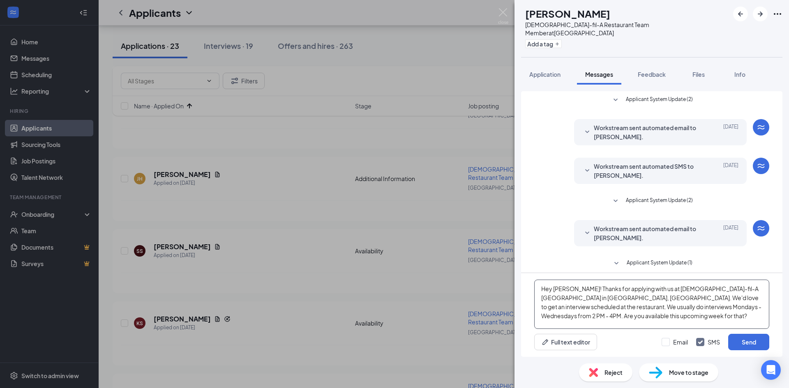
click at [568, 289] on textarea "Hey Analia! Thanks for applying with us at Chick-fil-A Rivermont Station in Alp…" at bounding box center [651, 304] width 235 height 49
type textarea "Hey [PERSON_NAME]! Thanks for applying with us at [DEMOGRAPHIC_DATA]-fil-A [GEO…"
click at [748, 342] on button "Send" at bounding box center [748, 342] width 41 height 16
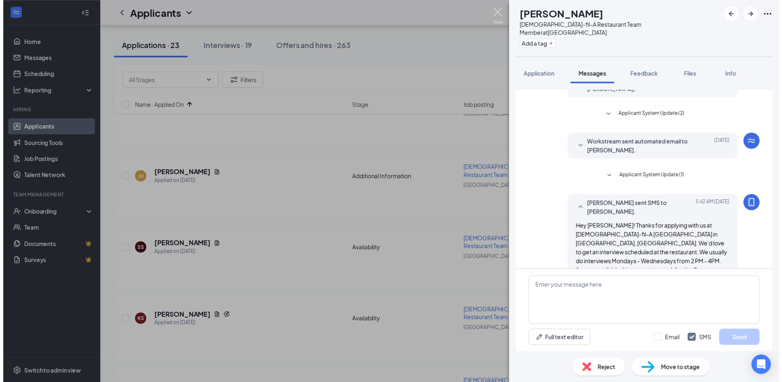
scroll to position [86, 0]
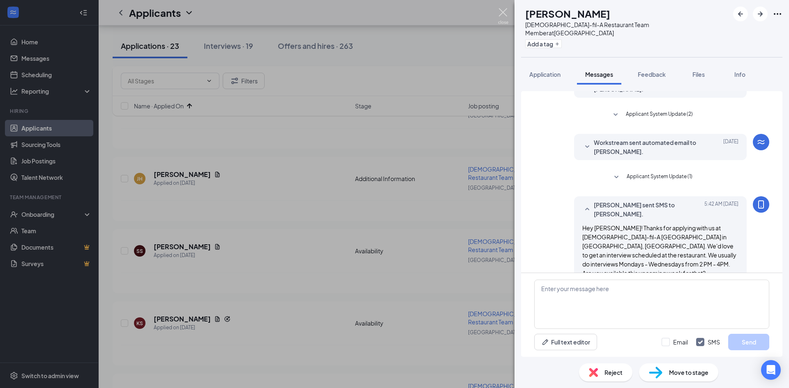
click at [503, 14] on img at bounding box center [503, 16] width 10 height 16
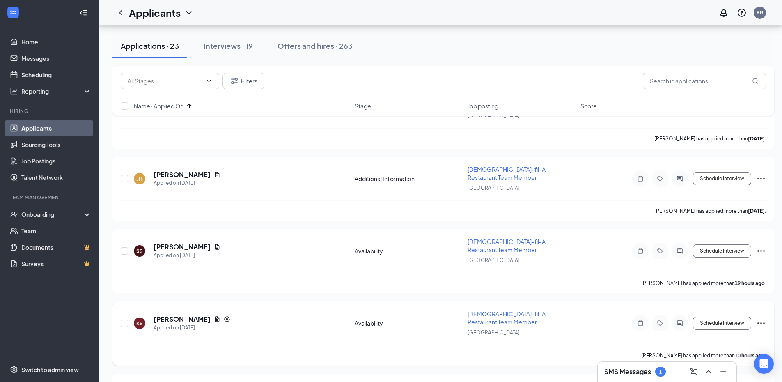
scroll to position [1253, 0]
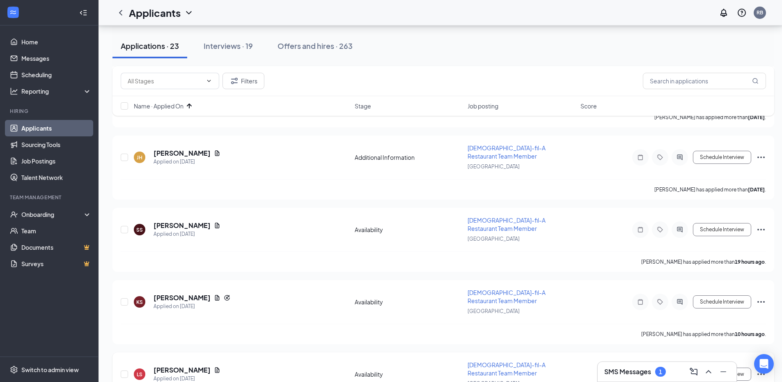
click at [682, 366] on div at bounding box center [680, 374] width 16 height 16
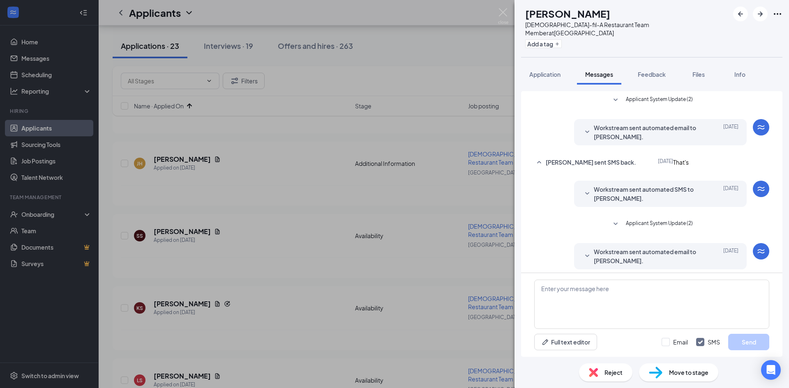
scroll to position [42, 0]
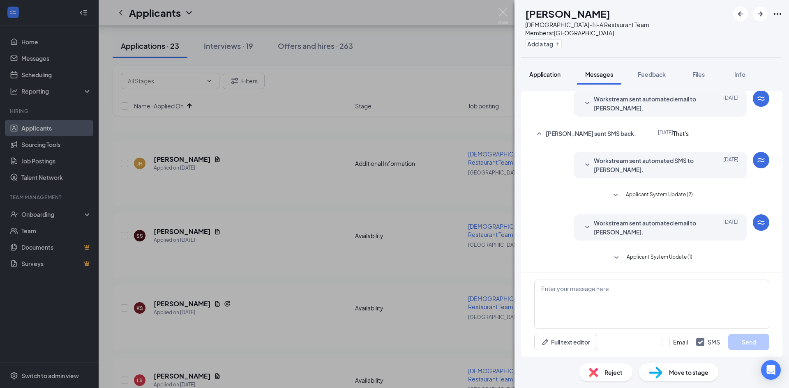
click at [537, 71] on span "Application" at bounding box center [544, 74] width 31 height 7
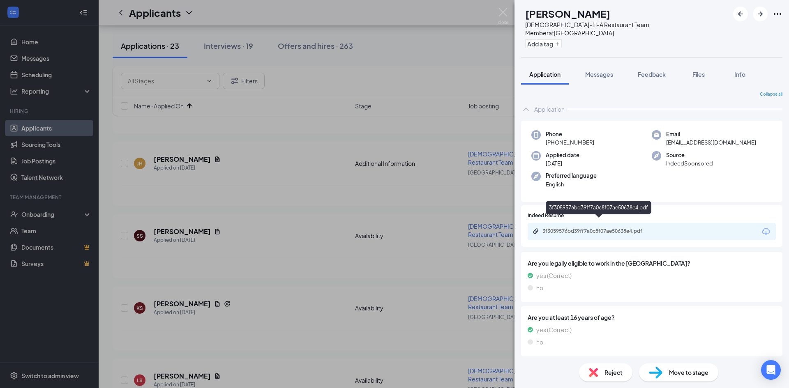
click at [597, 228] on div "3f3059576bd39ff7a0c8f07ae50638e4.pdf" at bounding box center [599, 231] width 115 height 7
click at [599, 72] on button "Messages" at bounding box center [599, 74] width 44 height 21
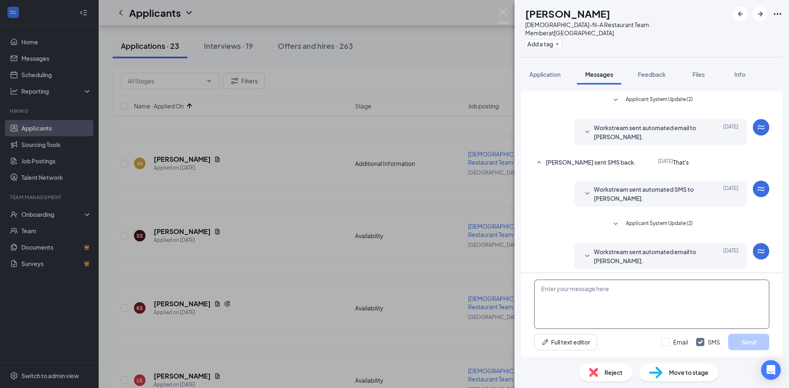
scroll to position [42, 0]
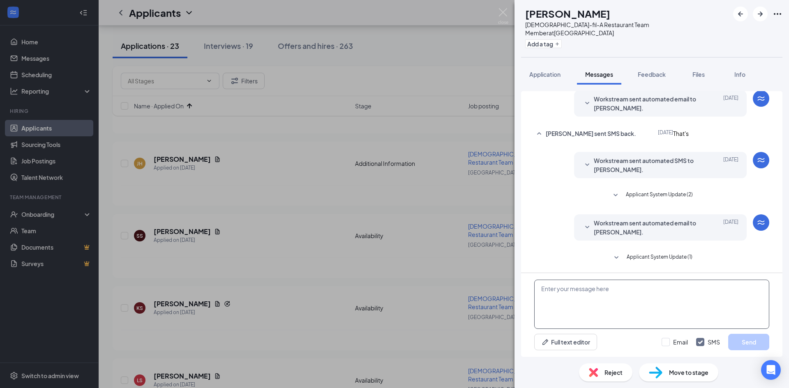
click at [594, 295] on textarea at bounding box center [651, 304] width 235 height 49
paste textarea "Hey Analia! Thanks for applying with us at Chick-fil-A Rivermont Station in Alp…"
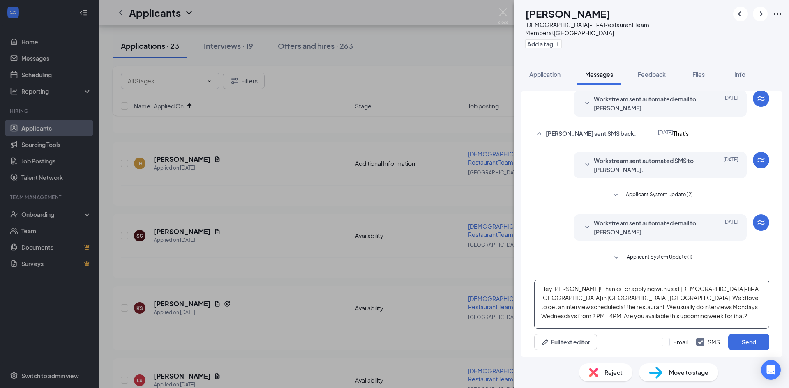
click at [569, 289] on textarea "Hey Analia! Thanks for applying with us at Chick-fil-A Rivermont Station in Alp…" at bounding box center [651, 304] width 235 height 49
type textarea "Hey [PERSON_NAME]! Thanks for applying with us at [DEMOGRAPHIC_DATA]-fil-A [GEO…"
click at [745, 341] on button "Send" at bounding box center [748, 342] width 41 height 16
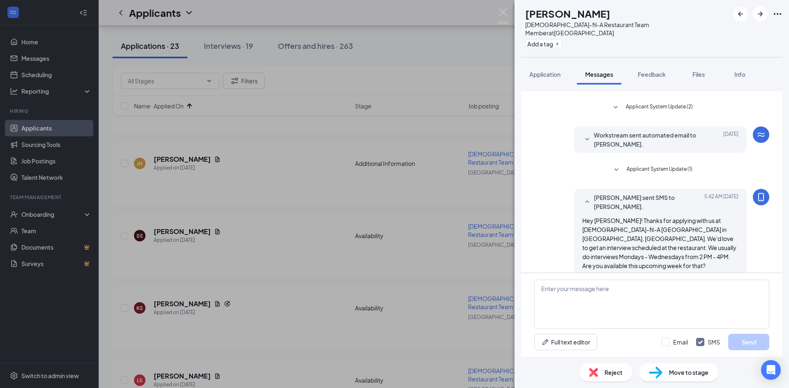
scroll to position [131, 0]
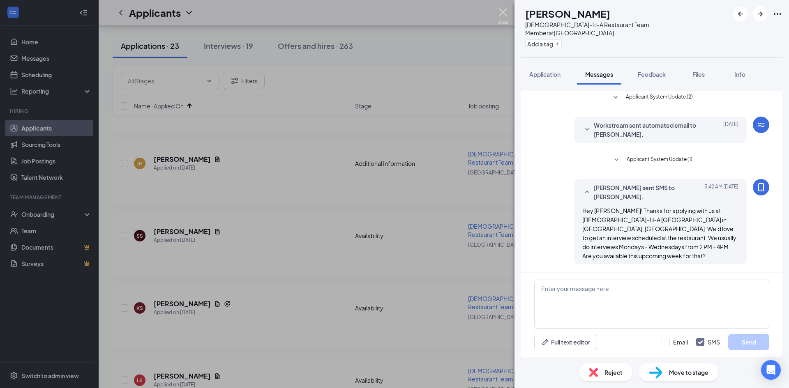
click at [499, 18] on img at bounding box center [503, 16] width 10 height 16
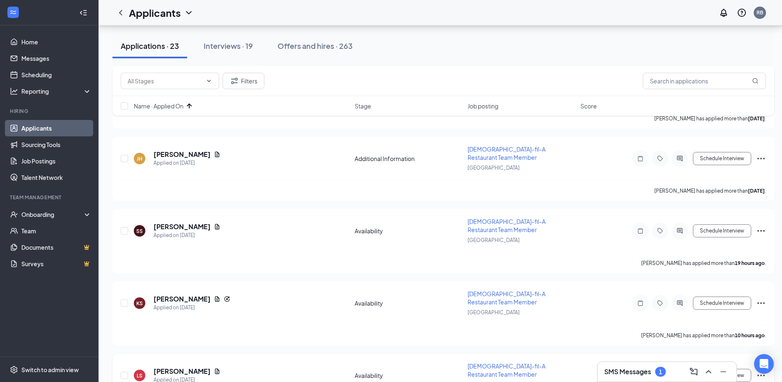
scroll to position [1253, 0]
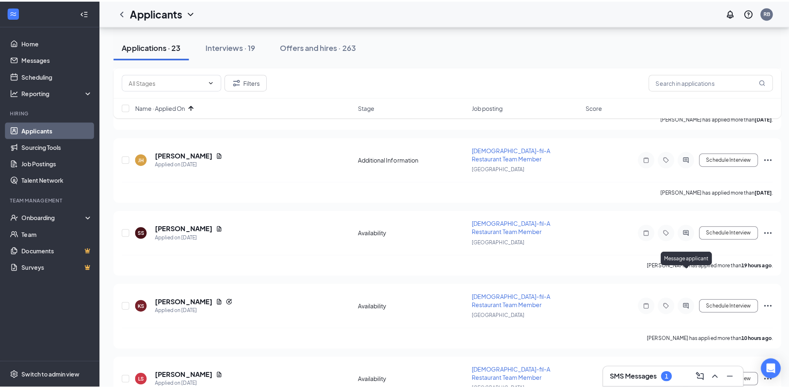
scroll to position [1247, 0]
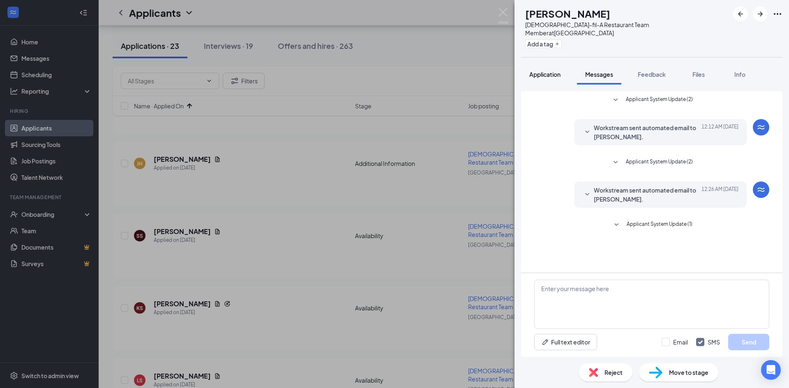
click at [547, 71] on span "Application" at bounding box center [544, 74] width 31 height 7
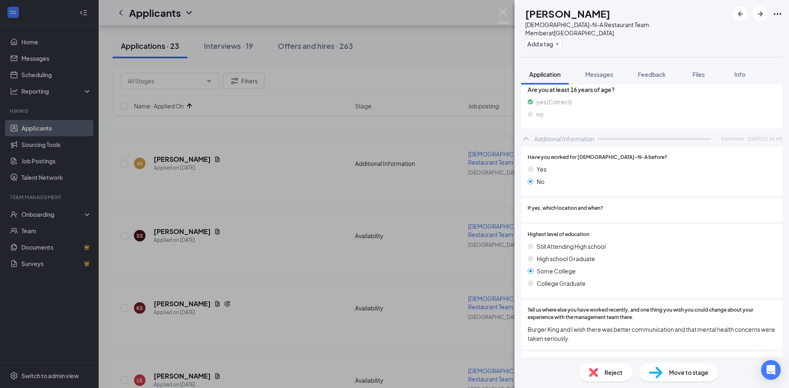
scroll to position [110, 0]
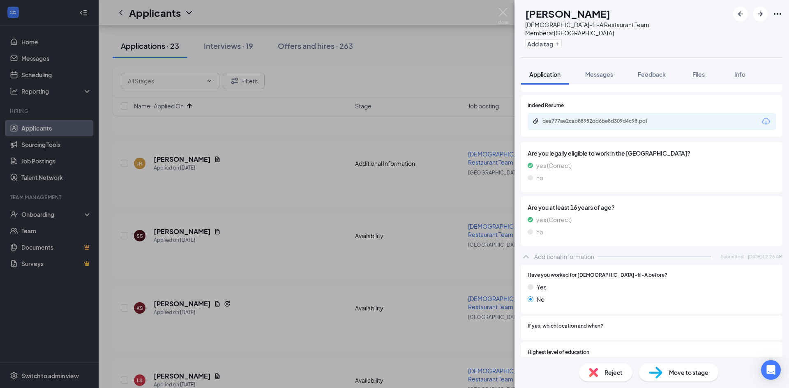
click at [595, 118] on div "dea777ae2cab88952dd6be8d309d4c98.pdf" at bounding box center [651, 121] width 248 height 17
click at [583, 113] on div "dea777ae2cab88952dd6be8d309d4c98.pdf" at bounding box center [651, 121] width 248 height 17
click at [575, 118] on div "dea777ae2cab88952dd6be8d309d4c98.pdf" at bounding box center [599, 121] width 115 height 7
click at [598, 70] on div "Messages" at bounding box center [599, 74] width 28 height 8
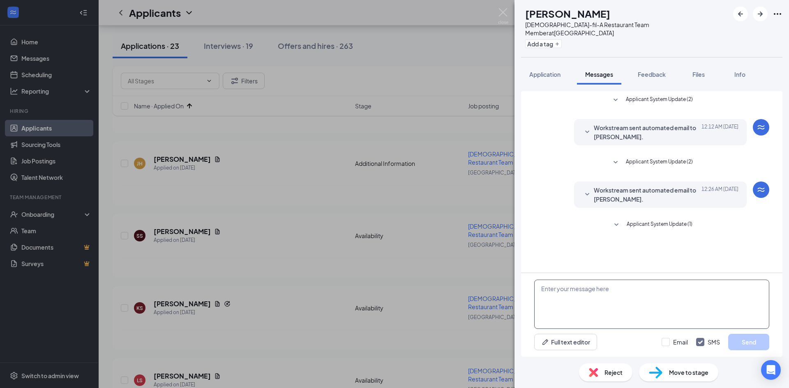
click at [581, 299] on textarea at bounding box center [651, 304] width 235 height 49
paste textarea "Hey Analia! Thanks for applying with us at Chick-fil-A Rivermont Station in Alp…"
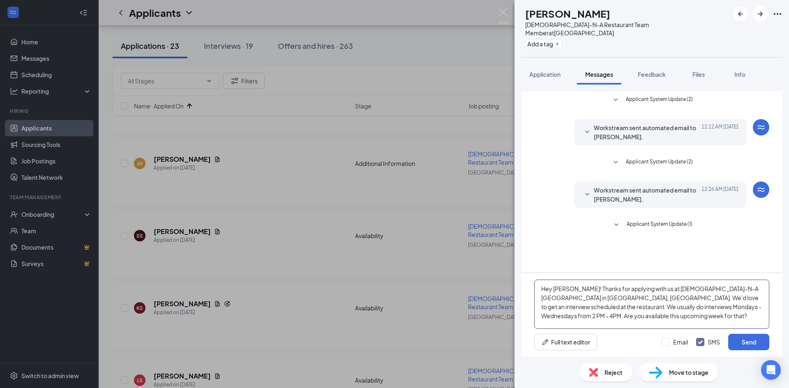
click at [568, 287] on textarea "Hey Analia! Thanks for applying with us at Chick-fil-A Rivermont Station in Alp…" at bounding box center [651, 304] width 235 height 49
type textarea "Hey [PERSON_NAME]! Thanks for applying with us at [DEMOGRAPHIC_DATA]-fil-A [GEO…"
click at [736, 341] on button "Send" at bounding box center [748, 342] width 41 height 16
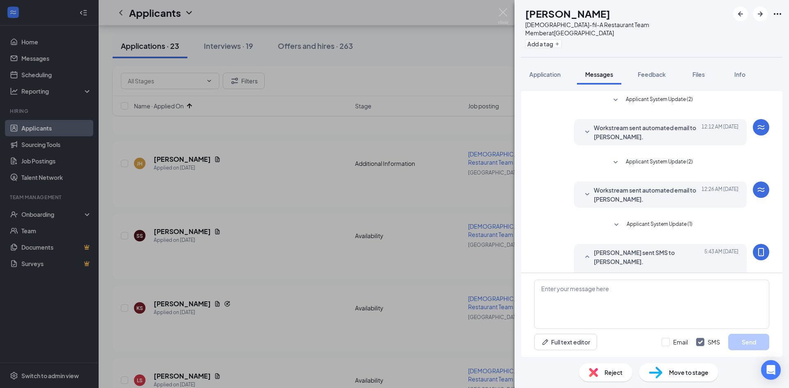
scroll to position [48, 0]
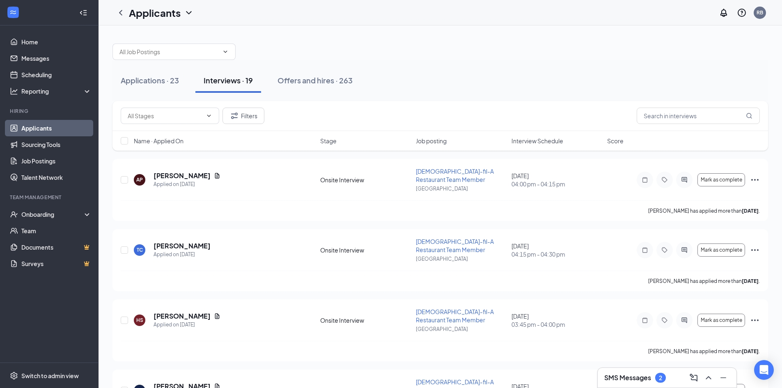
click at [648, 374] on h3 "SMS Messages" at bounding box center [628, 377] width 47 height 9
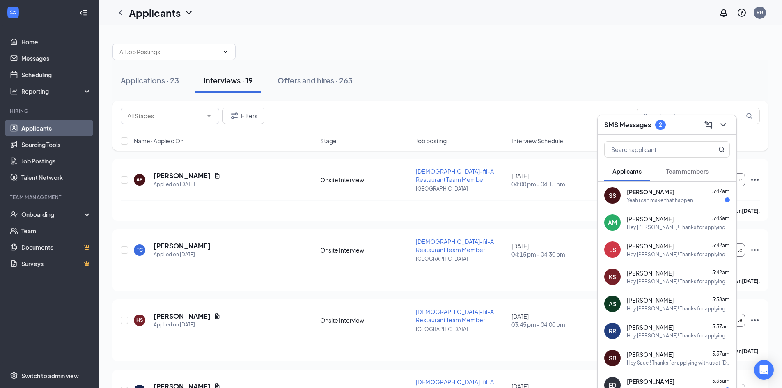
click at [670, 202] on div "Yeah i can make that happen" at bounding box center [660, 200] width 66 height 7
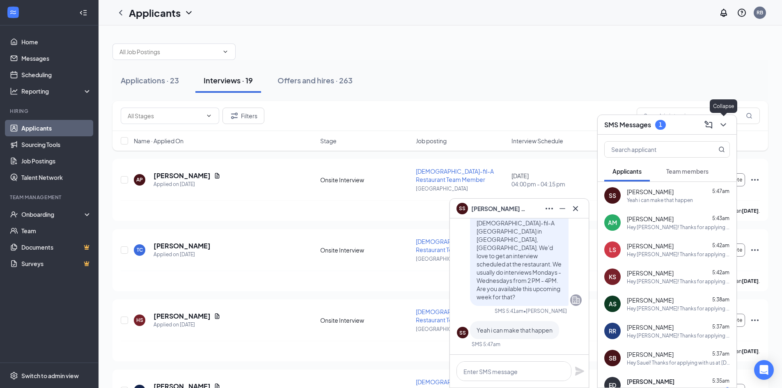
click at [723, 123] on icon "ChevronDown" at bounding box center [724, 125] width 10 height 10
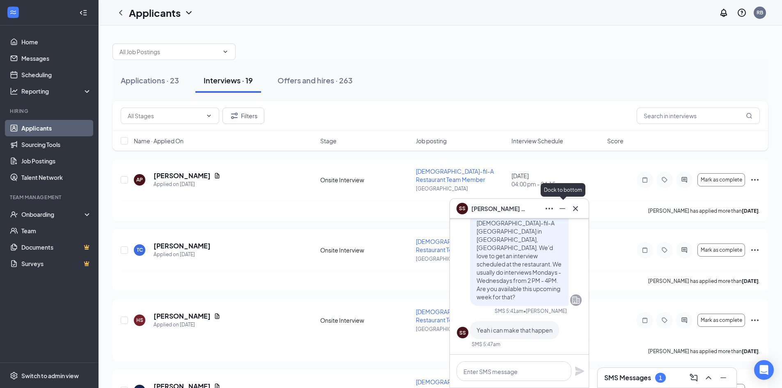
click at [560, 209] on icon "Minimize" at bounding box center [563, 209] width 10 height 10
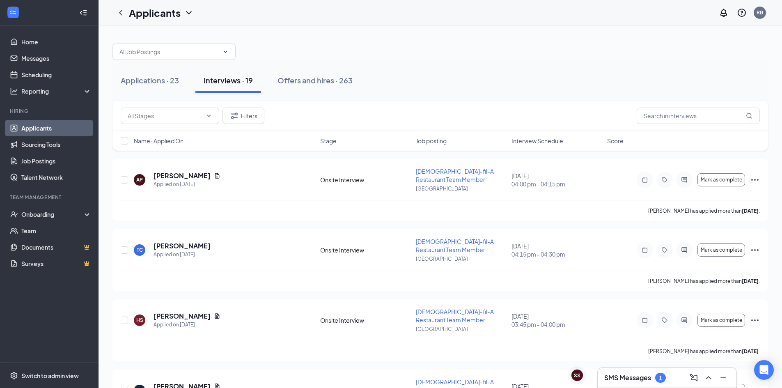
click at [532, 143] on span "Interview Schedule" at bounding box center [538, 141] width 52 height 8
click at [554, 141] on span "Interview Schedule" at bounding box center [538, 141] width 52 height 8
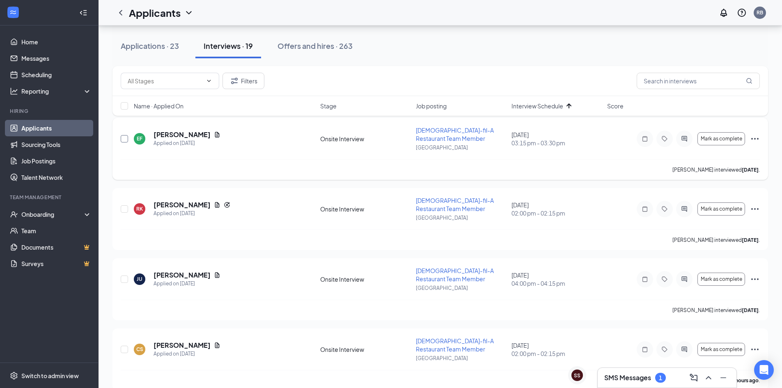
click at [123, 140] on input "checkbox" at bounding box center [124, 138] width 7 height 7
checkbox input "true"
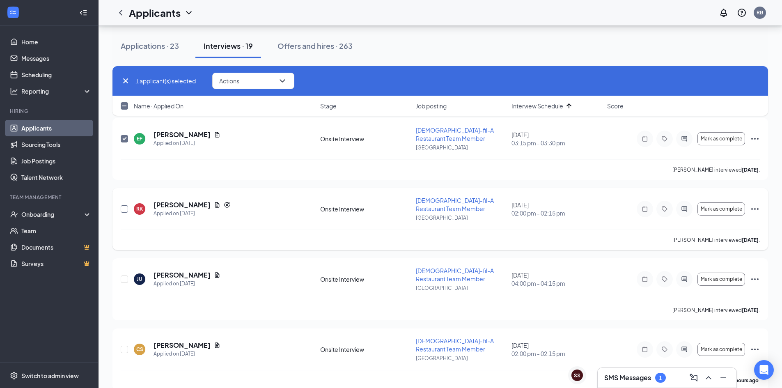
click at [126, 211] on input "checkbox" at bounding box center [124, 208] width 7 height 7
checkbox input "true"
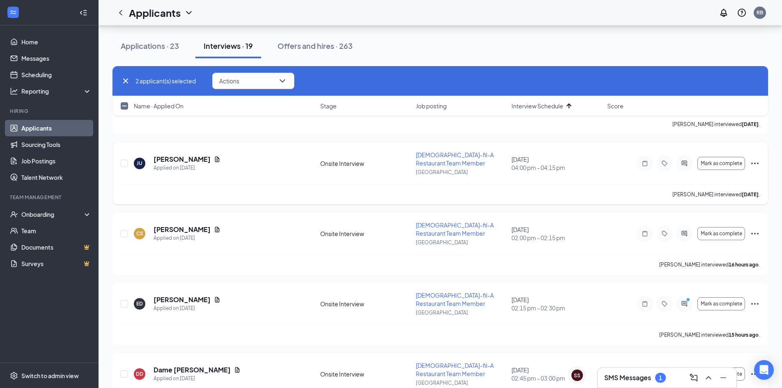
scroll to position [164, 0]
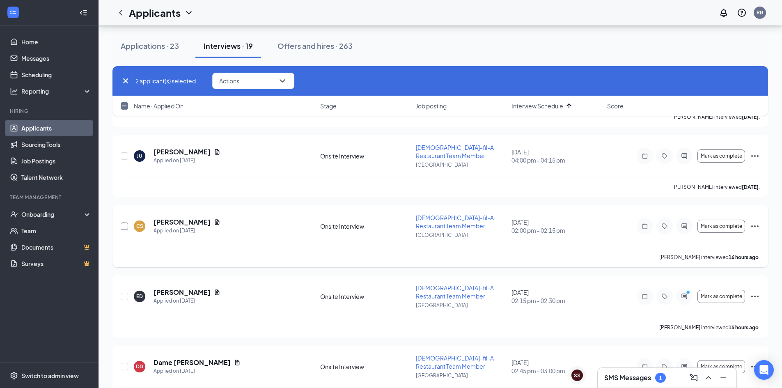
click at [124, 226] on input "checkbox" at bounding box center [124, 226] width 7 height 7
checkbox input "true"
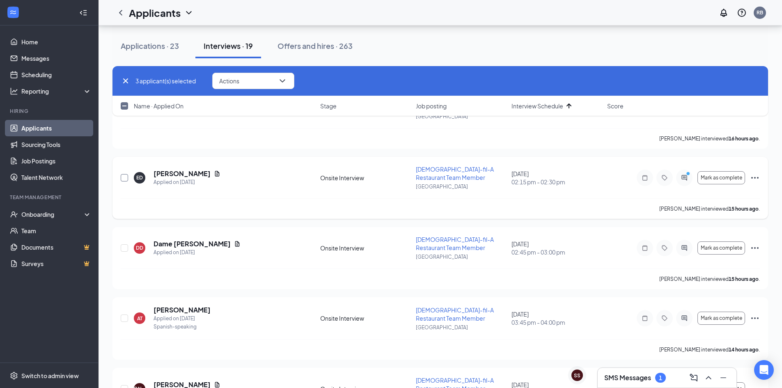
scroll to position [287, 0]
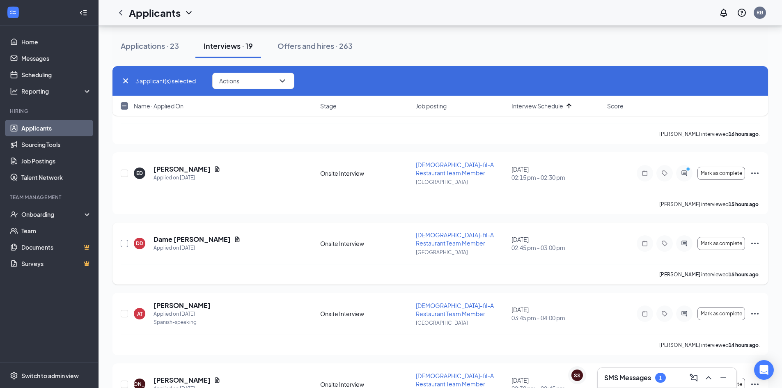
click at [124, 244] on input "checkbox" at bounding box center [124, 243] width 7 height 7
checkbox input "true"
click at [126, 315] on input "checkbox" at bounding box center [124, 313] width 7 height 7
checkbox input "true"
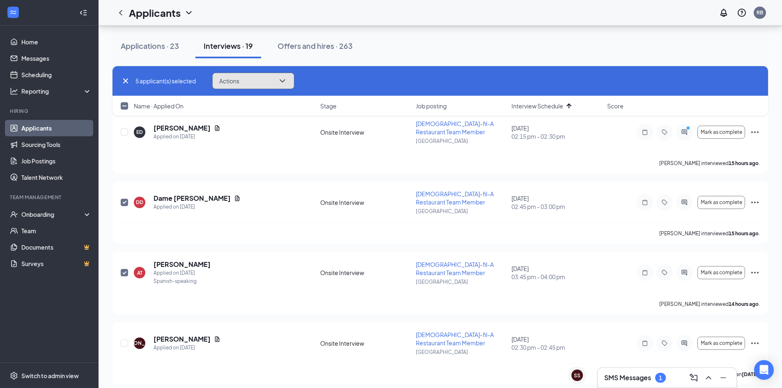
click at [256, 84] on button "Actions" at bounding box center [253, 81] width 82 height 16
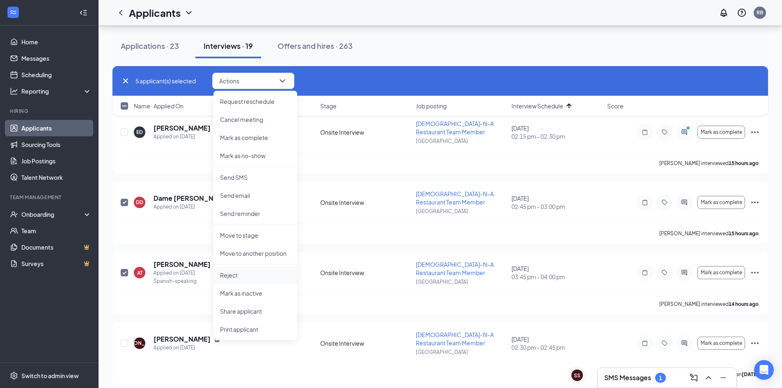
click at [230, 277] on p "Reject" at bounding box center [255, 275] width 71 height 8
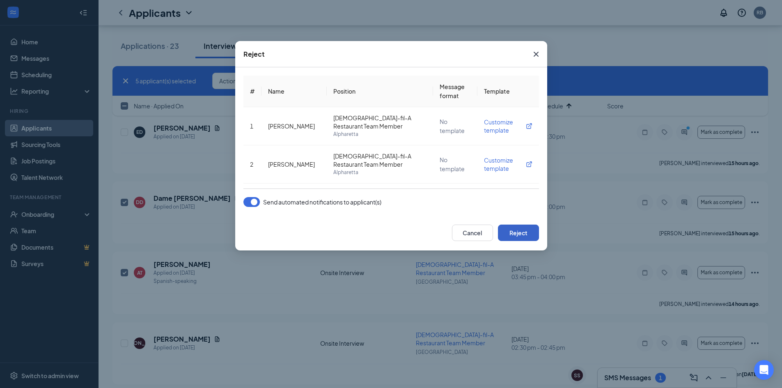
click at [517, 233] on button "Reject" at bounding box center [518, 233] width 41 height 16
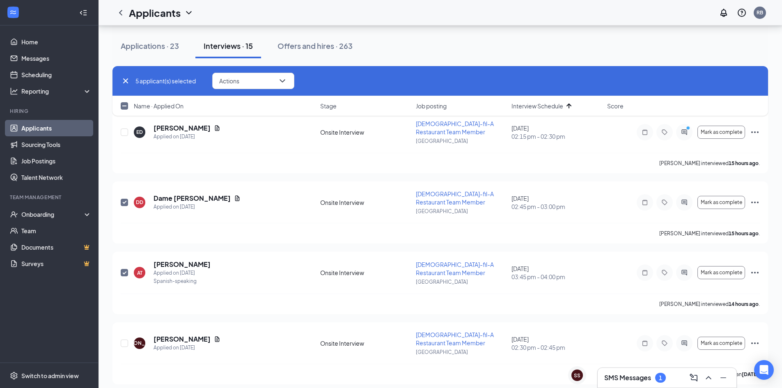
checkbox input "false"
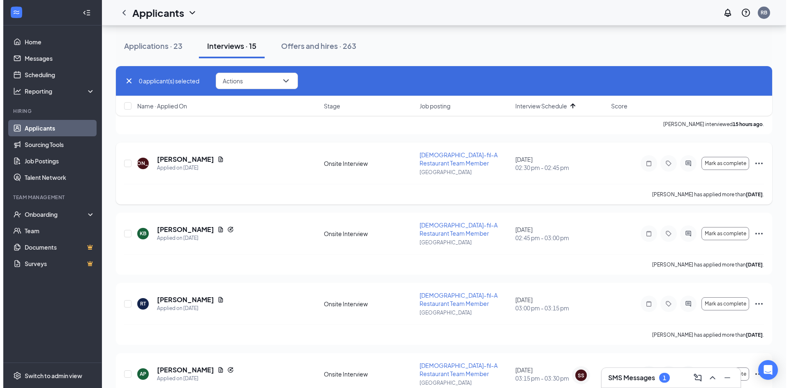
scroll to position [164, 0]
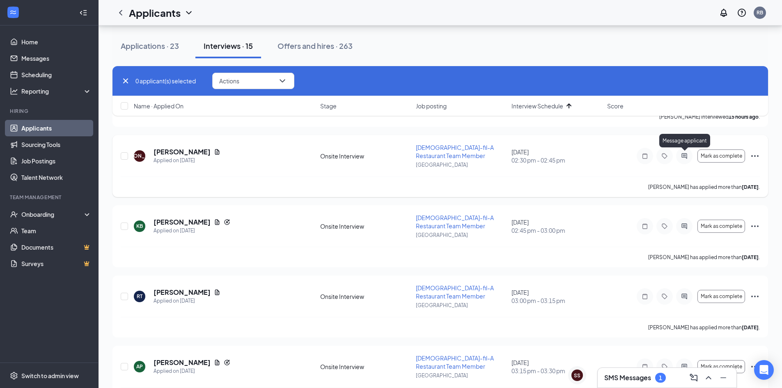
click at [688, 157] on icon "ActiveChat" at bounding box center [685, 156] width 10 height 7
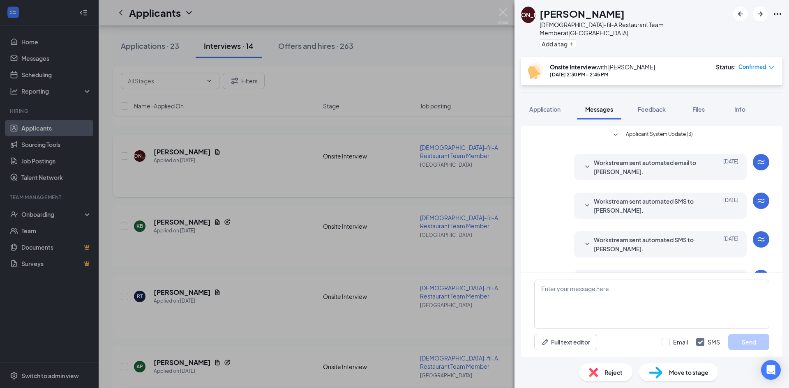
scroll to position [112, 0]
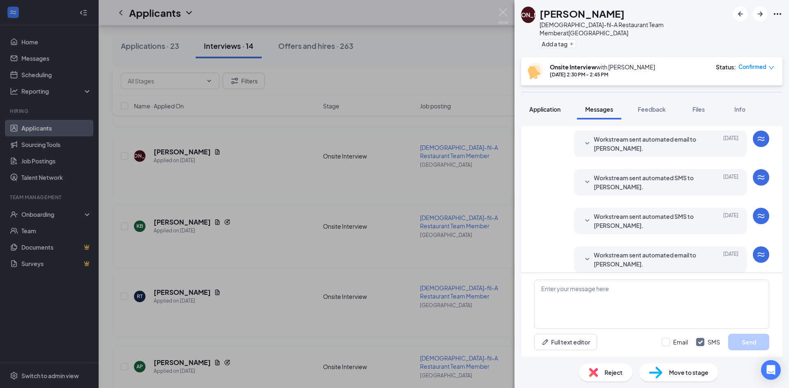
click at [548, 99] on button "Application" at bounding box center [545, 109] width 48 height 21
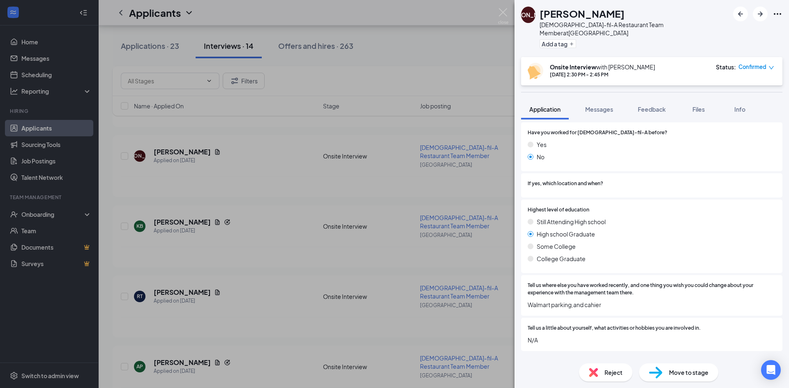
scroll to position [452, 0]
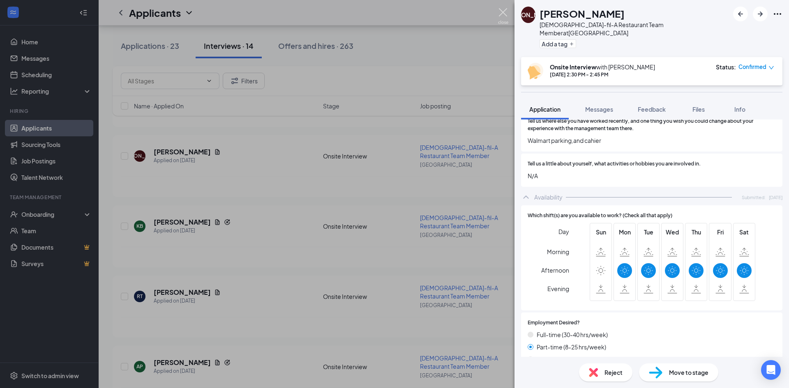
click at [506, 18] on img at bounding box center [503, 16] width 10 height 16
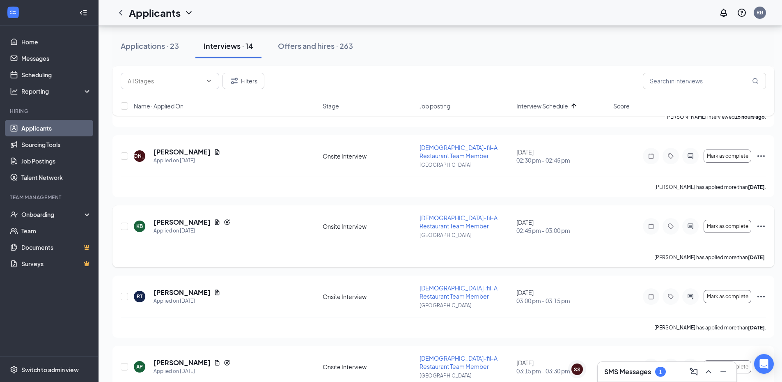
click at [691, 220] on div at bounding box center [691, 226] width 16 height 16
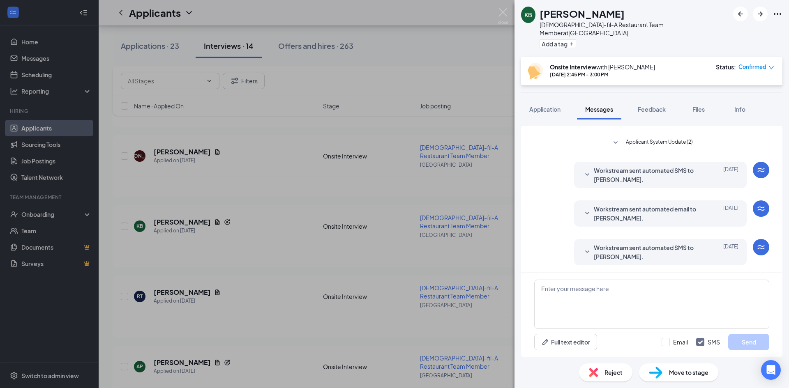
scroll to position [245, 0]
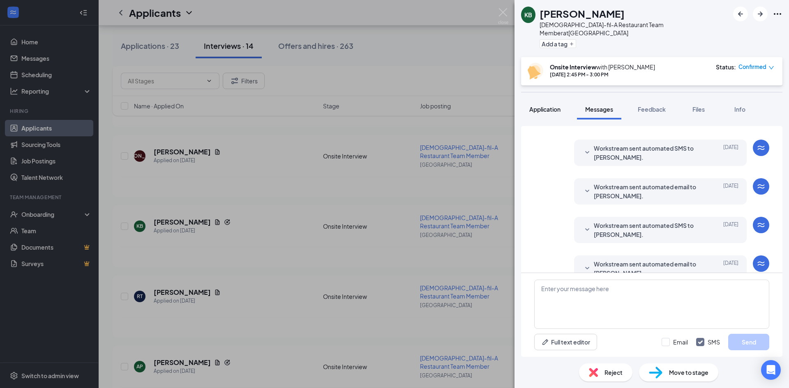
click at [540, 108] on button "Application" at bounding box center [545, 109] width 48 height 21
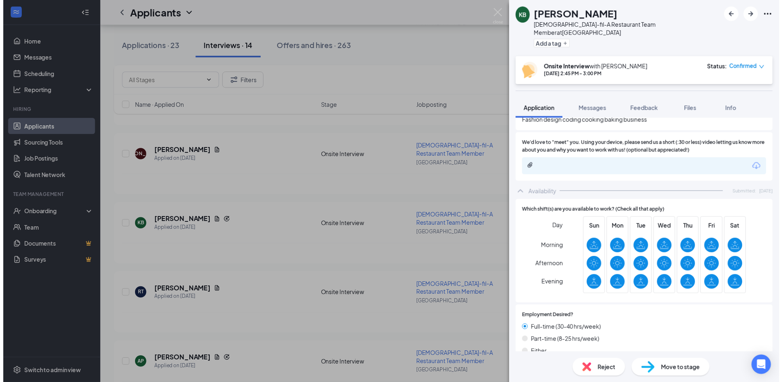
scroll to position [534, 0]
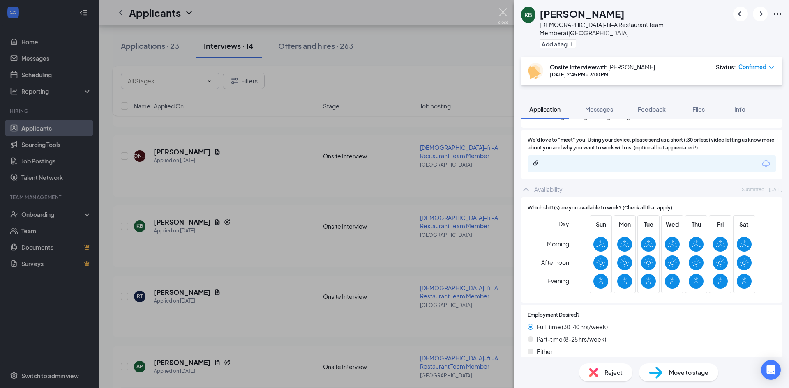
click at [500, 20] on img at bounding box center [503, 16] width 10 height 16
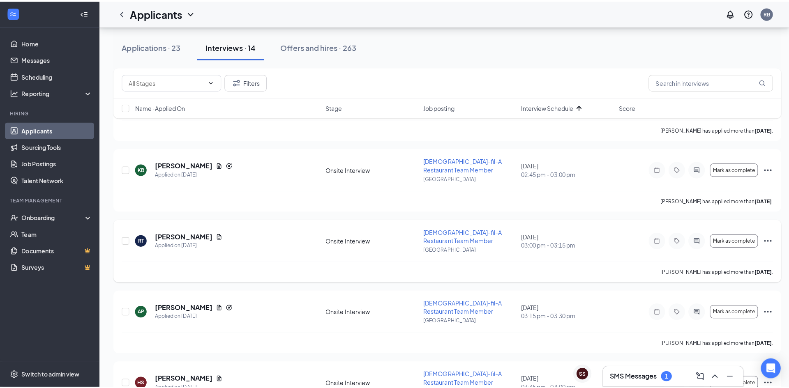
scroll to position [246, 0]
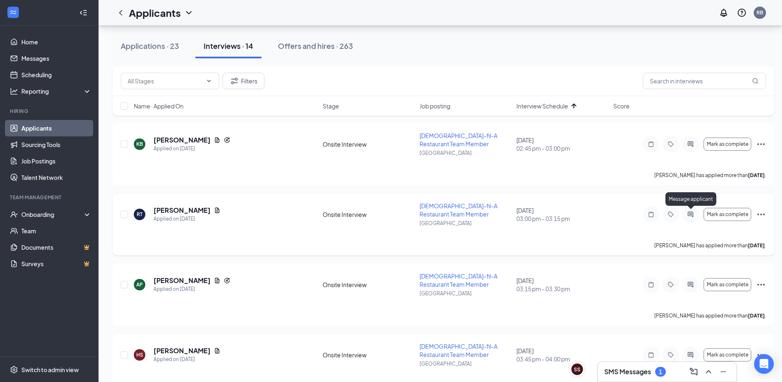
click at [690, 215] on icon "ActiveChat" at bounding box center [691, 214] width 10 height 7
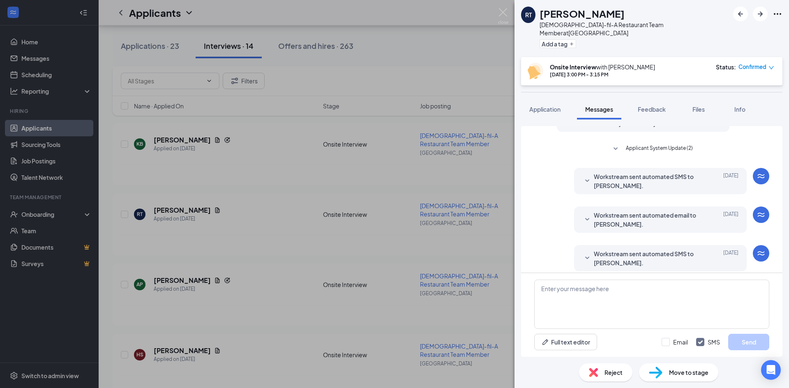
scroll to position [245, 0]
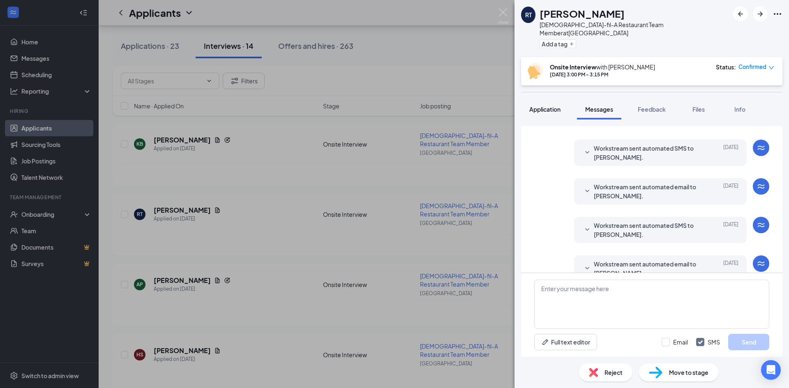
click at [536, 106] on span "Application" at bounding box center [544, 109] width 31 height 7
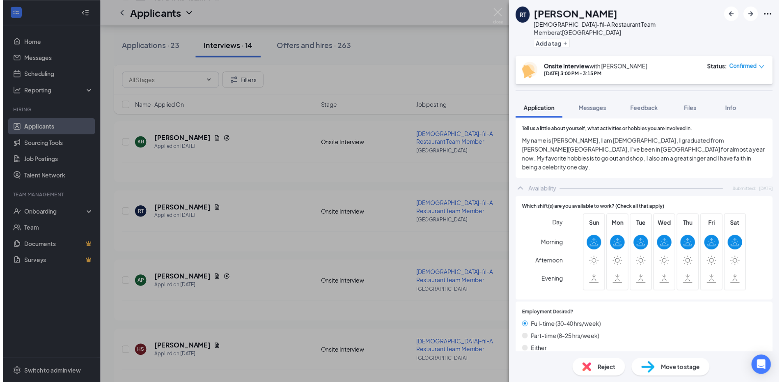
scroll to position [496, 0]
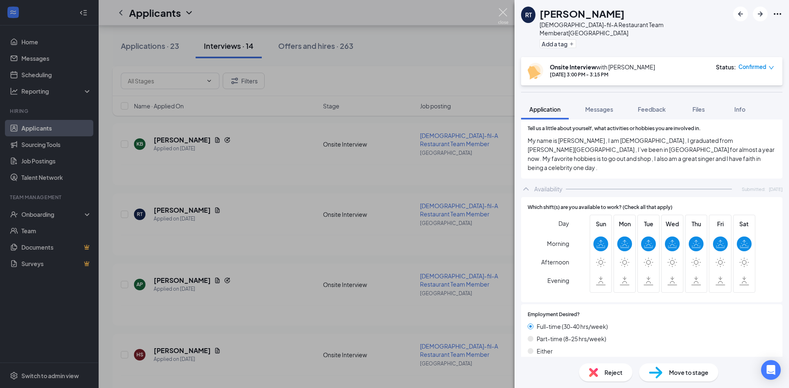
click at [498, 15] on img at bounding box center [503, 16] width 10 height 16
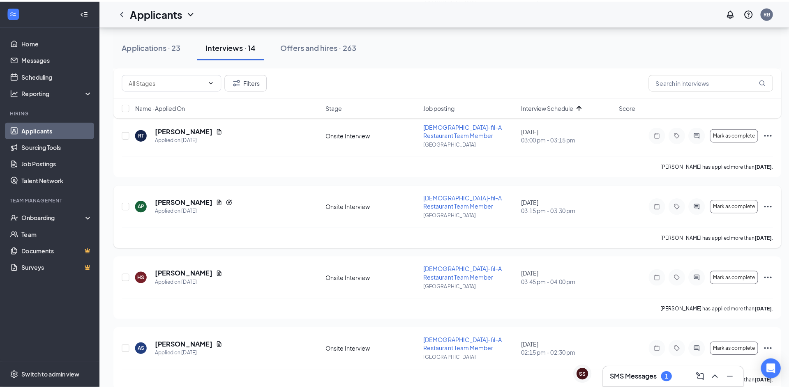
scroll to position [329, 0]
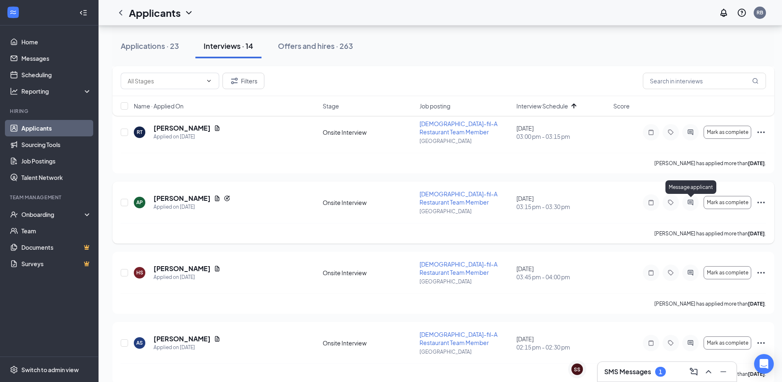
click at [694, 205] on icon "ActiveChat" at bounding box center [691, 202] width 10 height 7
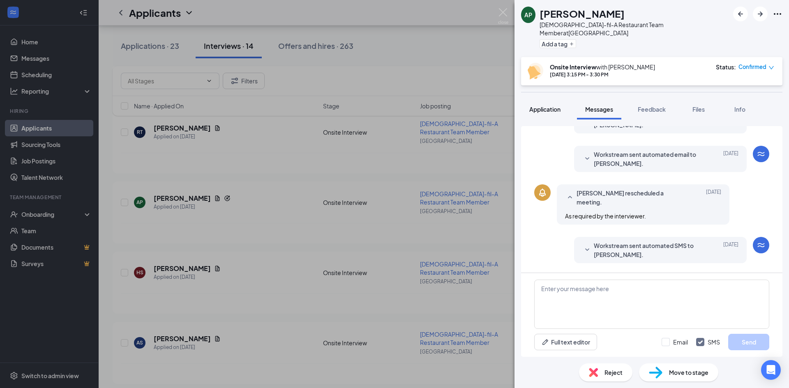
scroll to position [239, 0]
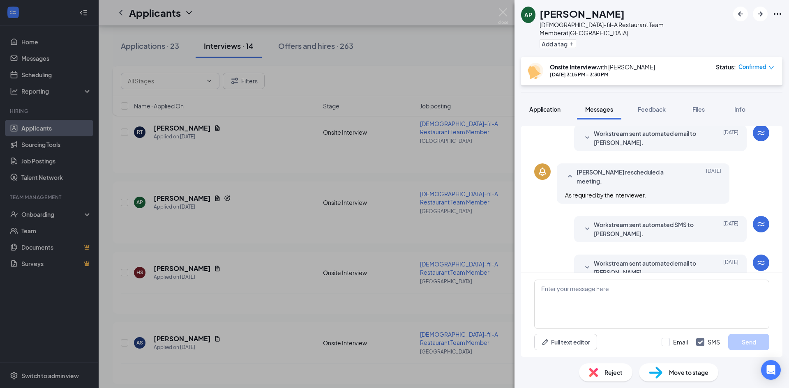
click at [554, 106] on button "Application" at bounding box center [545, 109] width 48 height 21
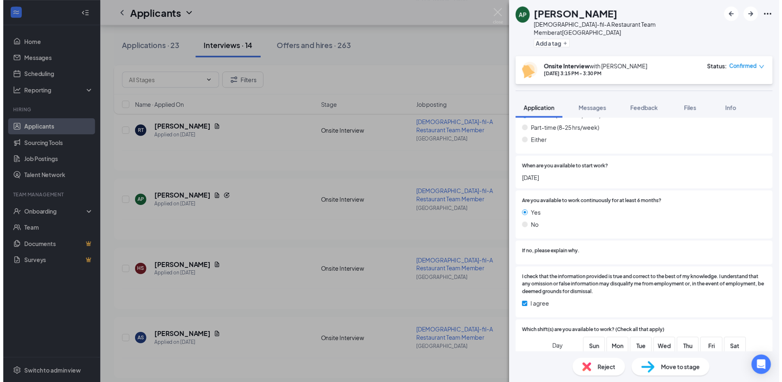
scroll to position [652, 0]
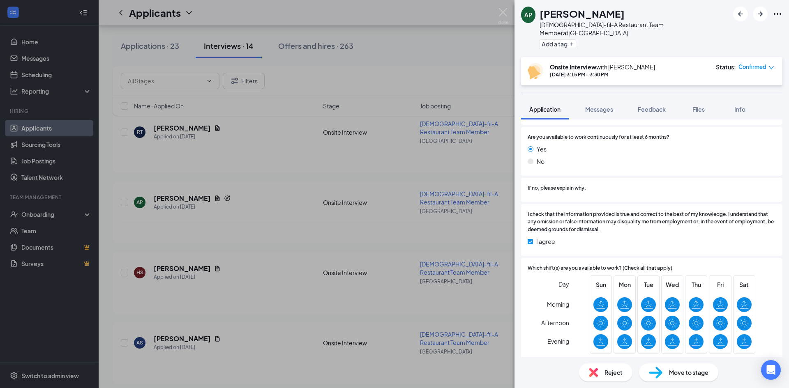
click at [508, 14] on div "AP [PERSON_NAME][DEMOGRAPHIC_DATA]-fil-A Restaurant Team Member at [GEOGRAPHIC_…" at bounding box center [394, 194] width 789 height 388
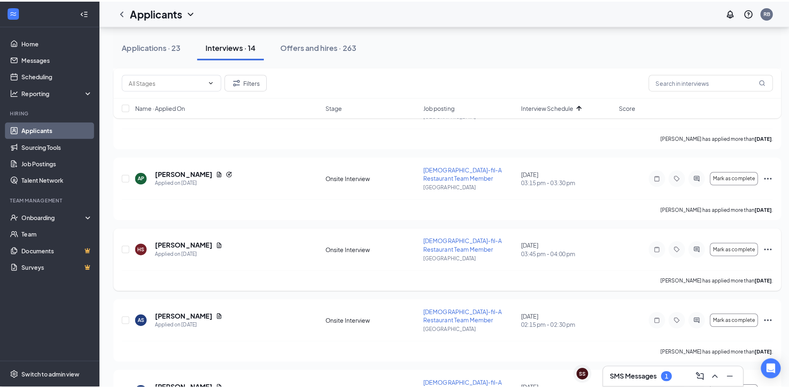
scroll to position [370, 0]
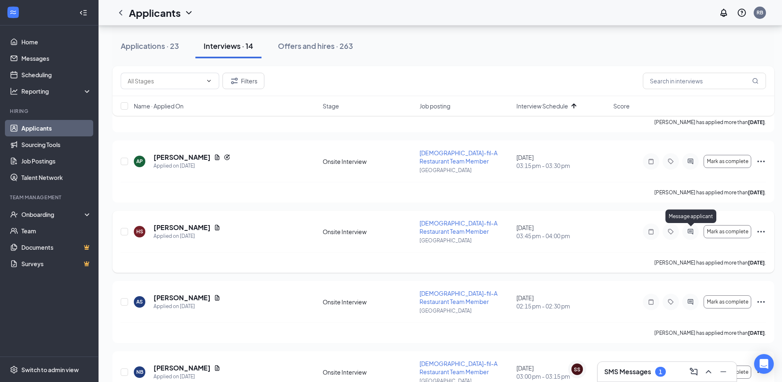
click at [692, 232] on icon "ActiveChat" at bounding box center [691, 231] width 10 height 7
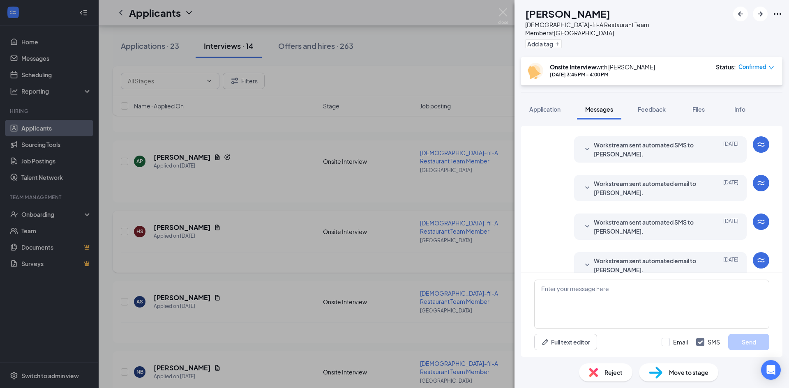
scroll to position [195, 0]
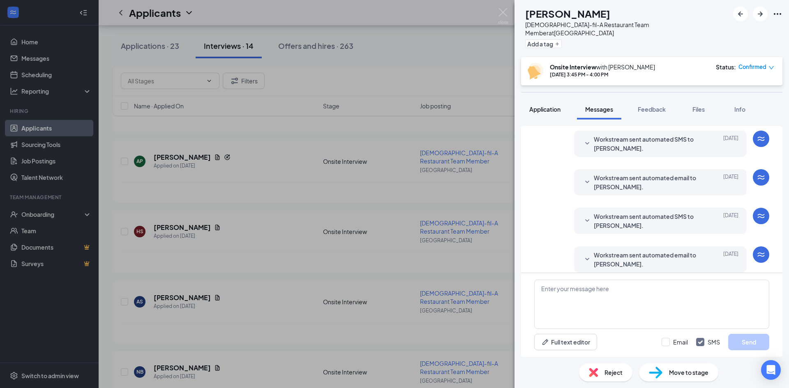
click at [548, 106] on span "Application" at bounding box center [544, 109] width 31 height 7
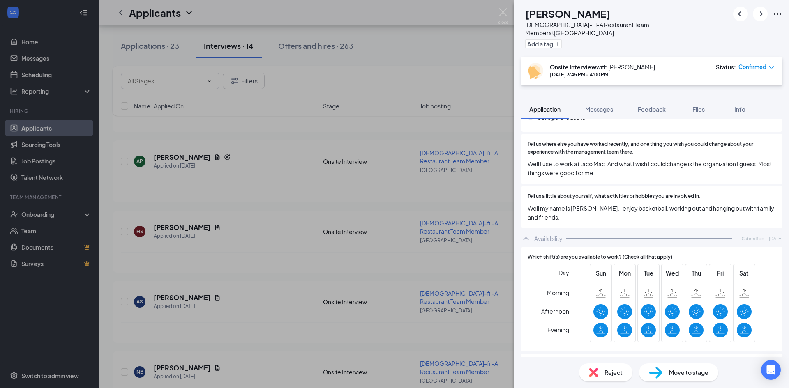
scroll to position [452, 0]
